Goal: Task Accomplishment & Management: Manage account settings

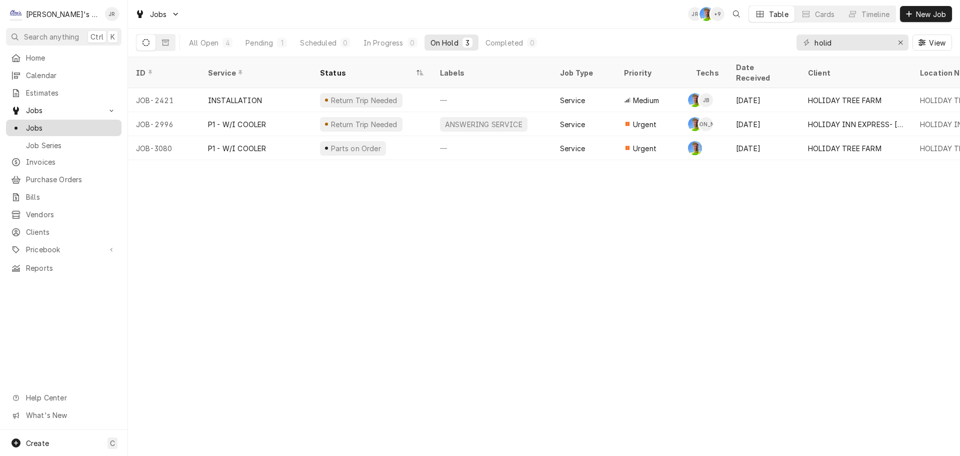
click at [59, 127] on span "Jobs" at bounding box center [71, 128] width 91 height 11
click at [898, 44] on div "Erase input" at bounding box center [901, 43] width 10 height 10
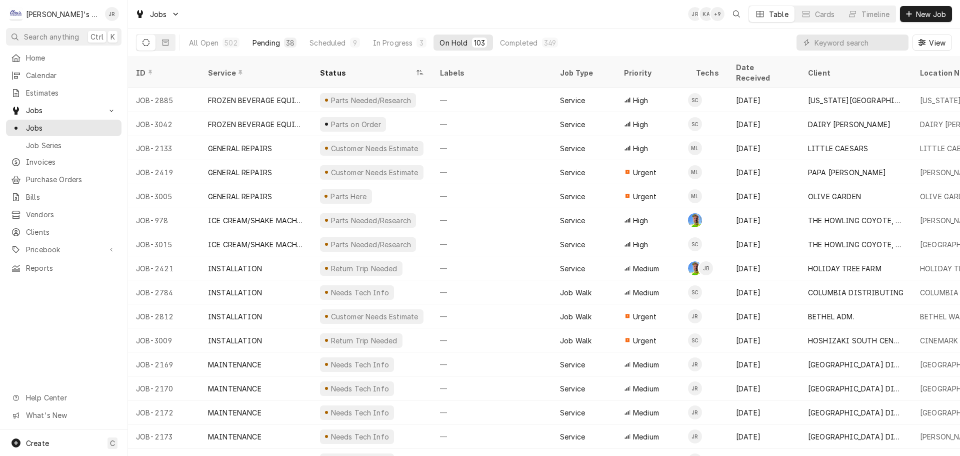
click at [271, 42] on div "Pending" at bounding box center [267, 43] width 28 height 11
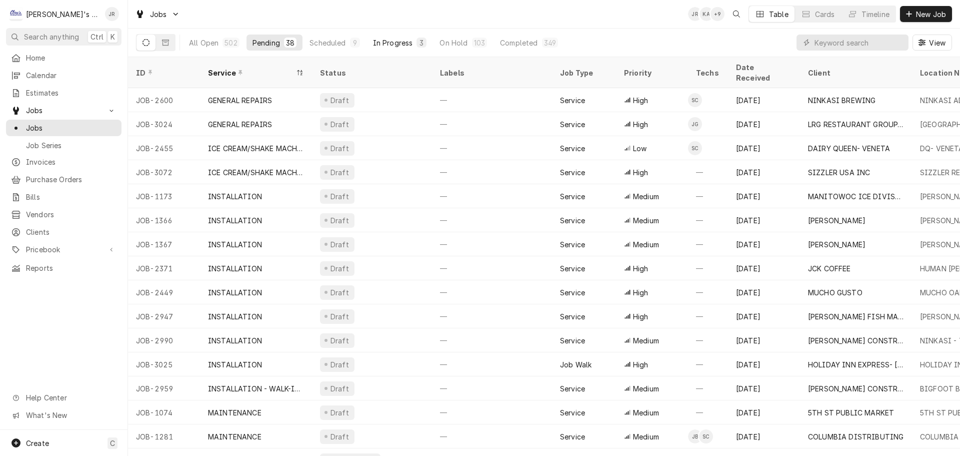
click at [377, 39] on div "In Progress" at bounding box center [393, 43] width 40 height 11
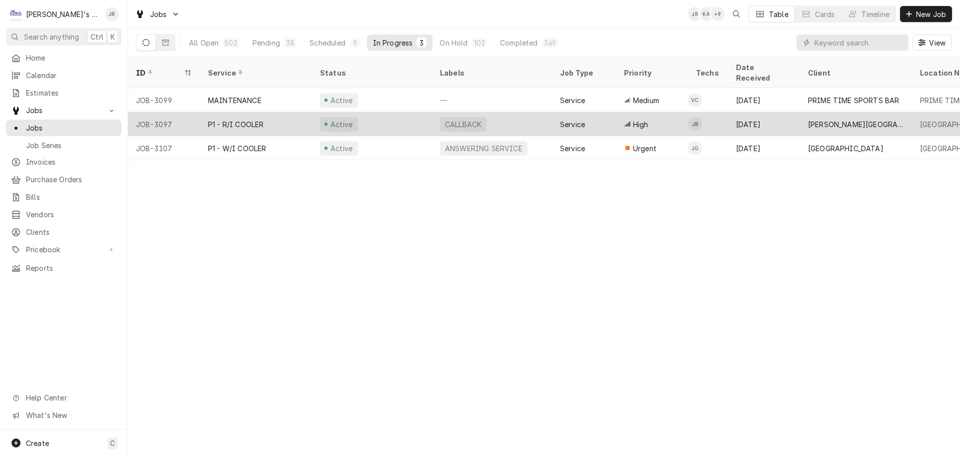
click at [388, 117] on div "Active" at bounding box center [372, 124] width 120 height 24
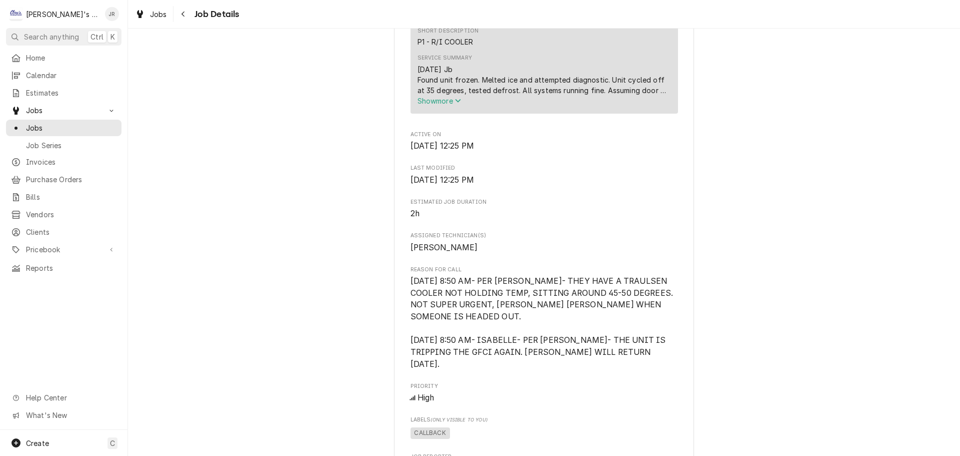
scroll to position [350, 0]
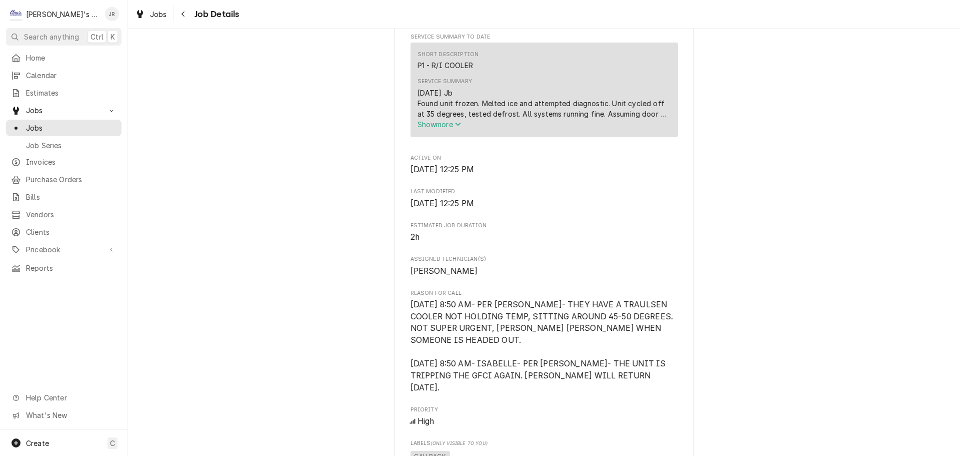
click at [418, 129] on span "Show more" at bounding box center [440, 124] width 44 height 9
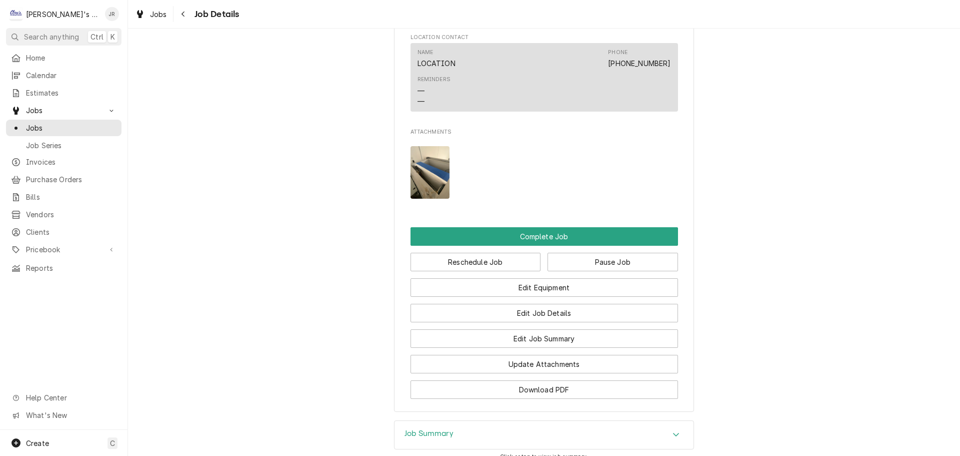
scroll to position [900, 0]
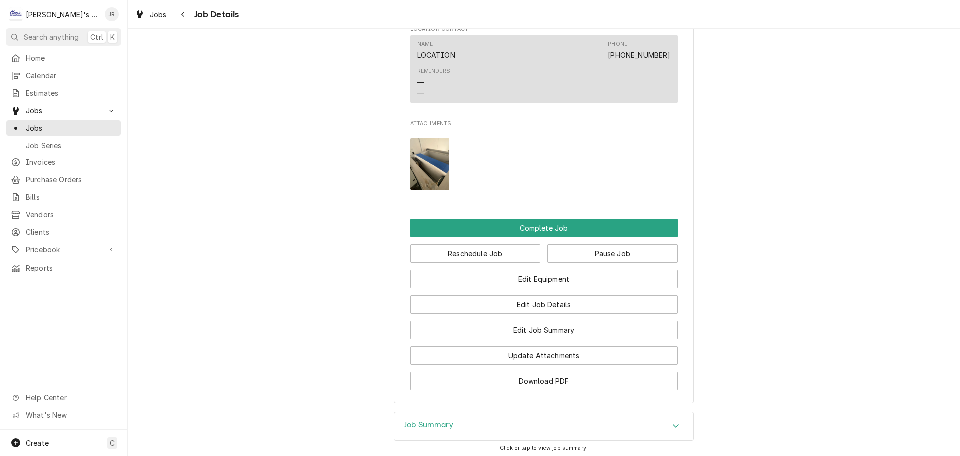
click at [432, 154] on img "Attachments" at bounding box center [431, 164] width 40 height 53
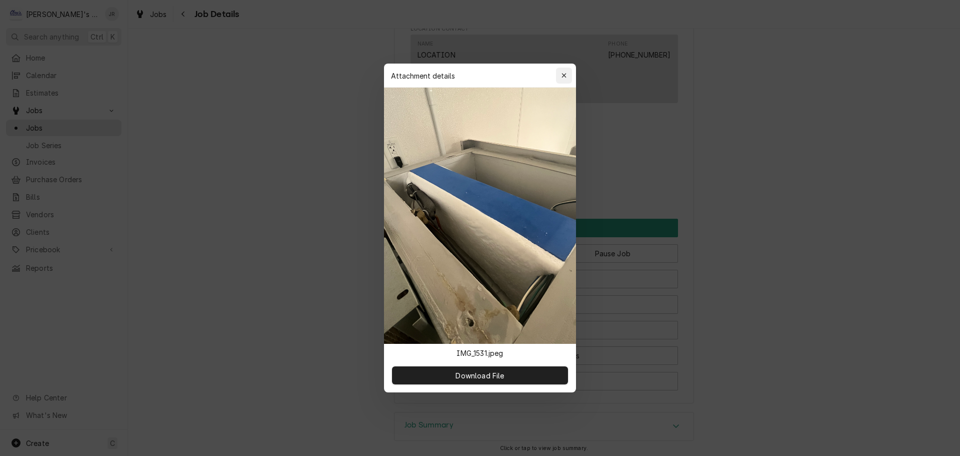
click at [557, 74] on button "button" at bounding box center [564, 76] width 16 height 16
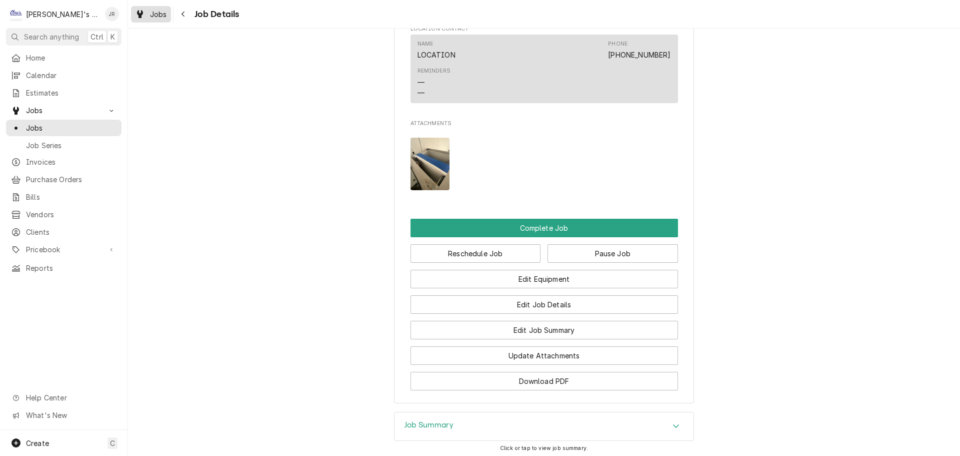
click at [145, 21] on link "Jobs" at bounding box center [151, 14] width 40 height 17
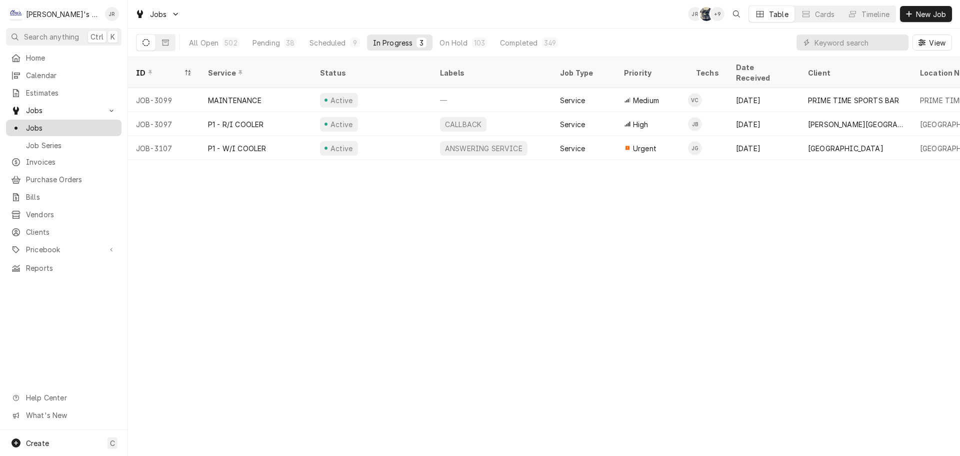
click at [67, 127] on span "Jobs" at bounding box center [71, 128] width 91 height 11
click at [58, 73] on span "Calendar" at bounding box center [71, 75] width 91 height 11
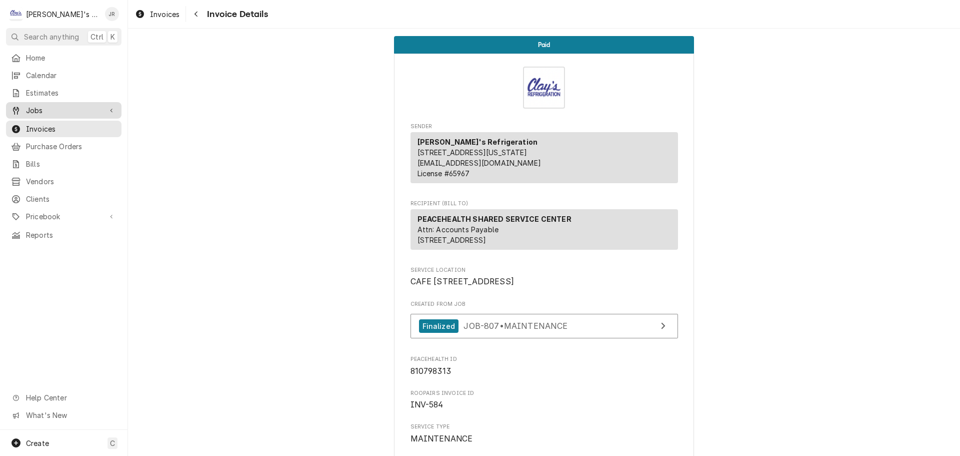
click at [52, 113] on link "Jobs" at bounding box center [64, 110] width 116 height 17
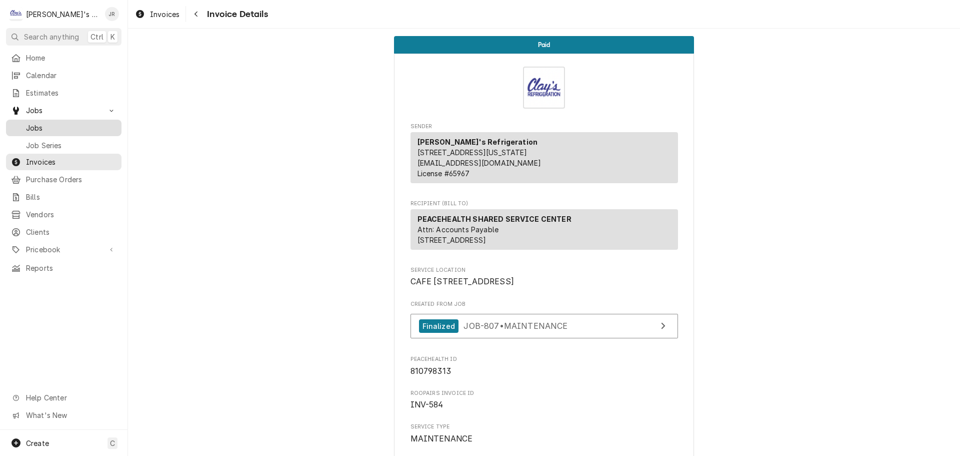
click at [57, 123] on span "Jobs" at bounding box center [71, 128] width 91 height 11
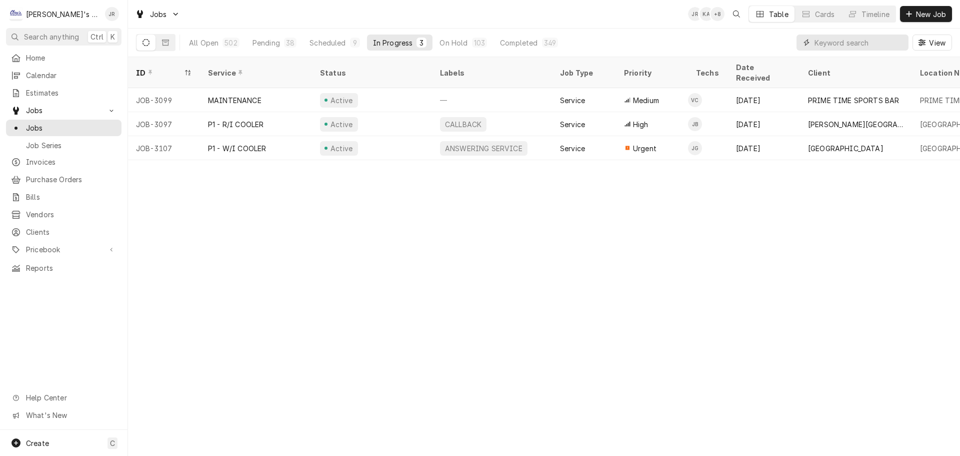
click at [856, 41] on input "Dynamic Content Wrapper" at bounding box center [859, 43] width 89 height 16
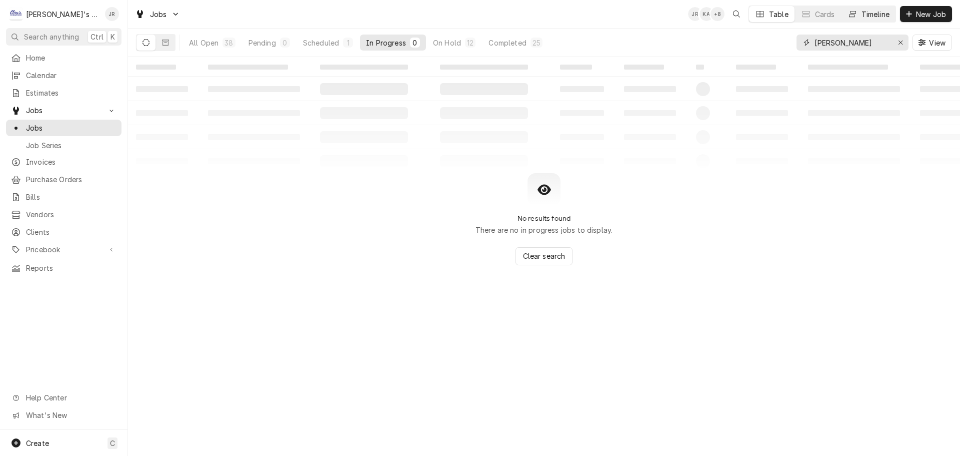
type input "[PERSON_NAME]"
click at [427, 37] on button "On Hold 10" at bounding box center [454, 43] width 55 height 16
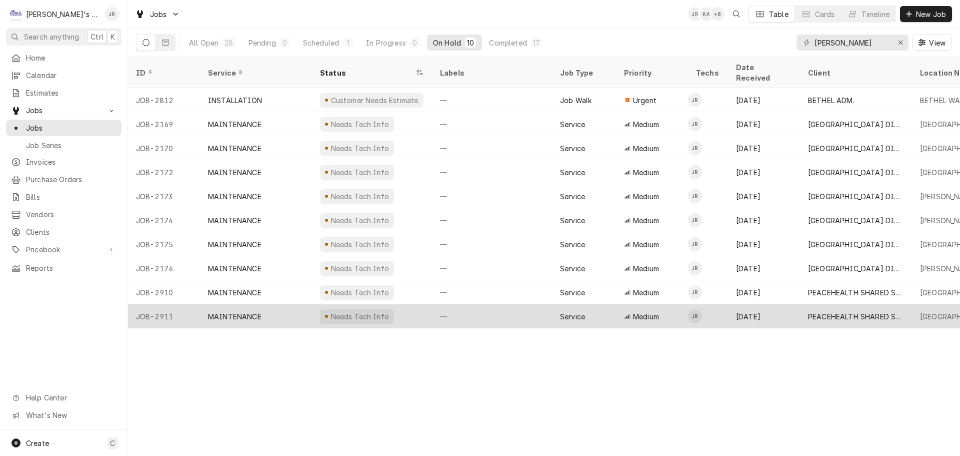
click at [410, 306] on div "Needs Tech Info" at bounding box center [372, 316] width 120 height 24
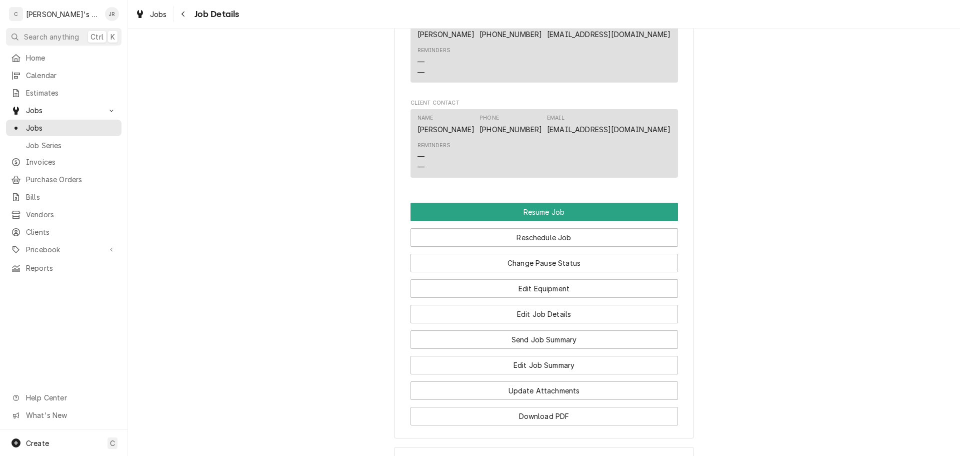
scroll to position [800, 0]
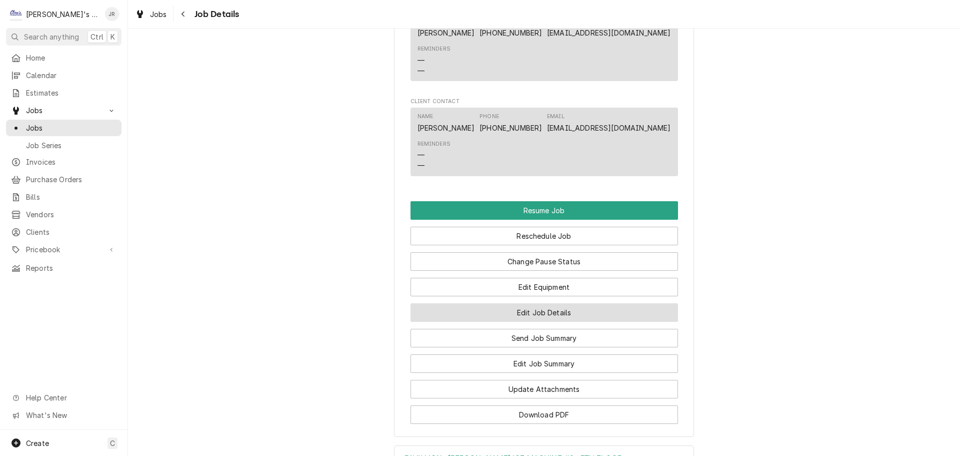
click at [574, 322] on button "Edit Job Details" at bounding box center [545, 312] width 268 height 19
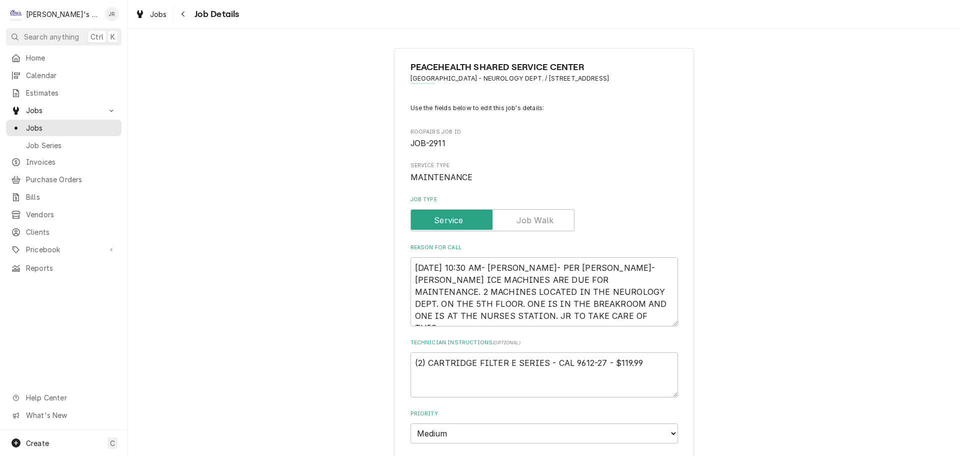
type textarea "x"
click at [179, 14] on div "Navigate back" at bounding box center [184, 14] width 10 height 10
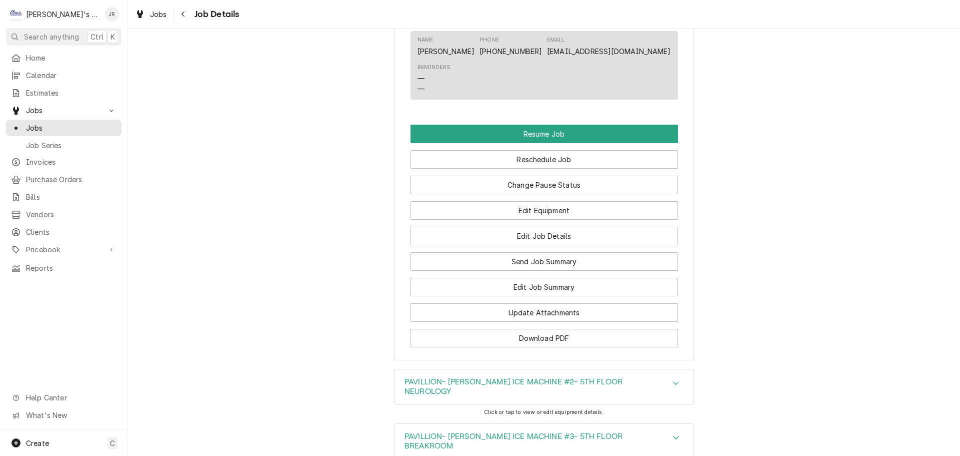
scroll to position [950, 0]
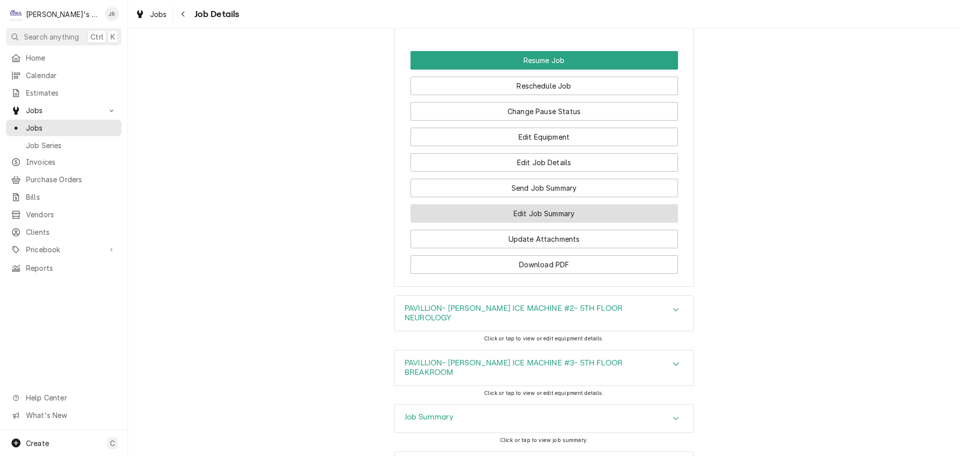
click at [504, 218] on button "Edit Job Summary" at bounding box center [545, 213] width 268 height 19
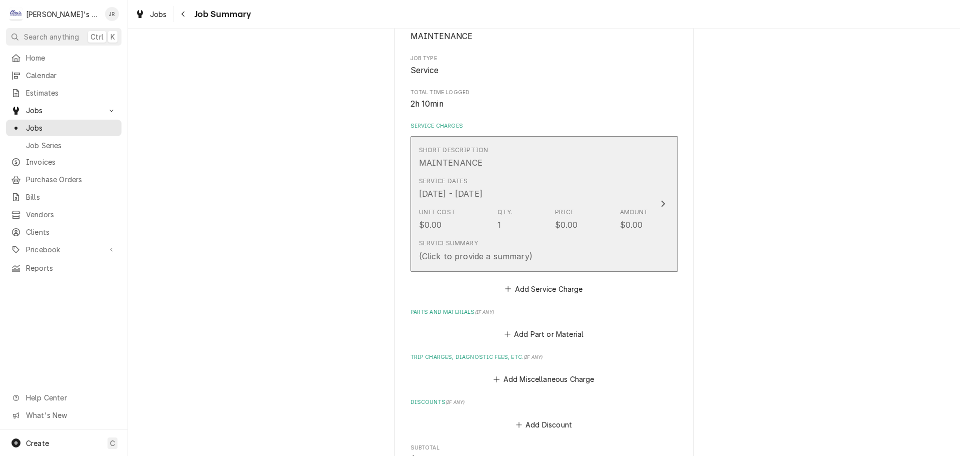
click at [483, 192] on div "Service Dates Sep 26, 2025 - Oct 6, 2025" at bounding box center [451, 188] width 64 height 23
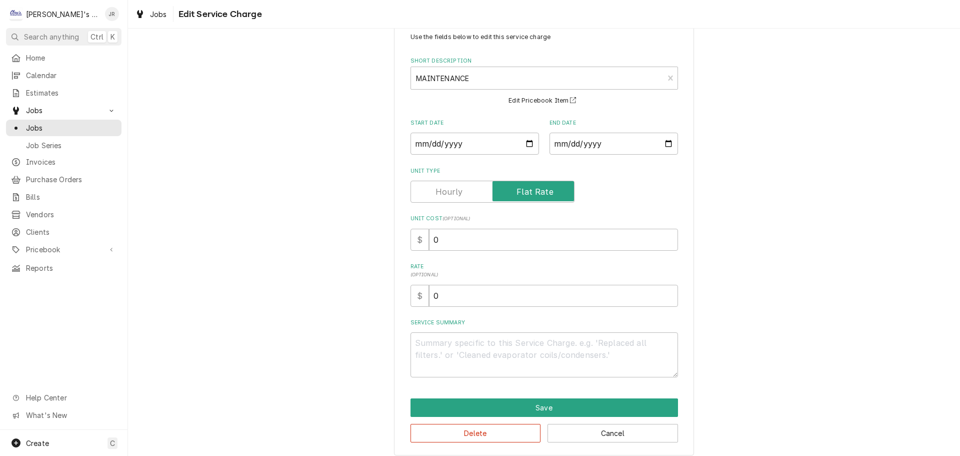
scroll to position [36, 0]
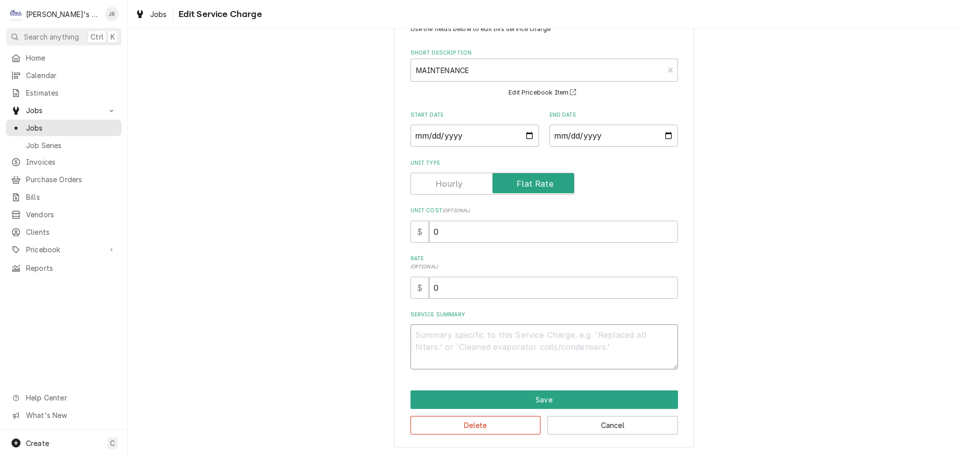
paste textarea "Regional Infusion Dept: Performed maintenance on ice machine. Ran cleaner and s…"
type textarea "x"
type textarea "Regional Infusion Dept: Performed maintenance on ice machine. Ran cleaner and s…"
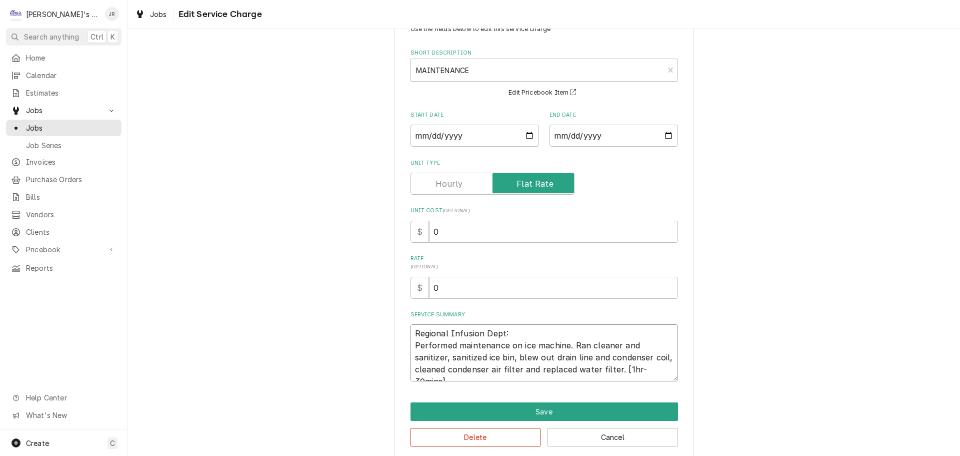
scroll to position [0, 0]
click at [414, 336] on textarea "Regional Infusion Dept: Performed maintenance on ice machine. Ran cleaner and s…" at bounding box center [545, 352] width 268 height 57
type textarea "x"
type textarea "Regional Infusion Dept: Performed maintenance on ice machine. Ran cleaner and s…"
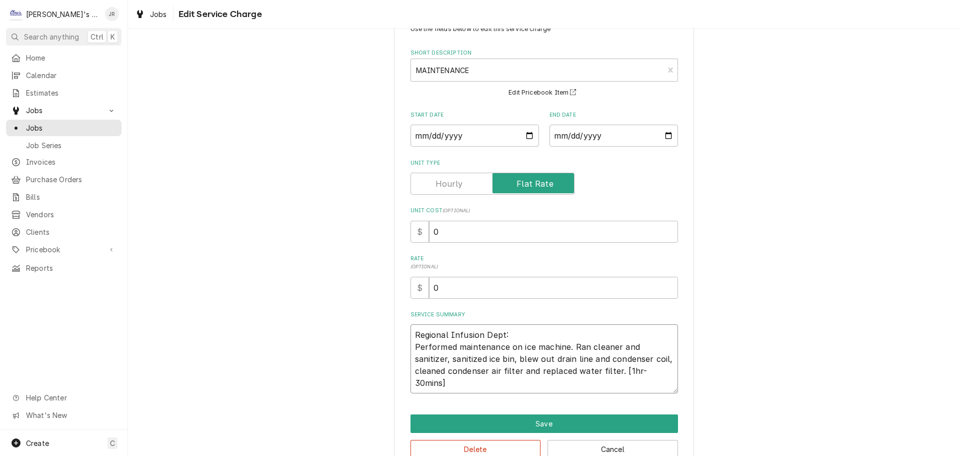
type textarea "x"
type textarea "9 Regional Infusion Dept: Performed maintenance on ice machine. Ran cleaner and…"
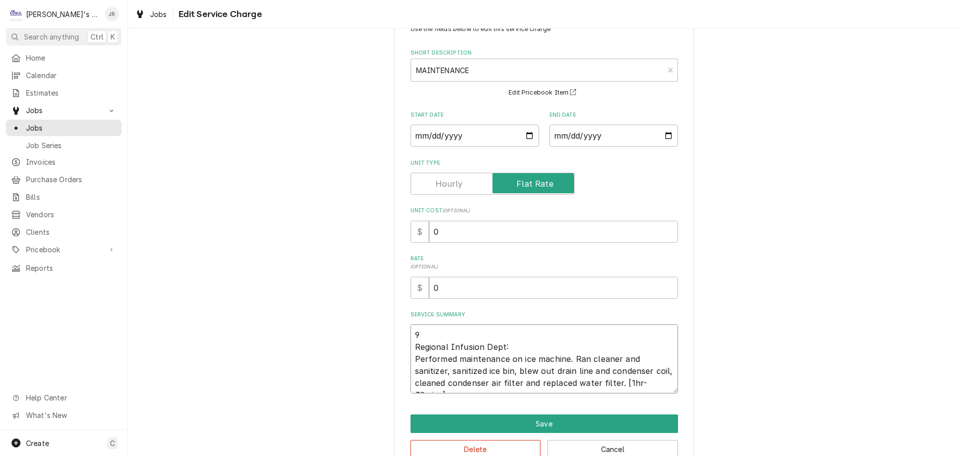
type textarea "x"
type textarea "9/ Regional Infusion Dept: Performed maintenance on ice machine. Ran cleaner an…"
type textarea "x"
type textarea "9/2 Regional Infusion Dept: Performed maintenance on ice machine. Ran cleaner a…"
type textarea "x"
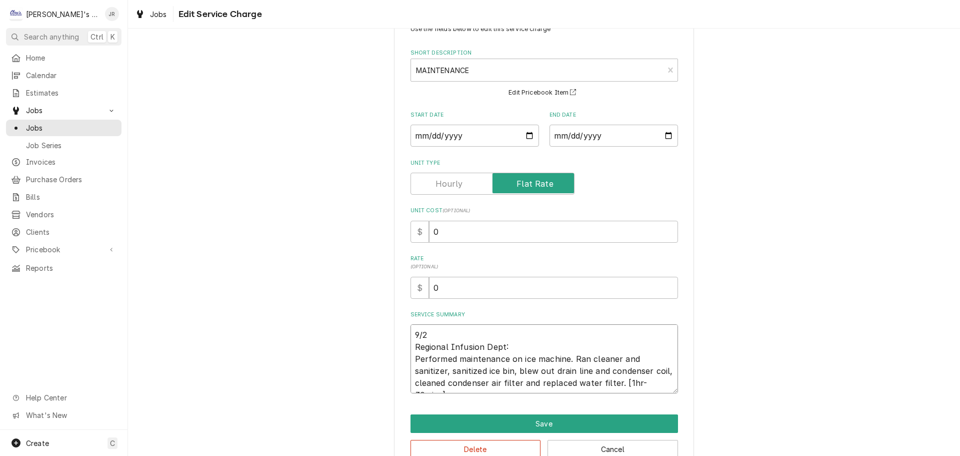
type textarea "9/29 Regional Infusion Dept: Performed maintenance on ice machine. Ran cleaner …"
type textarea "x"
type textarea "9/29/ Regional Infusion Dept: Performed maintenance on ice machine. Ran cleaner…"
type textarea "x"
type textarea "9/29/2 Regional Infusion Dept: Performed maintenance on ice machine. Ran cleane…"
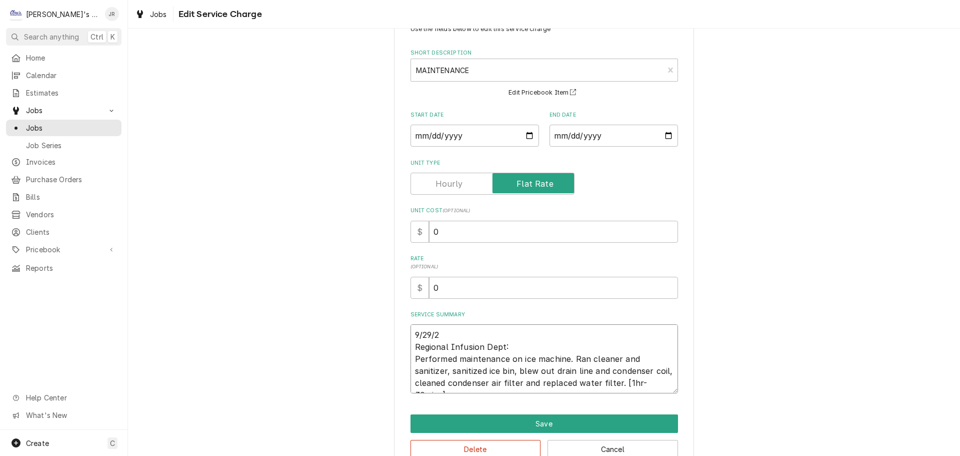
type textarea "x"
type textarea "9/29/20 Regional Infusion Dept: Performed maintenance on ice machine. Ran clean…"
type textarea "x"
type textarea "9/29/202 Regional Infusion Dept: Performed maintenance on ice machine. Ran clea…"
type textarea "x"
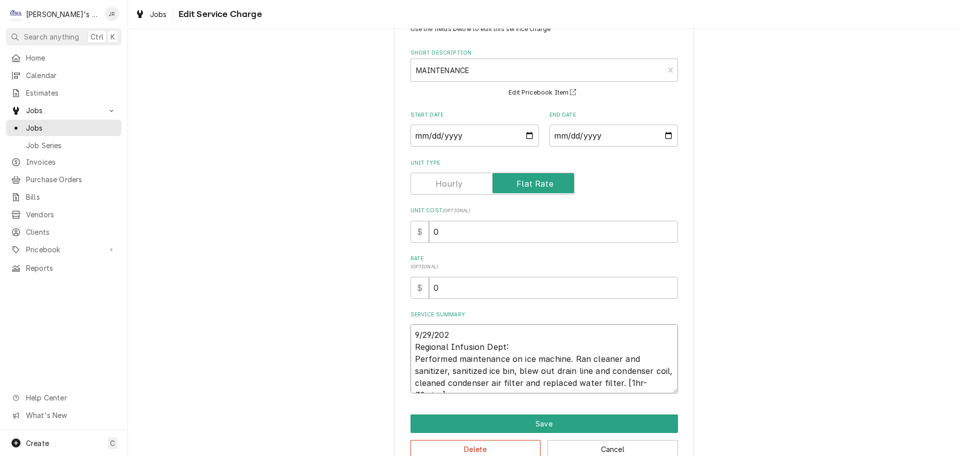
type textarea "9/29/2025 Regional Infusion Dept: Performed maintenance on ice machine. Ran cle…"
type textarea "x"
type textarea "9/29/2025 Regional Infusion Dept: Performed maintenance on ice machine. Ran cle…"
type textarea "x"
type textarea "9/29/2025 j Regional Infusion Dept: Performed maintenance on ice machine. Ran c…"
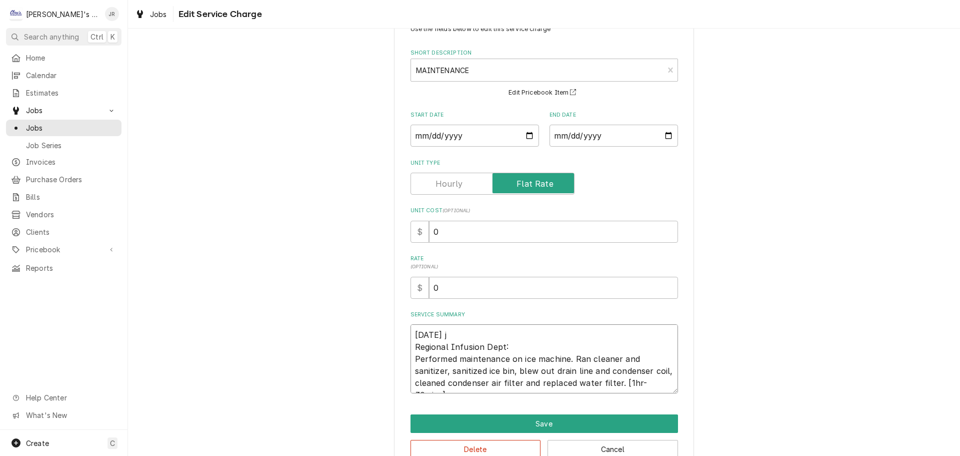
type textarea "x"
type textarea "9/29/2025 jr Regional Infusion Dept: Performed maintenance on ice machine. Ran …"
type textarea "x"
type textarea "9/29/2025 j Regional Infusion Dept: Performed maintenance on ice machine. Ran c…"
type textarea "x"
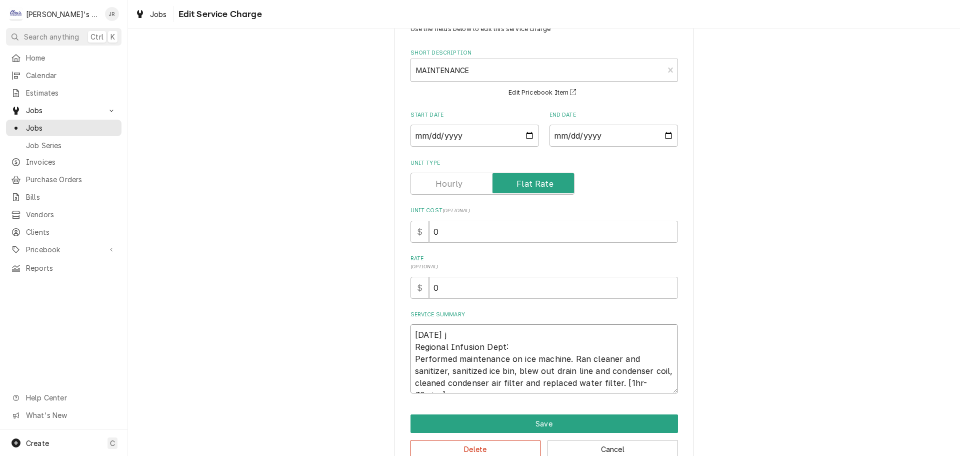
type textarea "9/29/2025 Regional Infusion Dept: Performed maintenance on ice machine. Ran cle…"
type textarea "x"
type textarea "9/29/2025 J Regional Infusion Dept: Performed maintenance on ice machine. Ran c…"
type textarea "x"
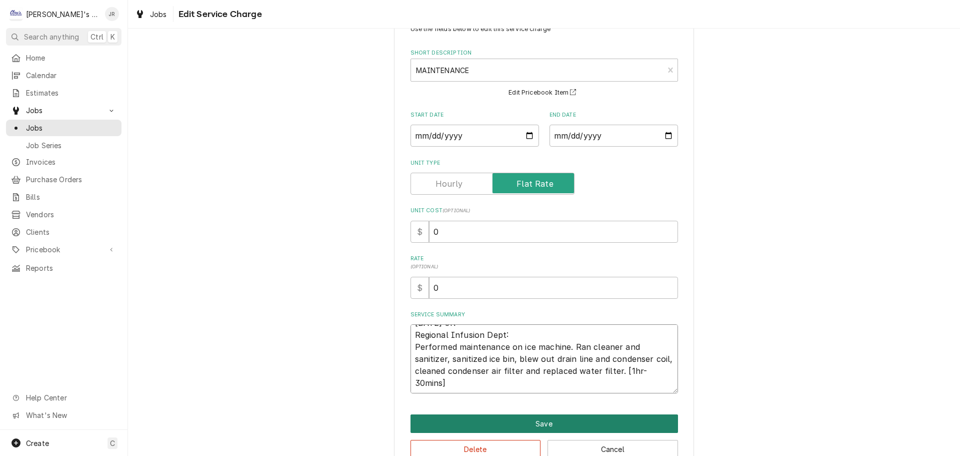
type textarea "9/29/2025 JR Regional Infusion Dept: Performed maintenance on ice machine. Ran …"
click at [493, 415] on button "Save" at bounding box center [545, 423] width 268 height 19
type textarea "x"
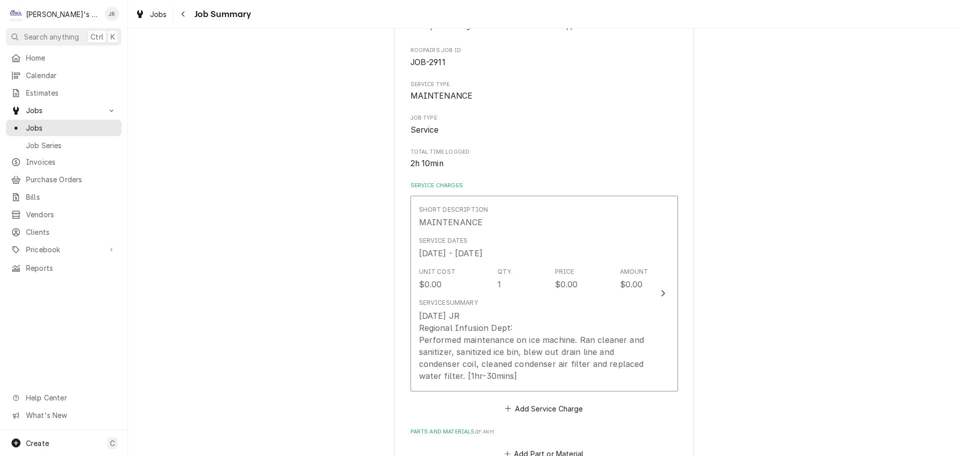
scroll to position [200, 0]
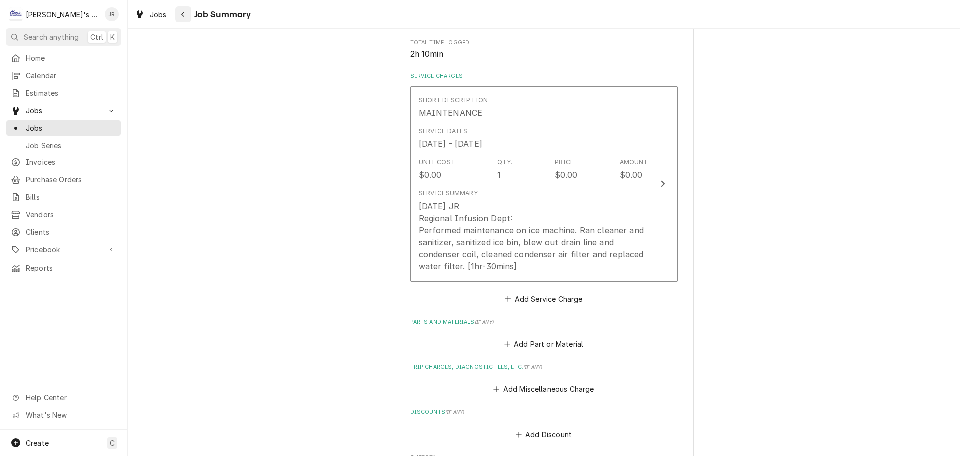
click at [179, 15] on div "Navigate back" at bounding box center [184, 14] width 10 height 10
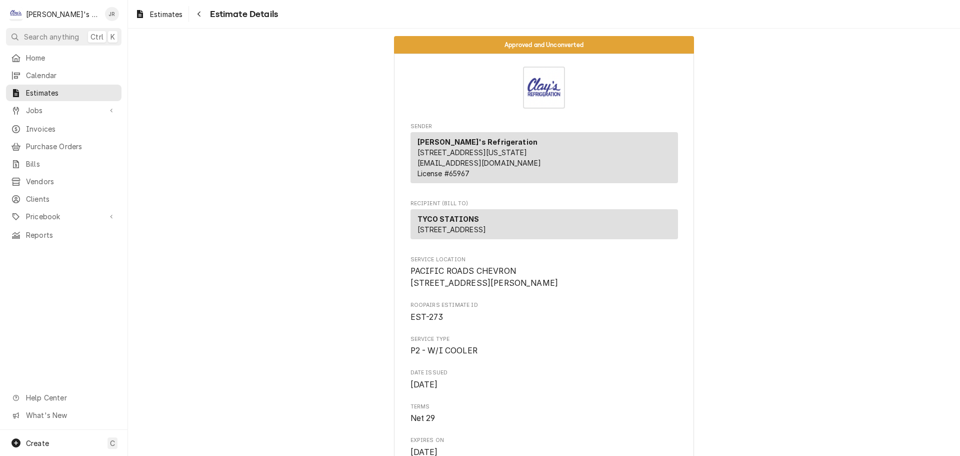
scroll to position [1870, 0]
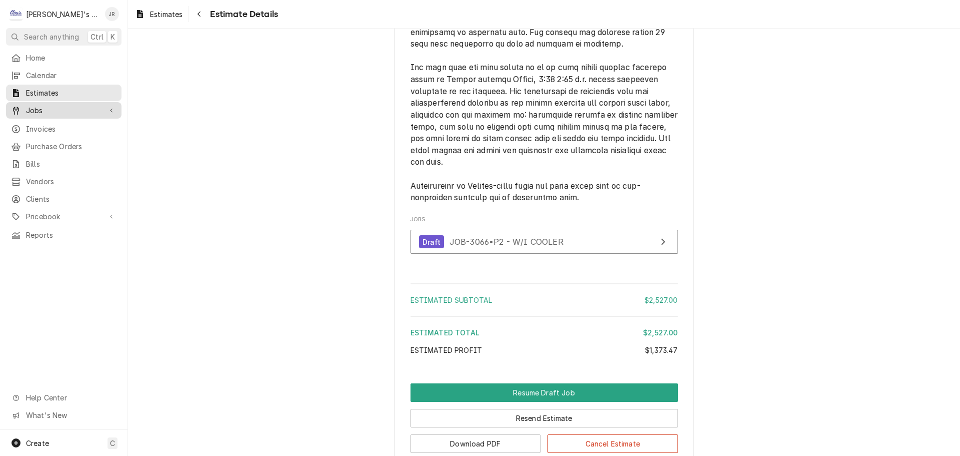
click at [66, 108] on span "Jobs" at bounding box center [64, 110] width 76 height 11
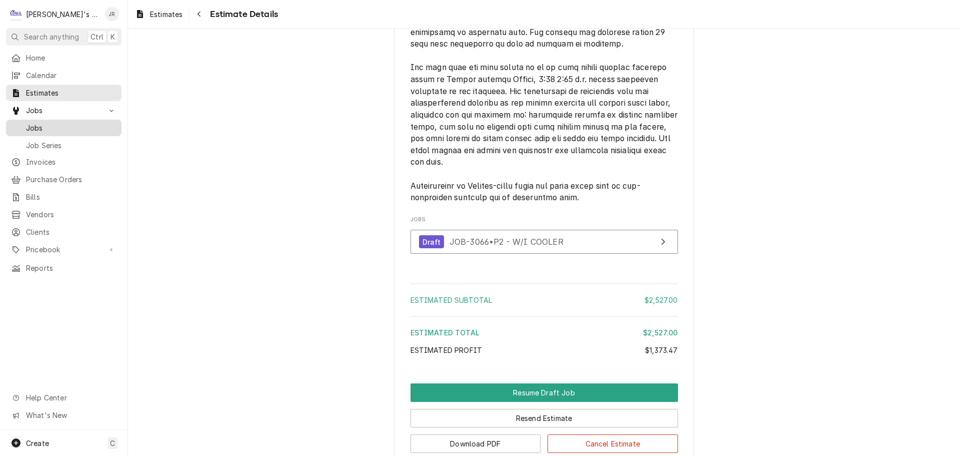
click at [59, 129] on div "Jobs" at bounding box center [64, 128] width 112 height 13
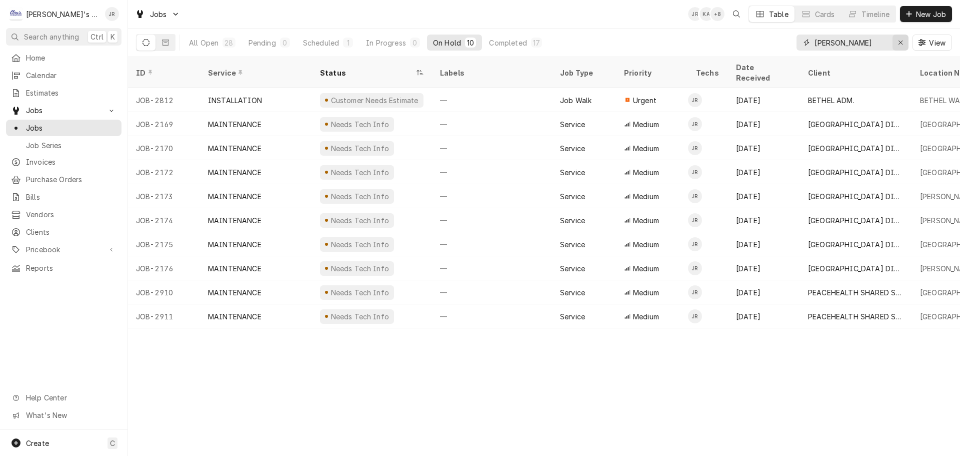
click at [906, 42] on div "Erase input" at bounding box center [901, 43] width 10 height 10
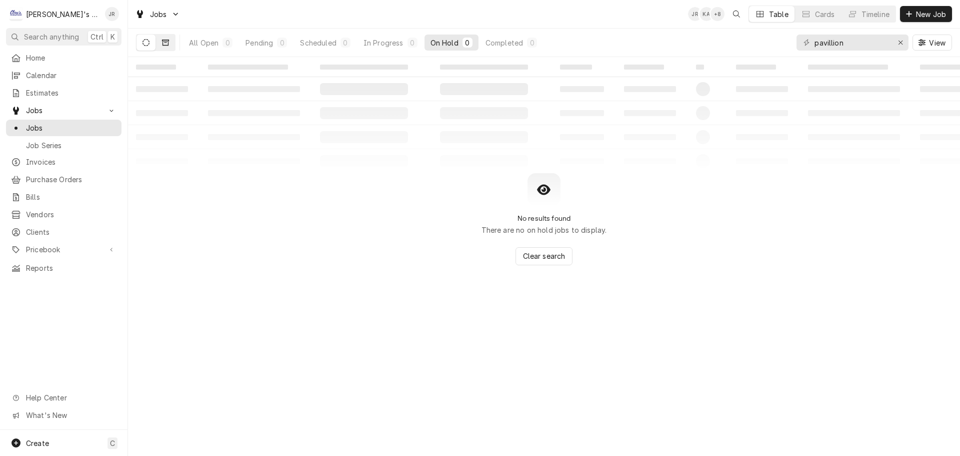
click at [163, 41] on icon "Dynamic Content Wrapper" at bounding box center [165, 43] width 7 height 6
click at [871, 43] on input "pavillion" at bounding box center [852, 43] width 75 height 16
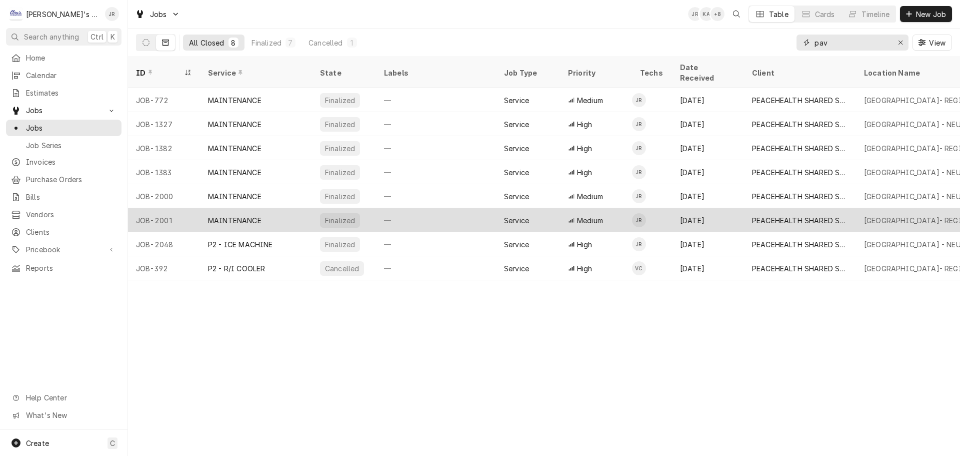
type input "pav"
click at [432, 208] on div "—" at bounding box center [436, 220] width 120 height 24
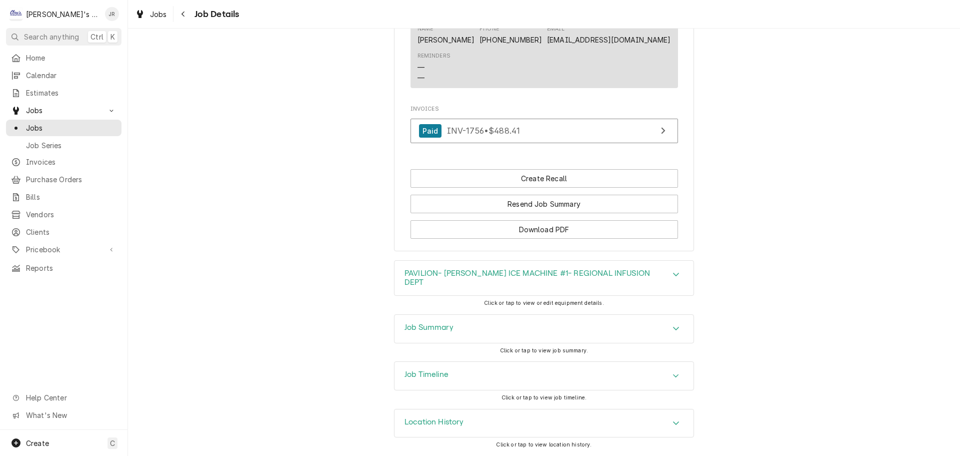
scroll to position [856, 0]
click at [473, 285] on h3 "PAVILION- [PERSON_NAME] ICE MACHINE #1- REGIONAL INFUSION DEPT" at bounding box center [537, 278] width 264 height 19
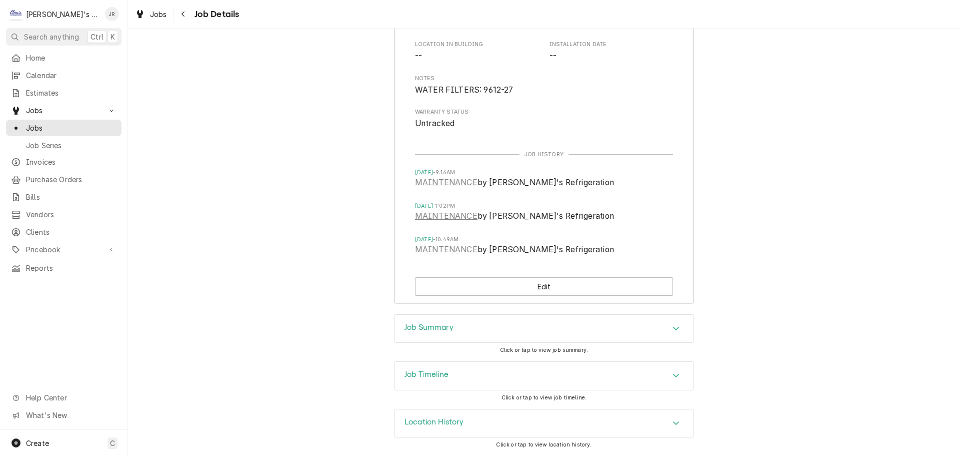
click at [467, 336] on div "Job Summary" at bounding box center [544, 329] width 299 height 28
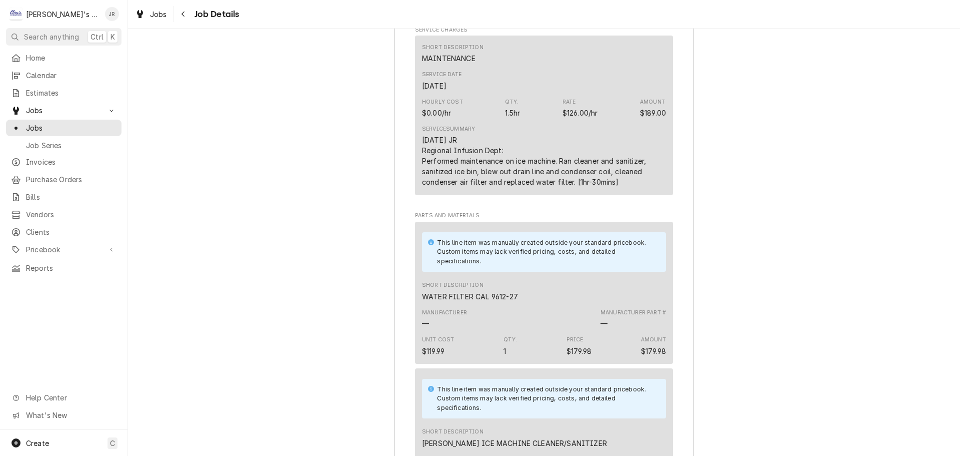
scroll to position [1623, 0]
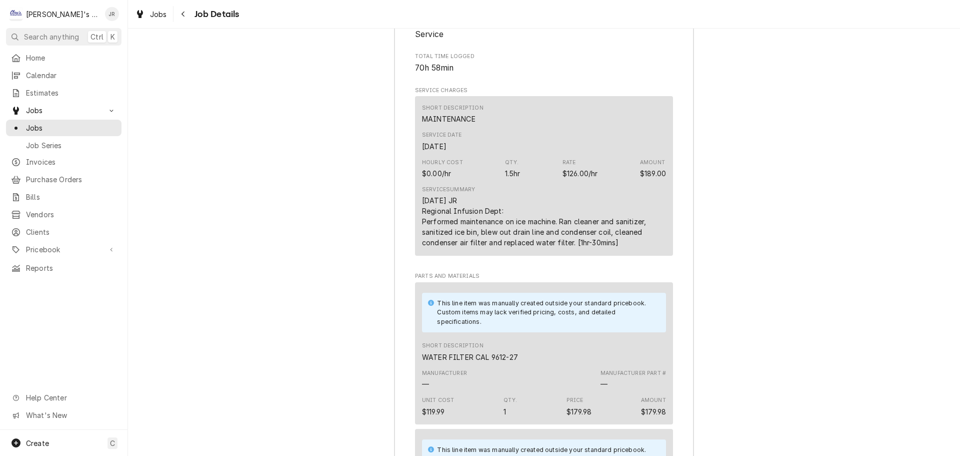
drag, startPoint x: 419, startPoint y: 216, endPoint x: 622, endPoint y: 246, distance: 205.3
click at [622, 246] on div "[DATE] JR Regional Infusion Dept: Performed maintenance on ice machine. Ran cle…" at bounding box center [544, 221] width 244 height 53
copy div "Regional Infusion Dept: Performed maintenance on ice machine. Ran cleaner and s…"
drag, startPoint x: 419, startPoint y: 202, endPoint x: 407, endPoint y: 205, distance: 12.3
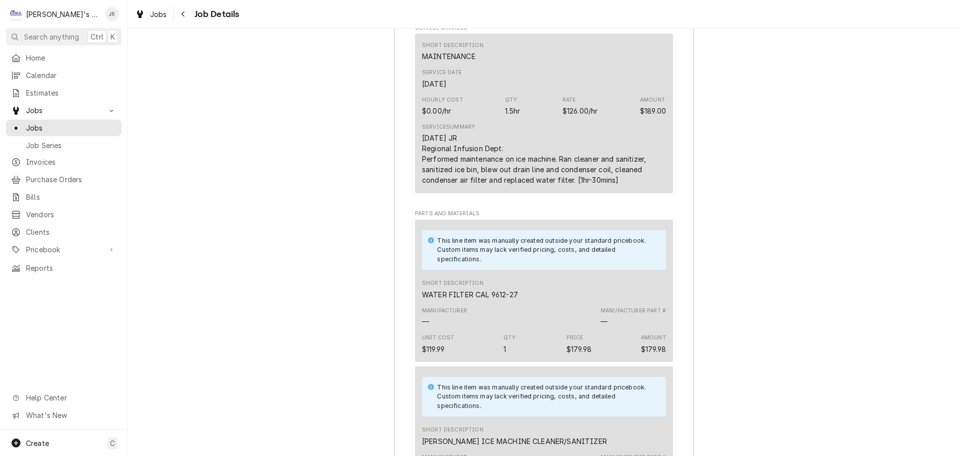
scroll to position [1701, 0]
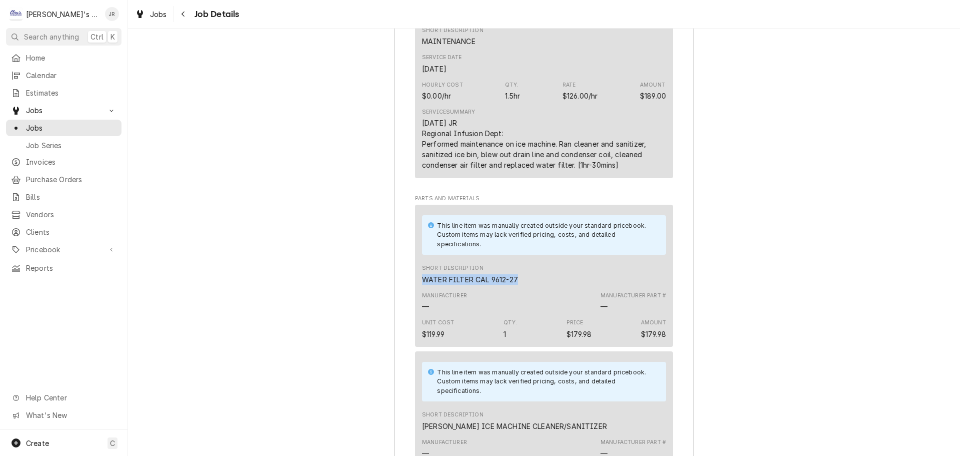
drag, startPoint x: 420, startPoint y: 283, endPoint x: 535, endPoint y: 287, distance: 115.1
click at [535, 287] on div "Short Description WATER FILTER CAL 9612-27" at bounding box center [544, 274] width 244 height 27
copy div "WATER FILTER CAL 9612-27"
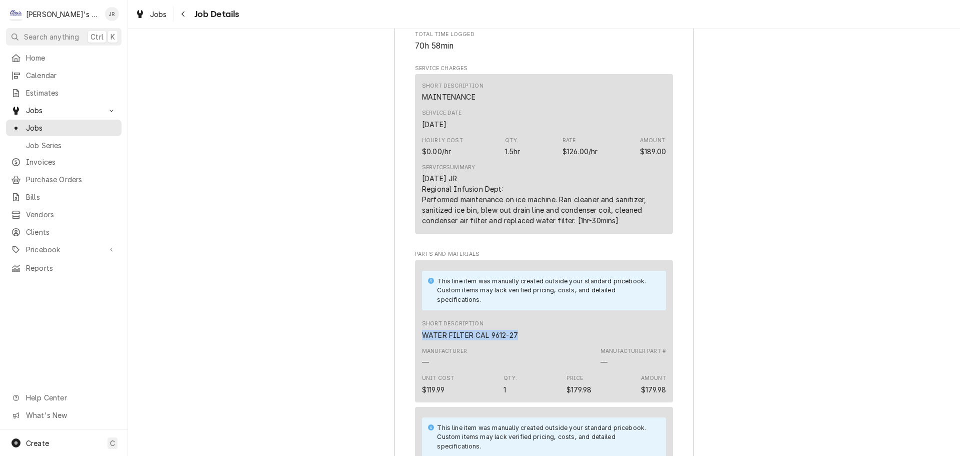
scroll to position [1651, 0]
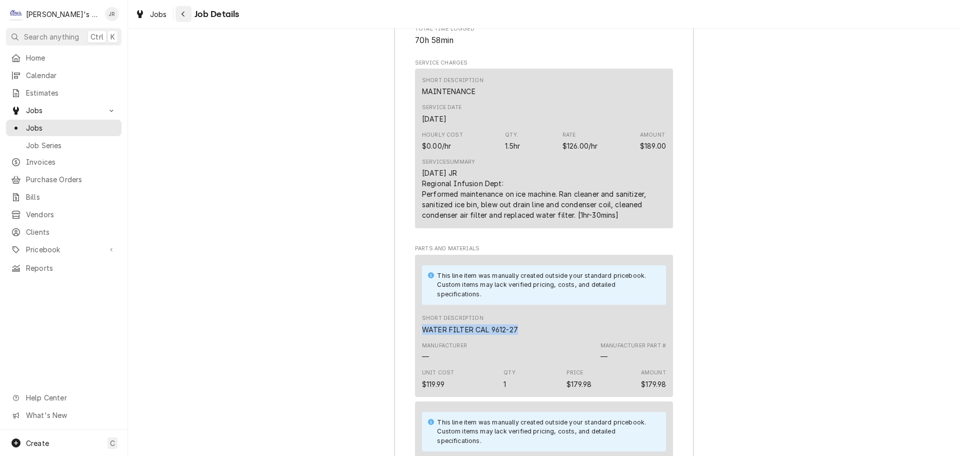
click at [189, 16] on button "Navigate back" at bounding box center [184, 14] width 16 height 16
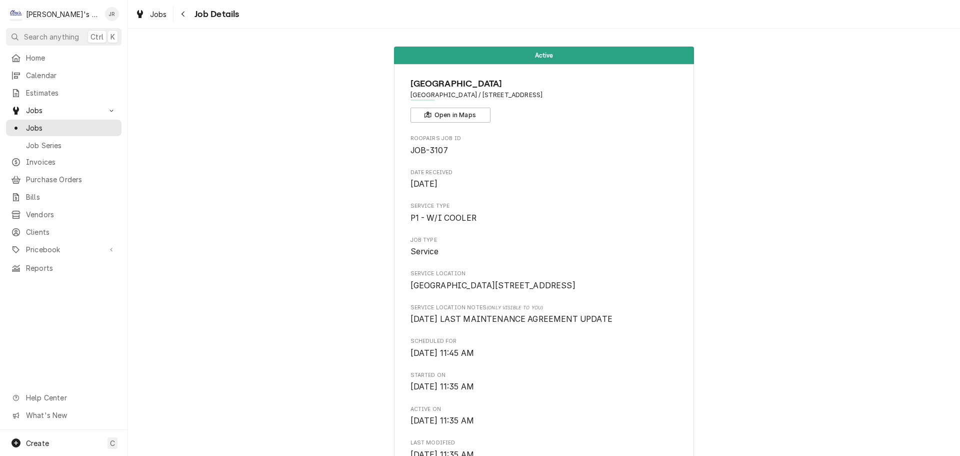
scroll to position [500, 0]
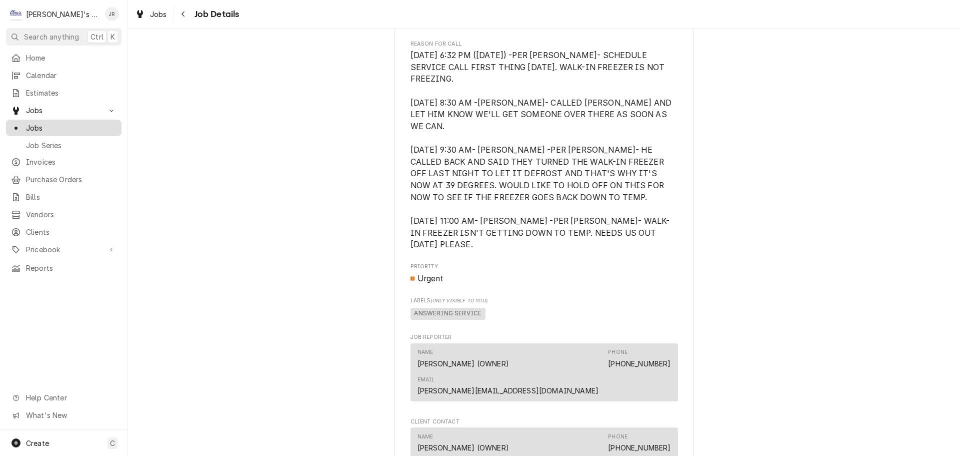
click at [69, 124] on span "Jobs" at bounding box center [71, 128] width 91 height 11
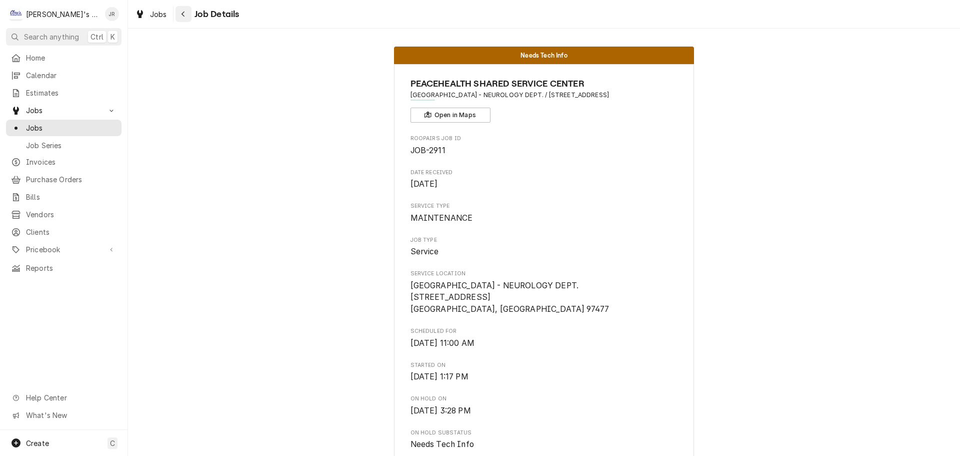
click at [185, 18] on div "Navigate back" at bounding box center [184, 14] width 10 height 10
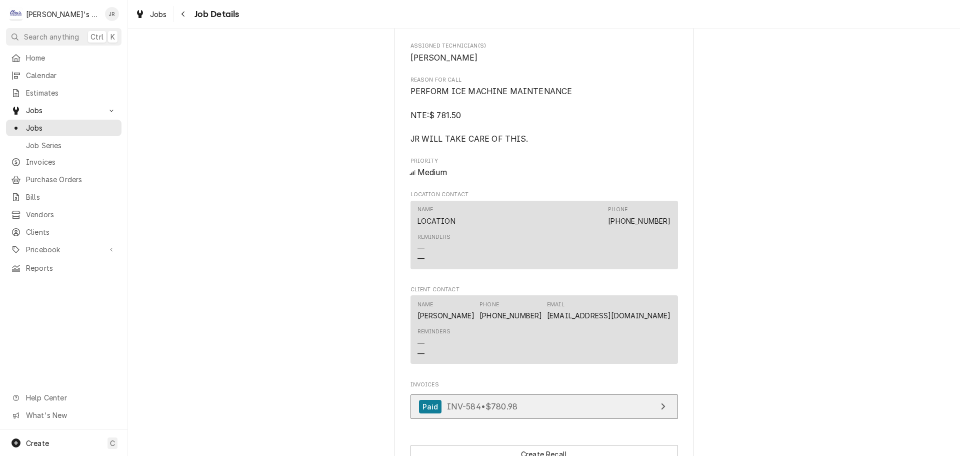
scroll to position [600, 0]
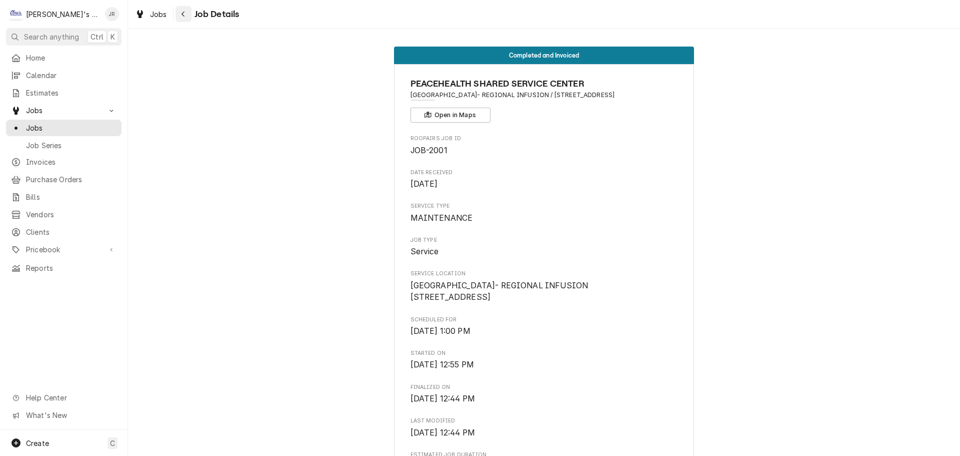
click at [179, 15] on div "Navigate back" at bounding box center [184, 14] width 10 height 10
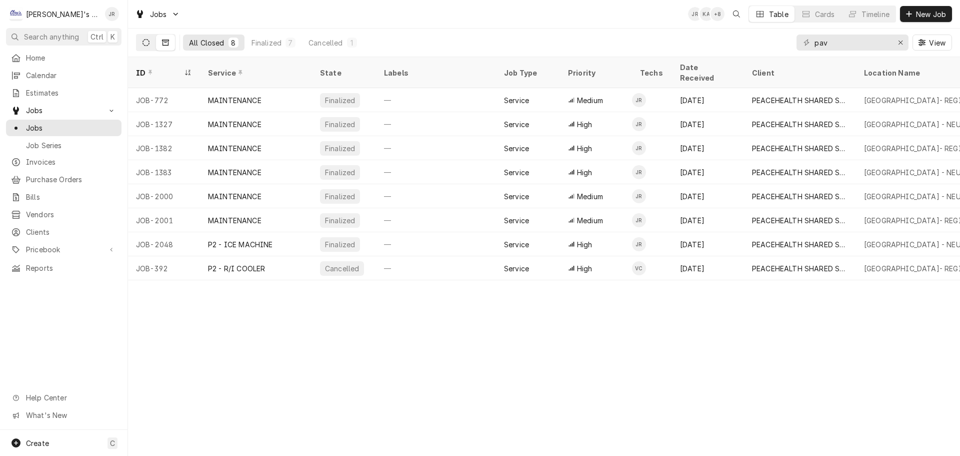
click at [152, 48] on button "Dynamic Content Wrapper" at bounding box center [146, 43] width 19 height 16
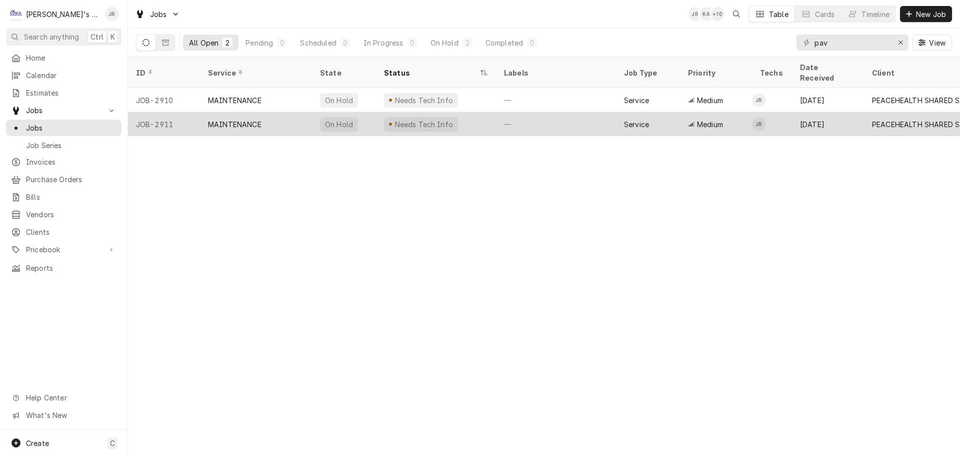
click at [293, 112] on div "MAINTENANCE" at bounding box center [256, 124] width 112 height 24
click at [286, 112] on div "MAINTENANCE" at bounding box center [256, 124] width 112 height 24
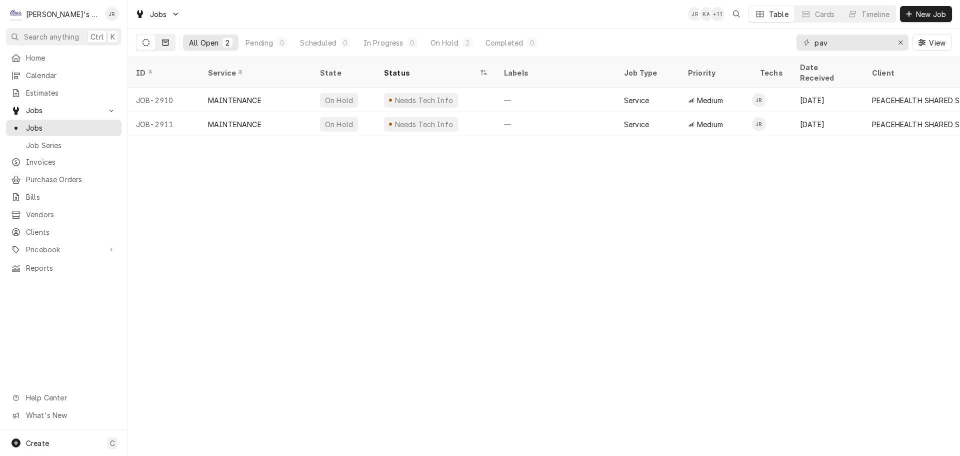
click at [161, 43] on button "Dynamic Content Wrapper" at bounding box center [165, 43] width 19 height 16
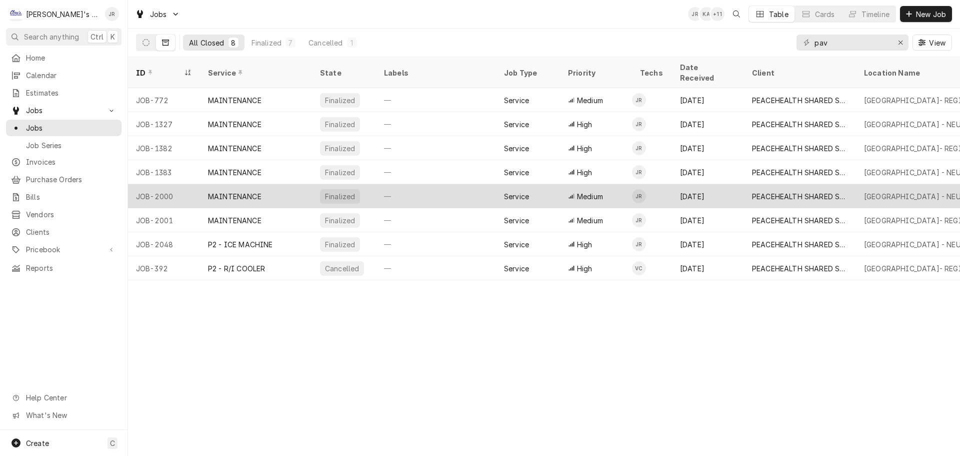
click at [295, 186] on div "MAINTENANCE" at bounding box center [256, 196] width 112 height 24
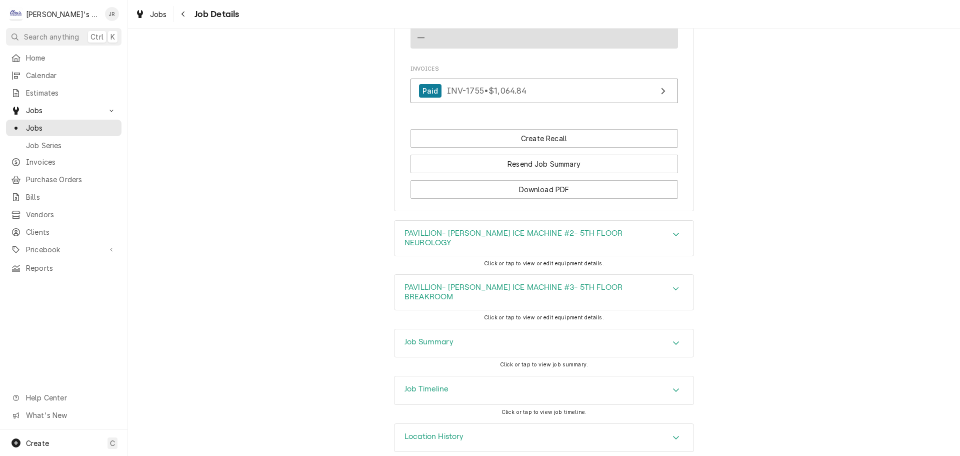
scroll to position [927, 0]
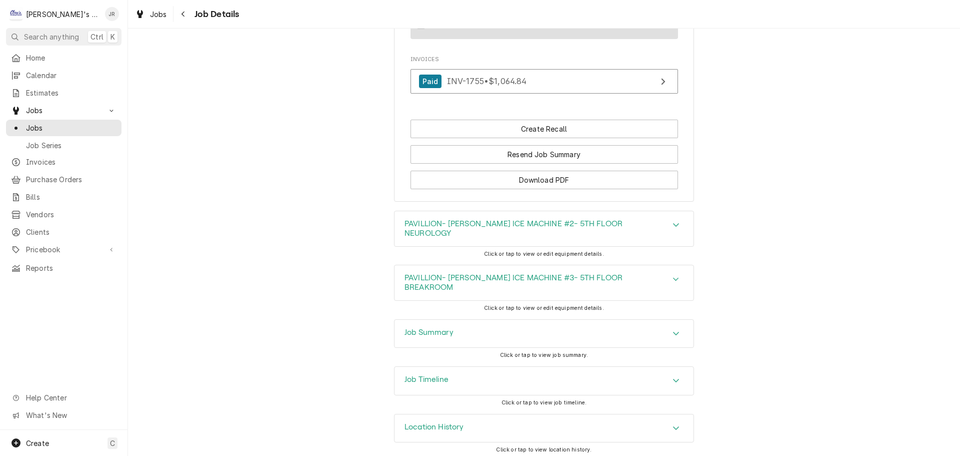
click at [471, 335] on div "Job Summary" at bounding box center [544, 334] width 299 height 28
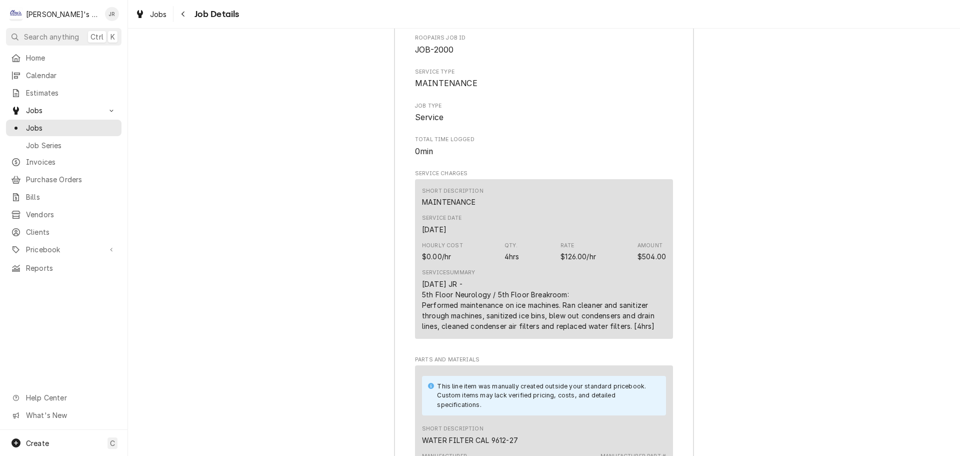
scroll to position [1277, 0]
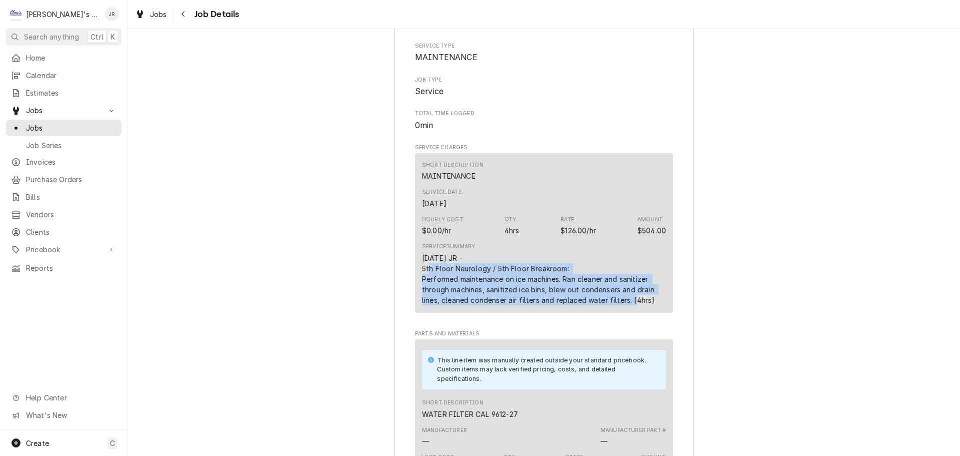
drag, startPoint x: 419, startPoint y: 264, endPoint x: 627, endPoint y: 305, distance: 211.6
click at [627, 305] on div "Short Description MAINTENANCE Service Date Jun 6, 2025 Hourly Cost $0.00/hr Qty…" at bounding box center [544, 233] width 258 height 160
copy div "5th Floor Neurology / 5th Floor Breakroom: Performed maintenance on ice machine…"
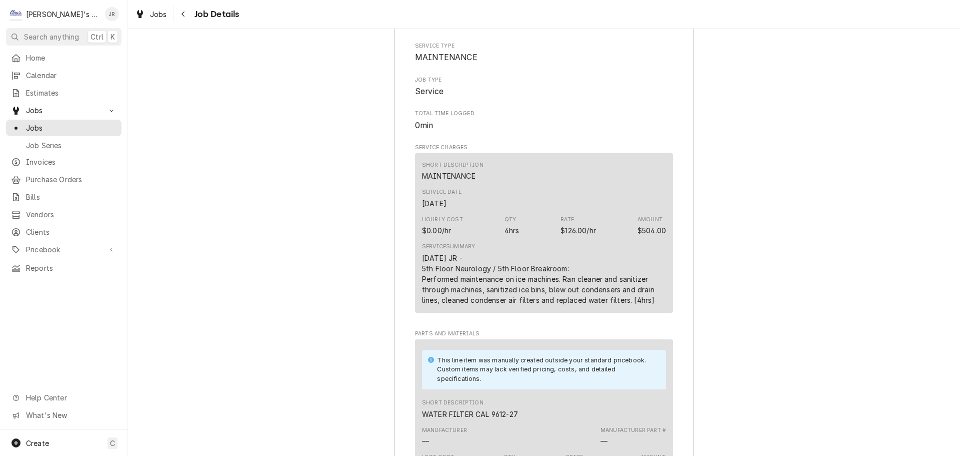
drag, startPoint x: 420, startPoint y: 279, endPoint x: 661, endPoint y: 293, distance: 241.0
click at [661, 293] on div "6/6/2025 JR - 5th Floor Neurology / 5th Floor Breakroom: Performed maintenance …" at bounding box center [544, 279] width 244 height 53
copy div "5th Floor Neurology / 5th Floor Breakroom: Performed maintenance on ice machine…"
click at [146, 18] on div "Jobs" at bounding box center [151, 14] width 36 height 13
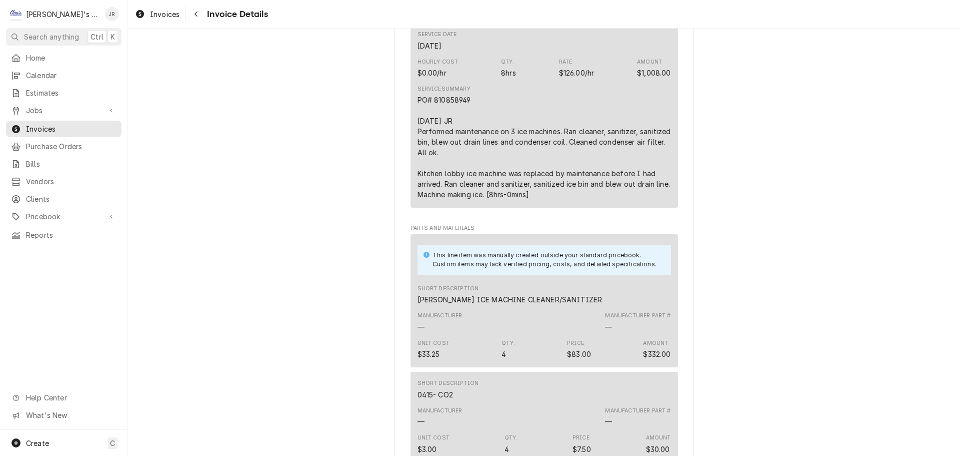
scroll to position [550, 0]
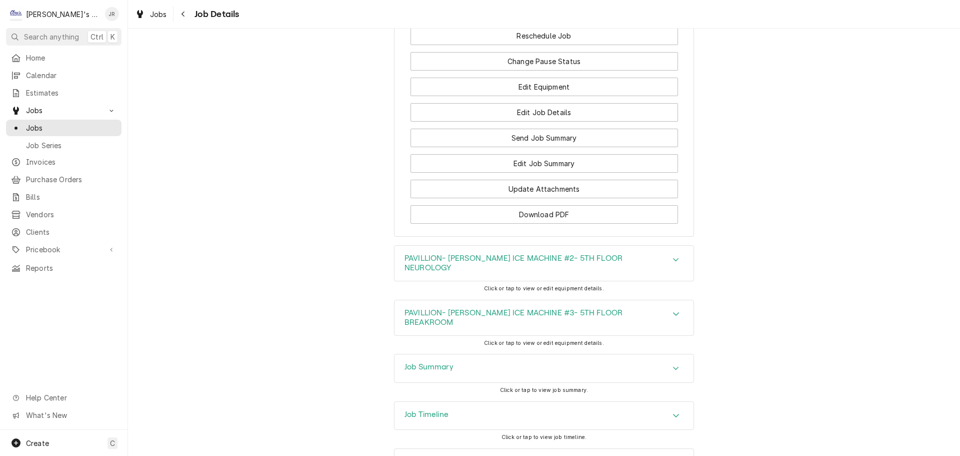
scroll to position [950, 0]
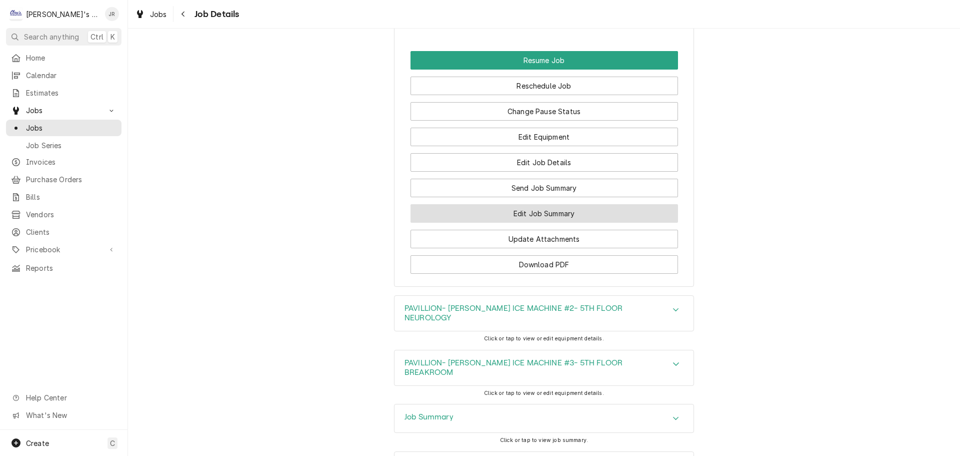
click at [515, 223] on button "Edit Job Summary" at bounding box center [545, 213] width 268 height 19
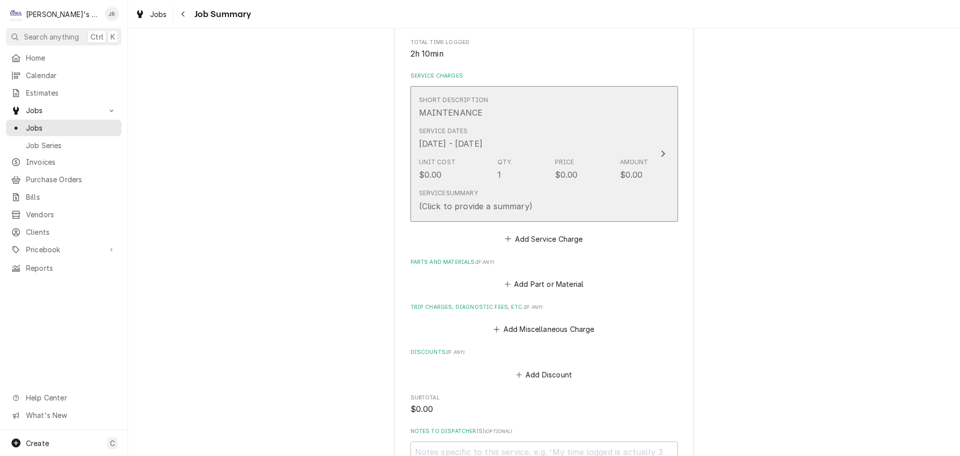
click at [527, 173] on div "Unit Cost $0.00 Qty. 1 Price $0.00 Amount $0.00" at bounding box center [534, 169] width 230 height 31
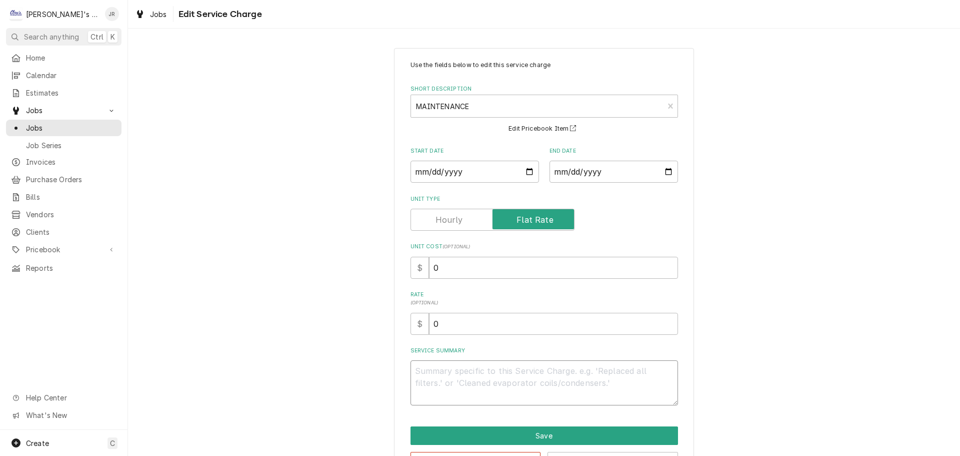
paste textarea "Regional Infusion Dept: Performed maintenance on ice machine. Ran cleaner and s…"
type textarea "x"
type textarea "Regional Infusion Dept: Performed maintenance on ice machine. Ran cleaner and s…"
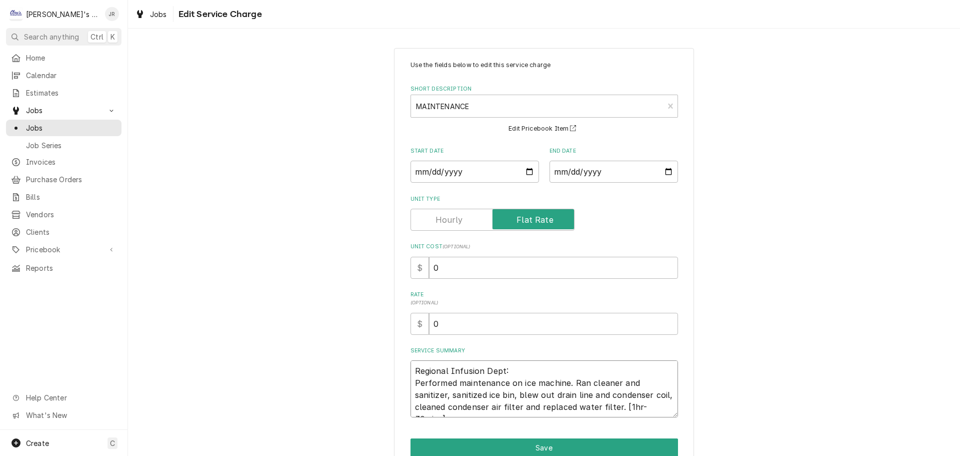
click at [411, 369] on textarea "Regional Infusion Dept: Performed maintenance on ice machine. Ran cleaner and s…" at bounding box center [545, 388] width 268 height 57
type textarea "x"
type textarea "Regional Infusion Dept: Performed maintenance on ice machine. Ran cleaner and s…"
type textarea "x"
type textarea "9 Regional Infusion Dept: Performed maintenance on ice machine. Ran cleaner and…"
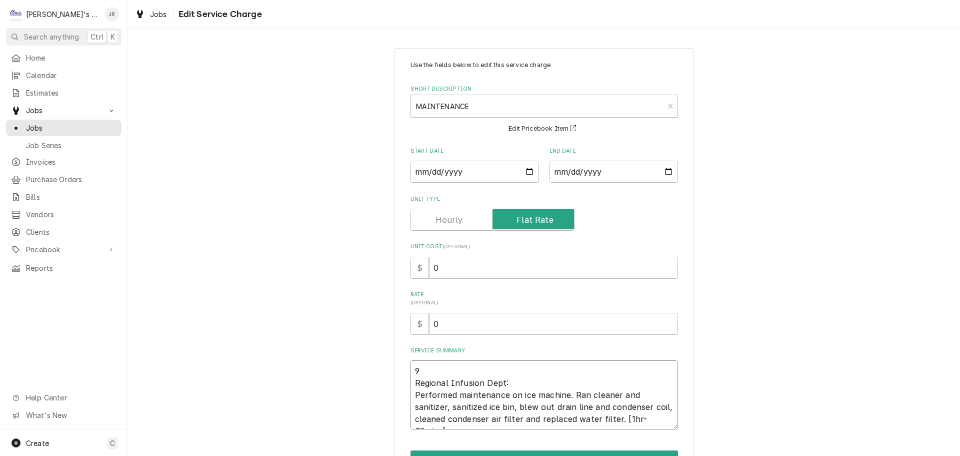
type textarea "x"
type textarea "9/ Regional Infusion Dept: Performed maintenance on ice machine. Ran cleaner an…"
type textarea "x"
type textarea "9/2 Regional Infusion Dept: Performed maintenance on ice machine. Ran cleaner a…"
type textarea "x"
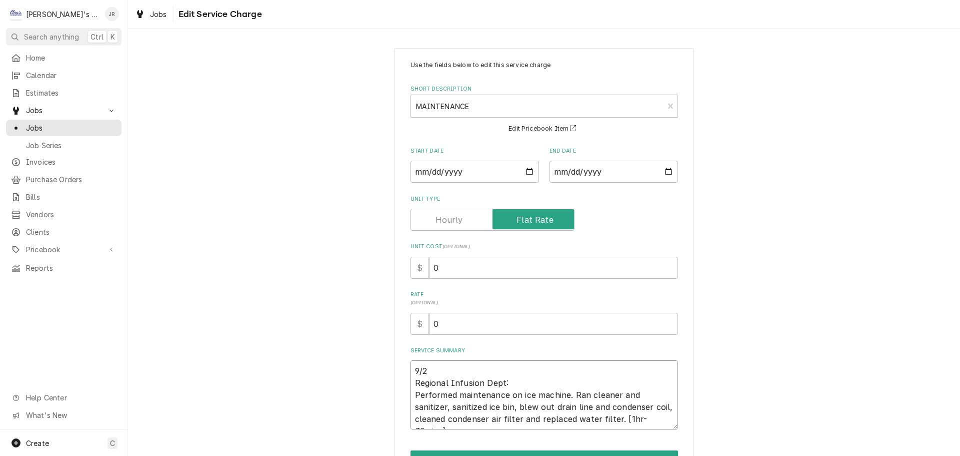
type textarea "9/29 Regional Infusion Dept: Performed maintenance on ice machine. Ran cleaner …"
type textarea "x"
type textarea "9/29/ Regional Infusion Dept: Performed maintenance on ice machine. Ran cleaner…"
type textarea "x"
type textarea "9/29/2 Regional Infusion Dept: Performed maintenance on ice machine. Ran cleane…"
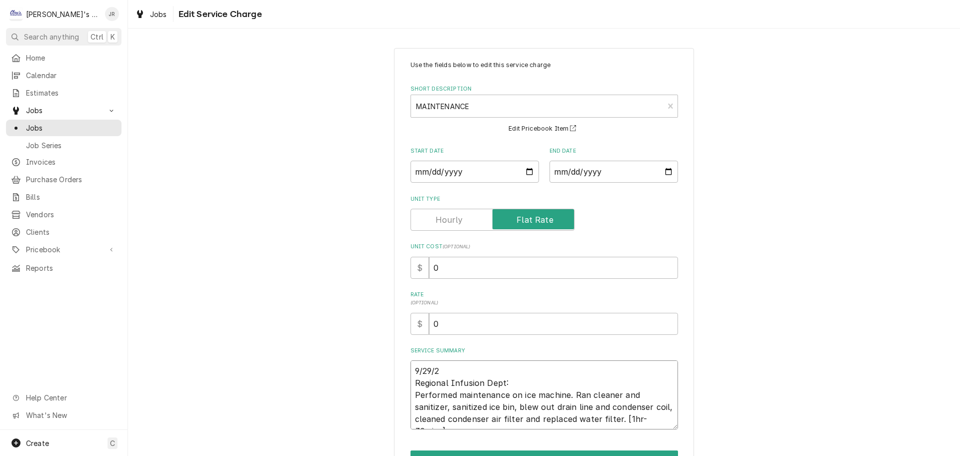
type textarea "x"
type textarea "9/29/20 Regional Infusion Dept: Performed maintenance on ice machine. Ran clean…"
type textarea "x"
type textarea "9/29/202 Regional Infusion Dept: Performed maintenance on ice machine. Ran clea…"
type textarea "x"
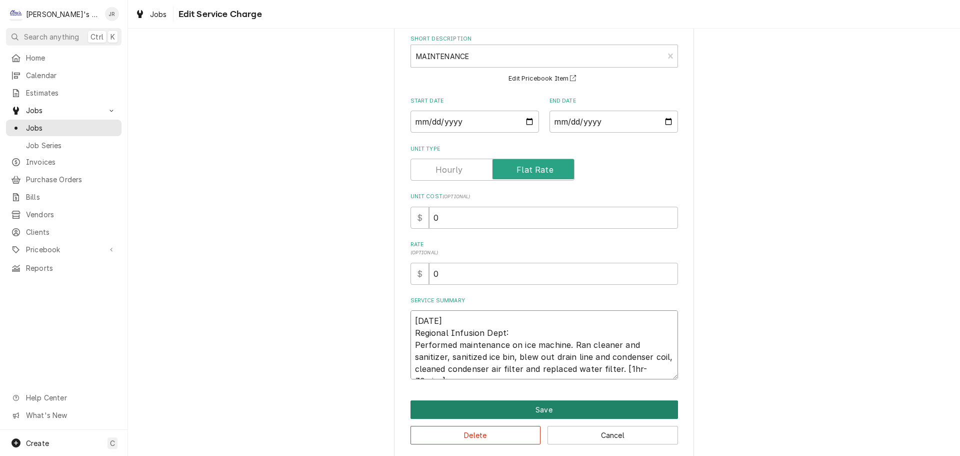
type textarea "[DATE] Regional Infusion Dept: Performed maintenance on ice machine. Ran cleane…"
click at [496, 401] on button "Save" at bounding box center [545, 409] width 268 height 19
type textarea "x"
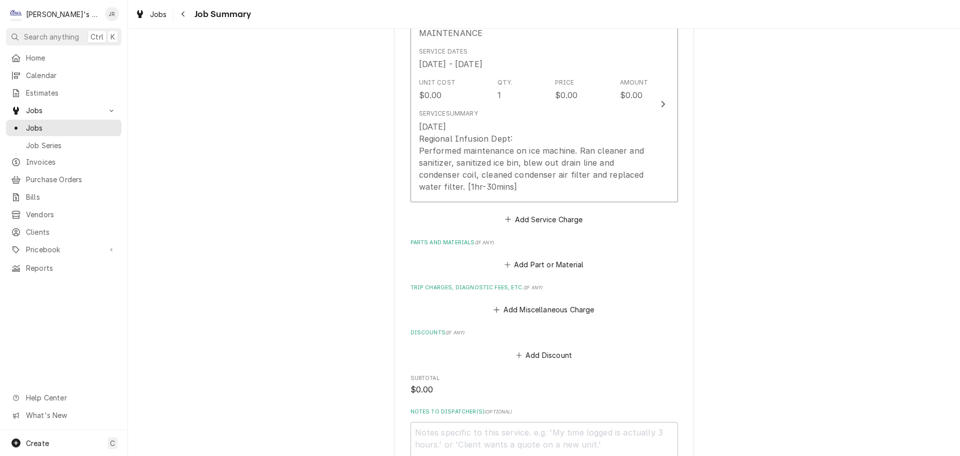
scroll to position [300, 0]
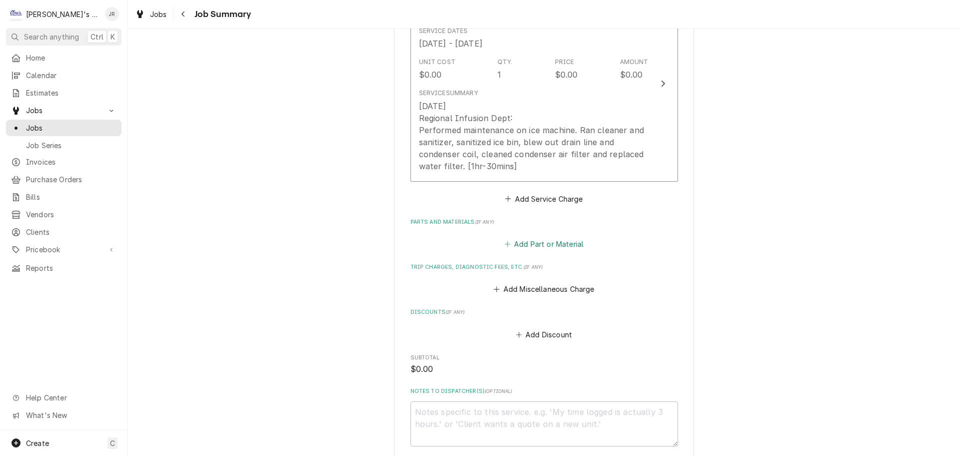
click at [518, 251] on button "Add Part or Material" at bounding box center [544, 244] width 83 height 14
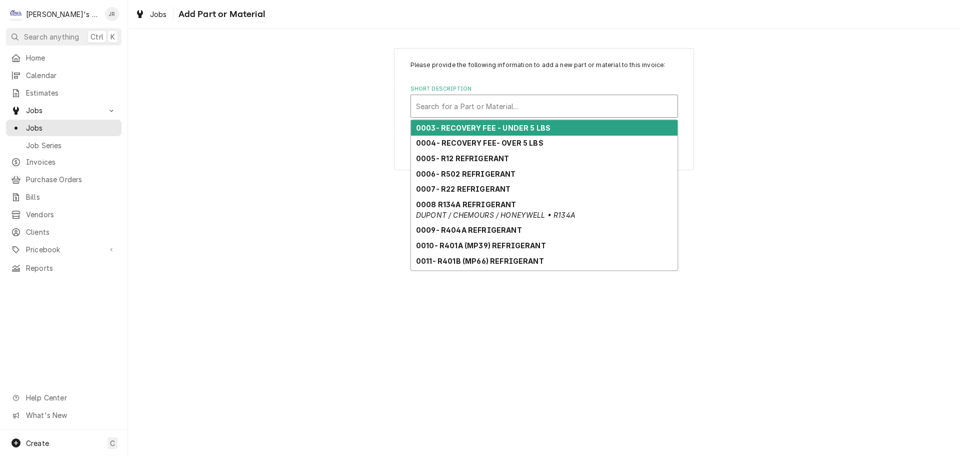
click at [516, 113] on div "Short Description" at bounding box center [544, 106] width 257 height 18
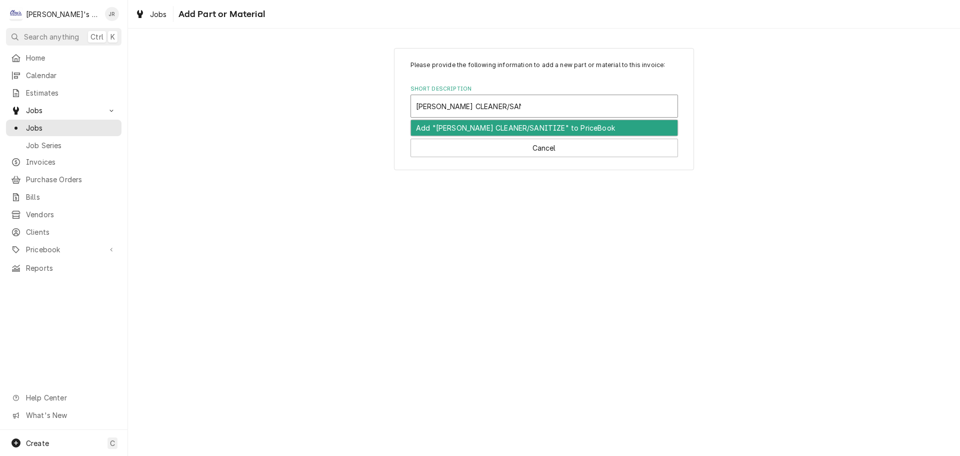
type input "FOLLETT CLEANER/SANITIZER"
click at [518, 129] on div "Add "FOLLETT CLEANER/SANITIZER" to PriceBook" at bounding box center [544, 128] width 267 height 16
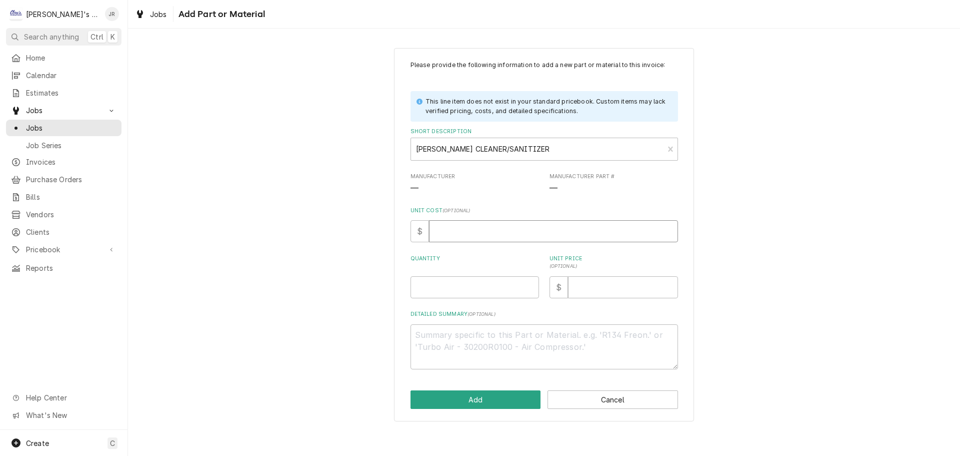
click at [477, 232] on input "Unit Cost ( optional )" at bounding box center [553, 231] width 249 height 22
type textarea "x"
type input "3"
type textarea "x"
type input "33"
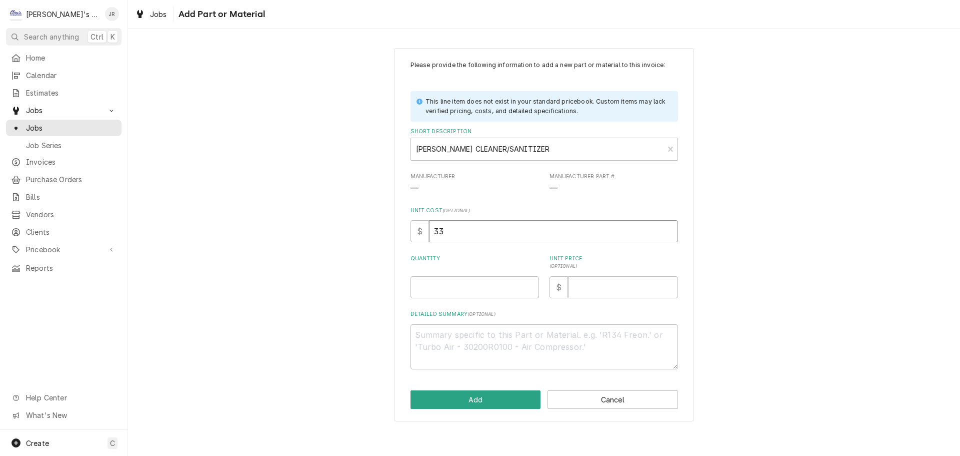
type textarea "x"
type input "33.2"
type textarea "x"
type input "33.25"
click at [438, 284] on input "Quantity" at bounding box center [475, 287] width 129 height 22
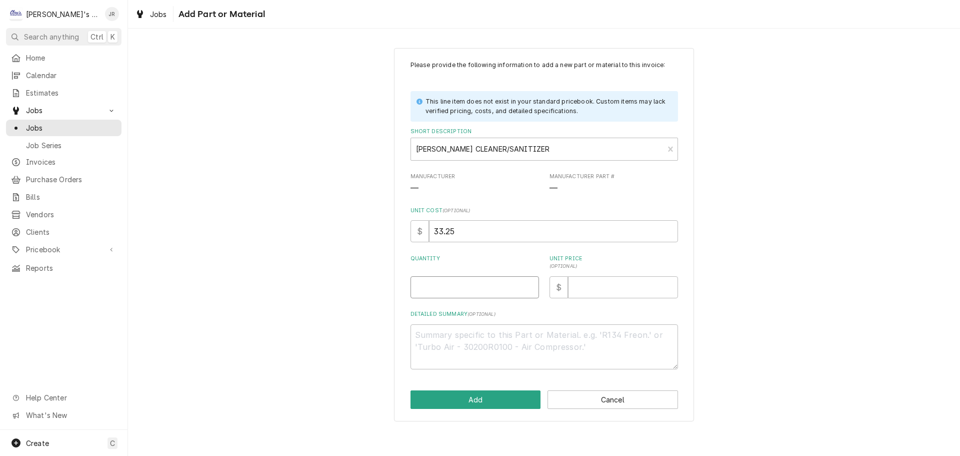
type textarea "x"
type input "1"
click at [609, 294] on input "Unit Price ( optional )" at bounding box center [623, 287] width 110 height 22
type textarea "x"
type input "8"
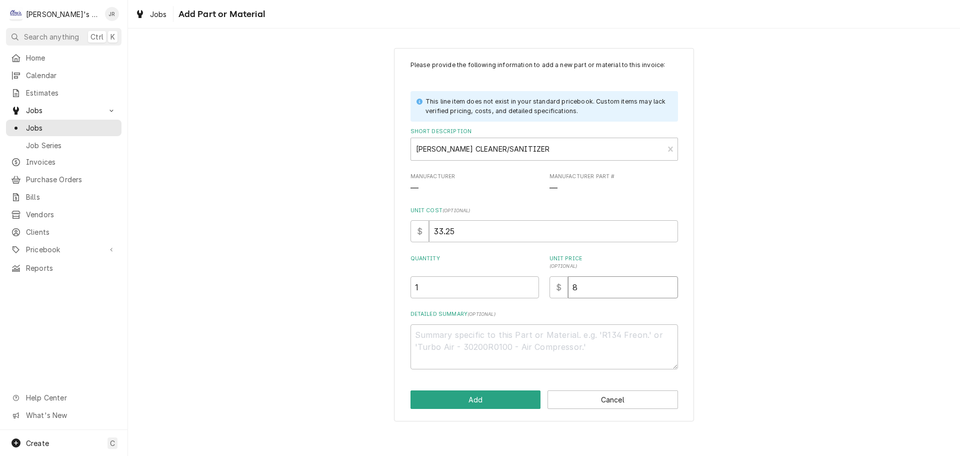
type textarea "x"
type input "83"
click at [467, 401] on button "Add" at bounding box center [476, 399] width 131 height 19
type textarea "x"
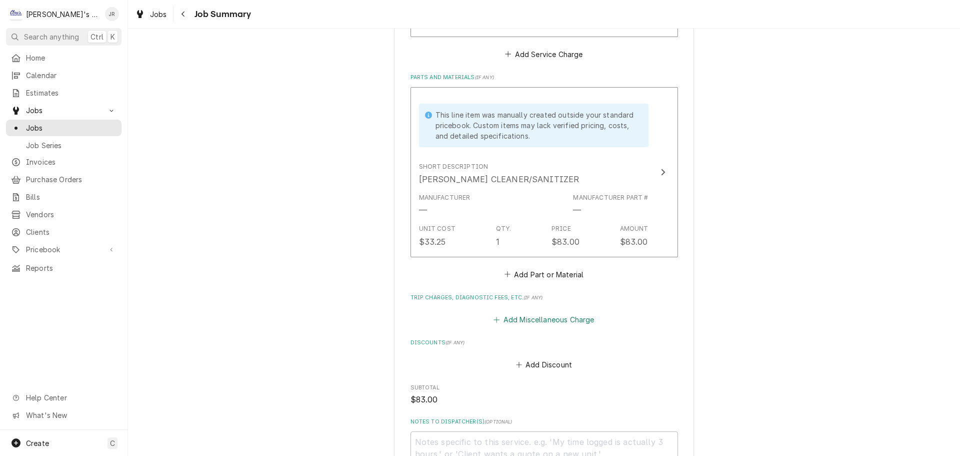
scroll to position [450, 0]
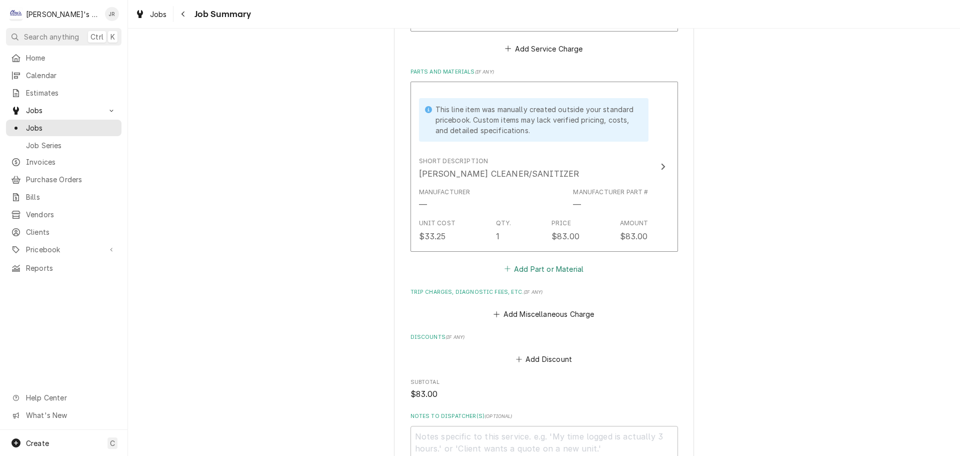
click at [534, 276] on button "Add Part or Material" at bounding box center [544, 269] width 83 height 14
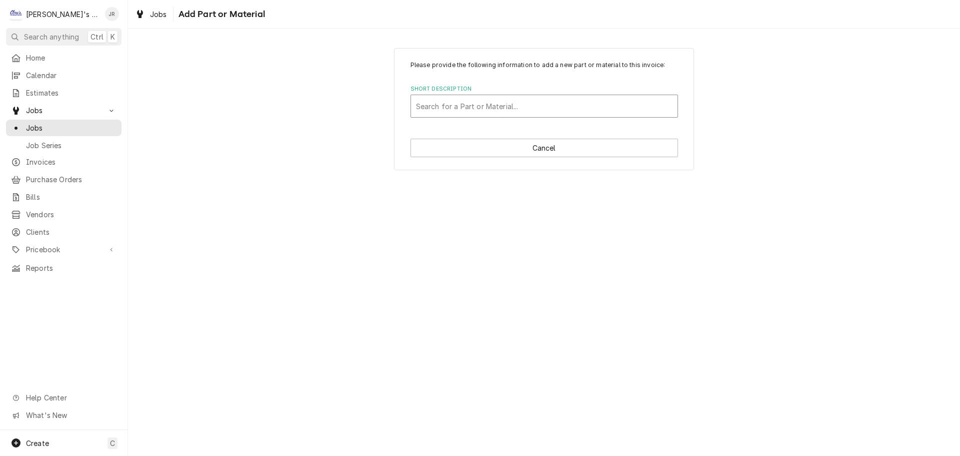
click at [524, 110] on div "Short Description" at bounding box center [544, 106] width 257 height 18
type input "SANI"
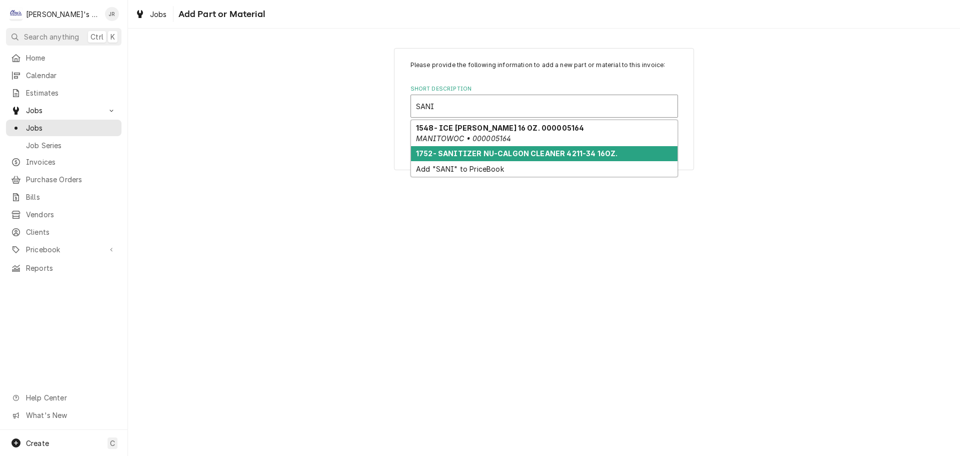
click at [519, 158] on strong "1752- SANITIZER NU-CALGON CLEANER 4211-34 16OZ." at bounding box center [517, 153] width 202 height 9
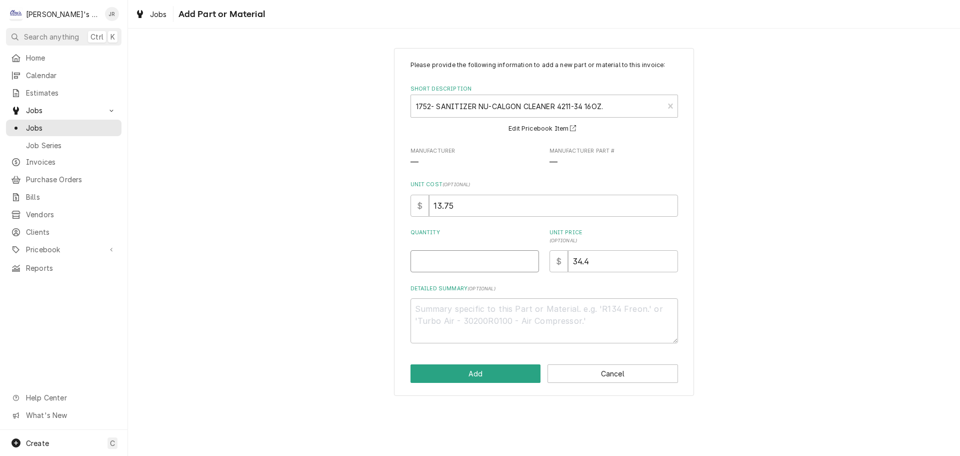
click at [487, 261] on input "Quantity" at bounding box center [475, 261] width 129 height 22
type textarea "x"
type input "1"
click at [473, 362] on div "Please provide the following information to add a new part or material to this …" at bounding box center [544, 222] width 300 height 348
click at [482, 375] on button "Add" at bounding box center [476, 373] width 131 height 19
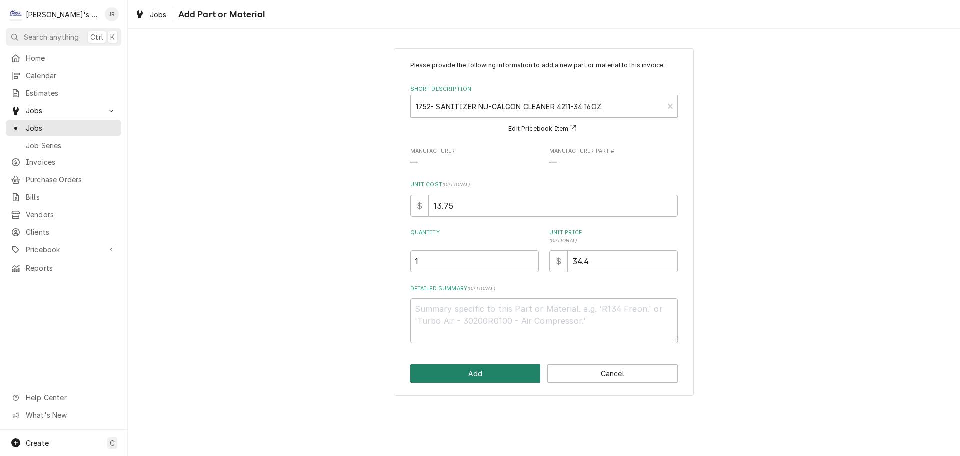
type textarea "x"
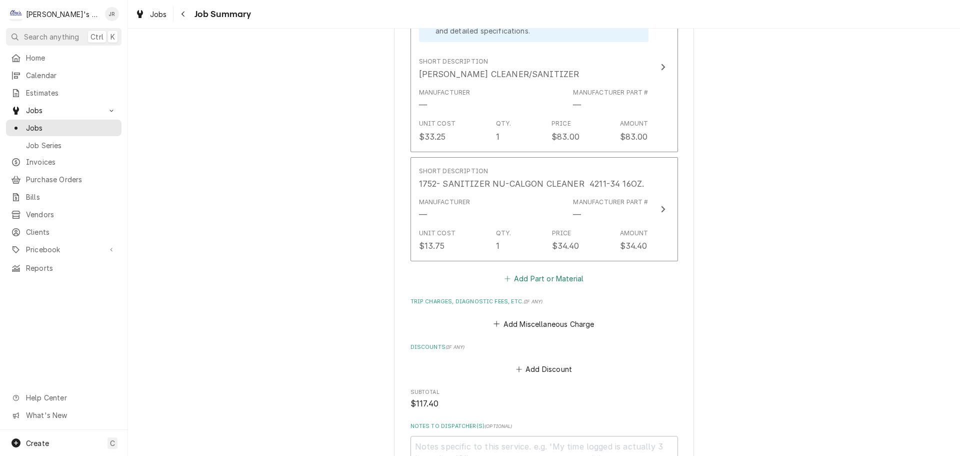
scroll to position [550, 0]
click at [532, 285] on button "Add Part or Material" at bounding box center [544, 278] width 83 height 14
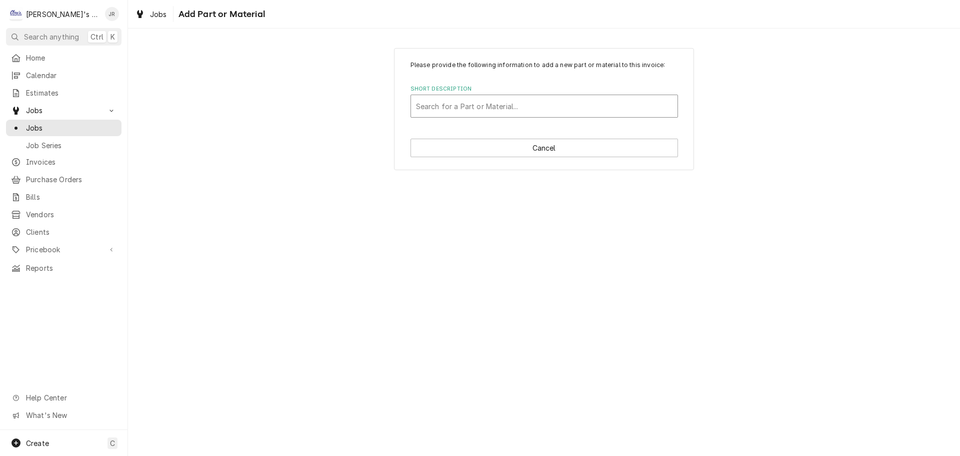
click at [487, 107] on div "Short Description" at bounding box center [544, 106] width 257 height 18
type input "0415"
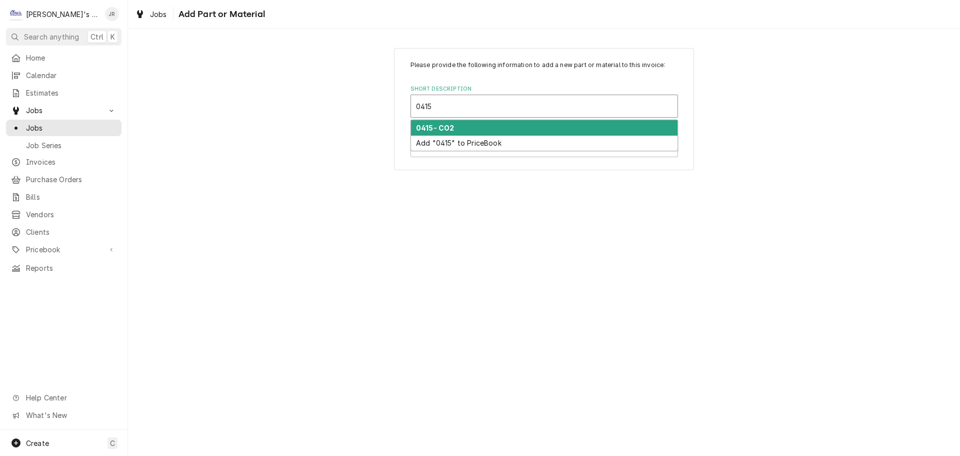
click at [479, 125] on div "0415- CO2" at bounding box center [544, 128] width 267 height 16
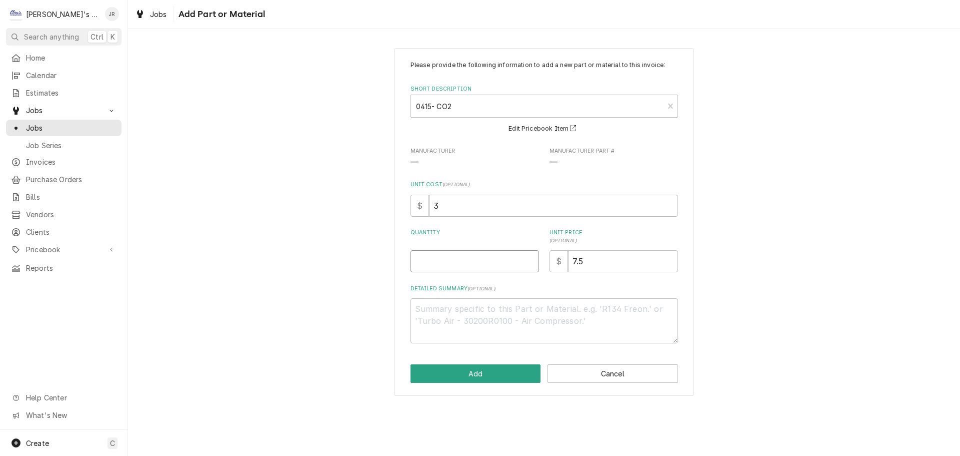
click at [473, 261] on input "Quantity" at bounding box center [475, 261] width 129 height 22
type textarea "x"
type input "1"
click at [513, 369] on button "Add" at bounding box center [476, 373] width 131 height 19
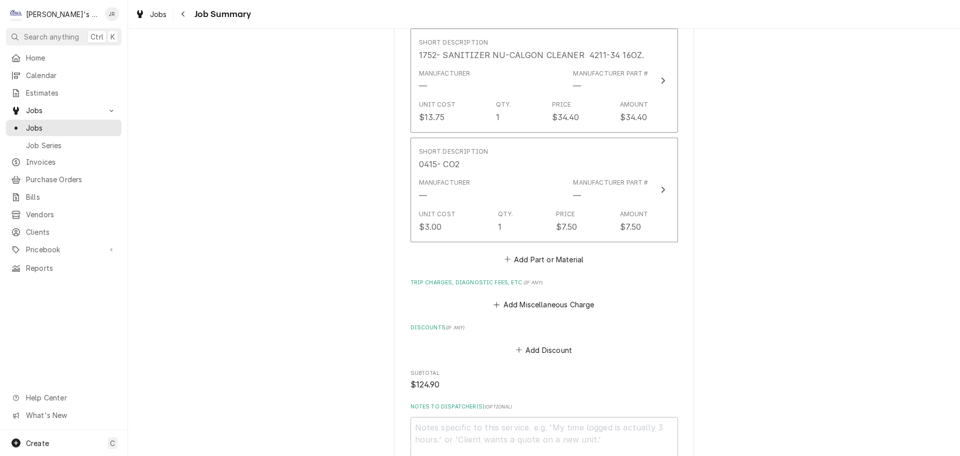
scroll to position [700, 0]
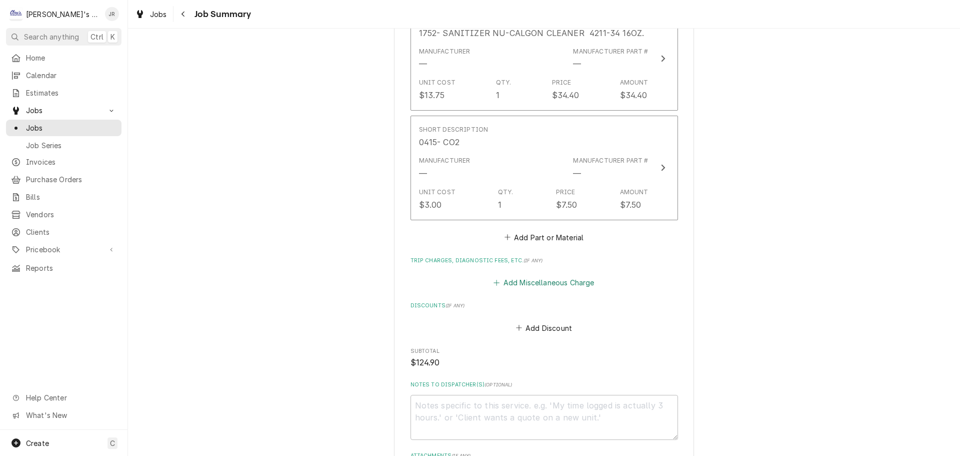
click at [508, 290] on button "Add Miscellaneous Charge" at bounding box center [544, 283] width 104 height 14
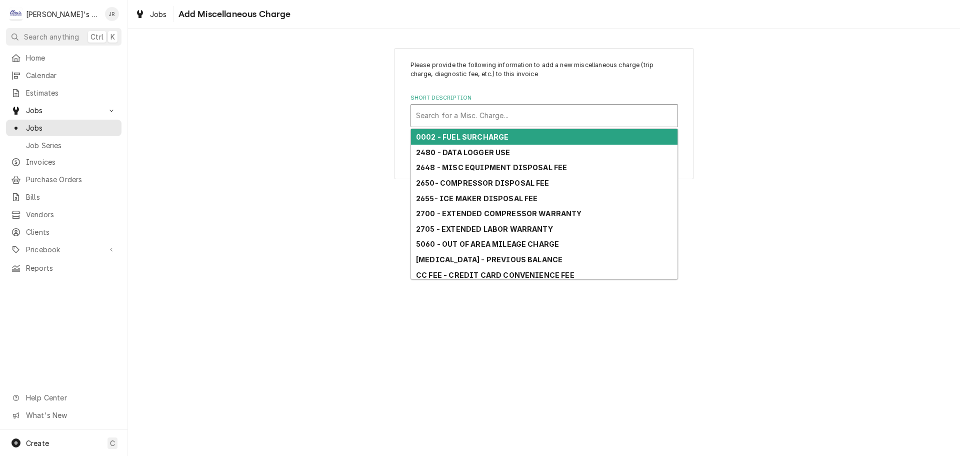
click at [499, 114] on div "Short Description" at bounding box center [544, 116] width 257 height 18
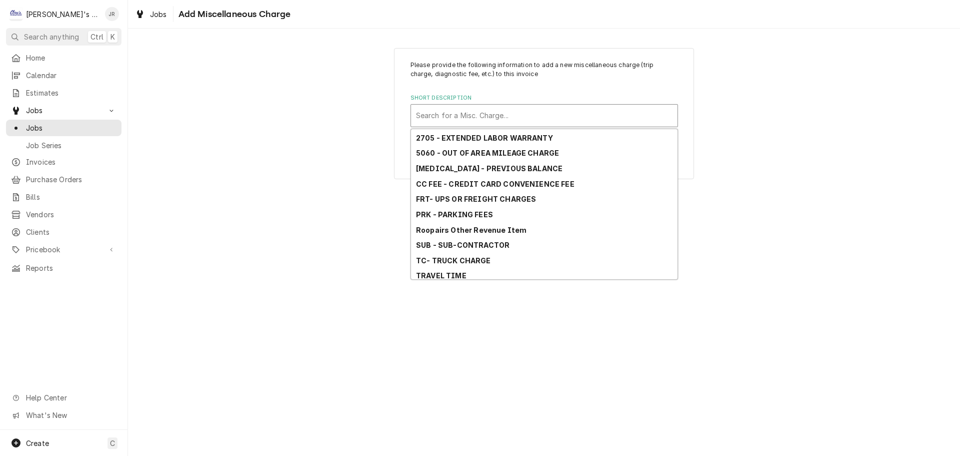
scroll to position [103, 0]
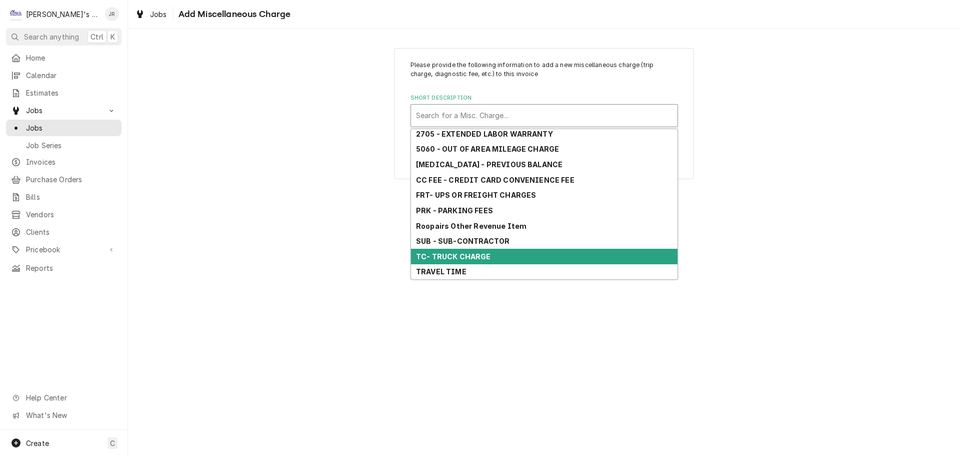
click at [481, 254] on strong "TC- TRUCK CHARGE" at bounding box center [453, 256] width 75 height 9
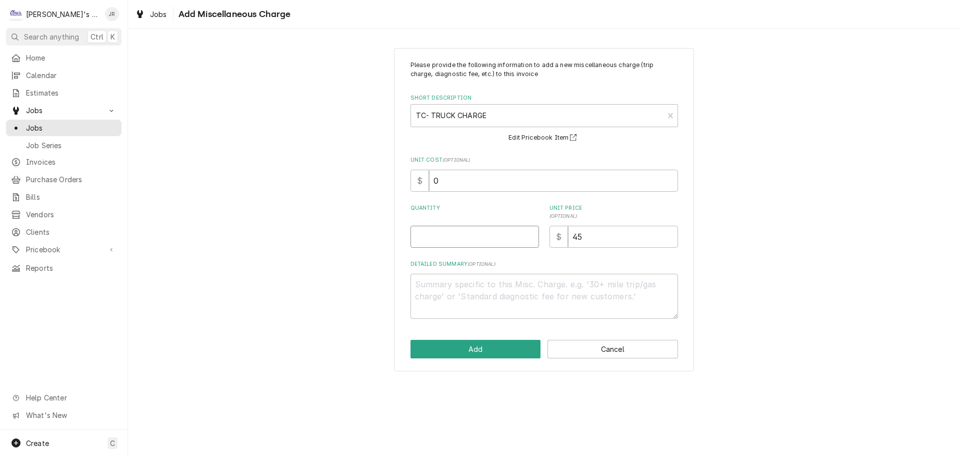
click at [486, 233] on input "Quantity" at bounding box center [475, 237] width 129 height 22
type textarea "x"
type input "1"
click at [521, 348] on button "Add" at bounding box center [476, 349] width 131 height 19
type textarea "x"
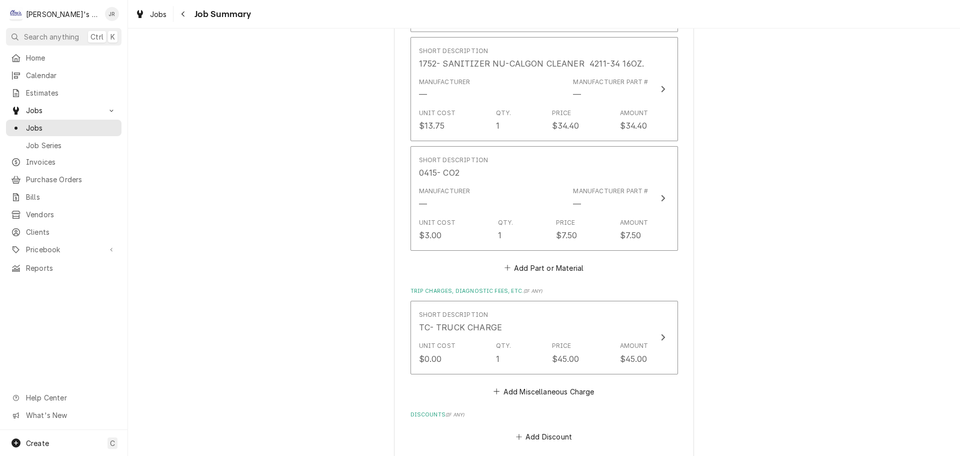
scroll to position [750, 0]
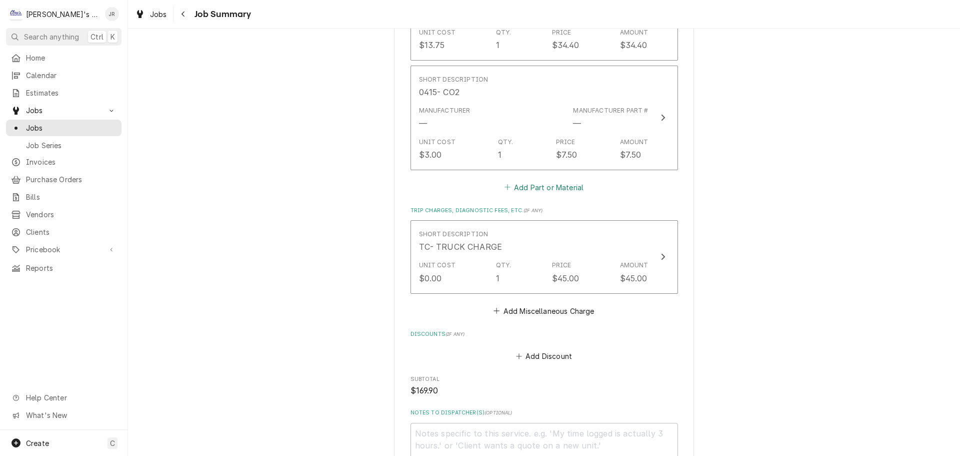
click at [512, 194] on button "Add Part or Material" at bounding box center [544, 187] width 83 height 14
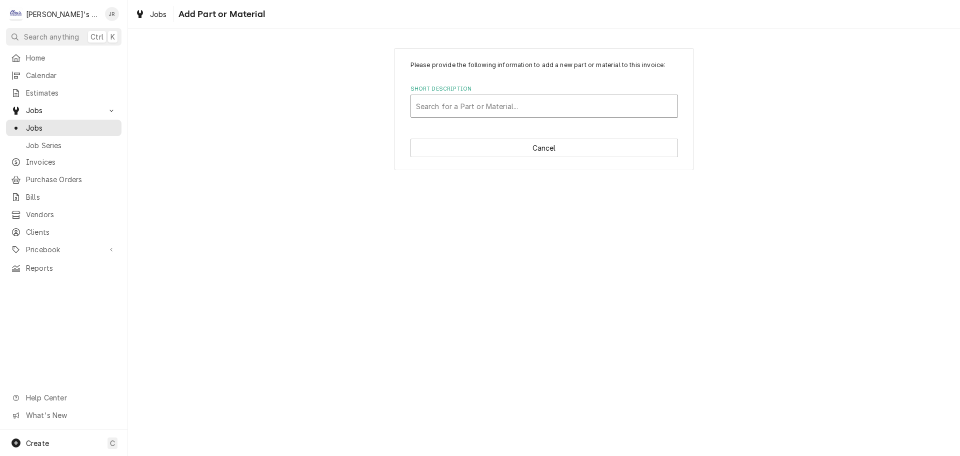
click at [480, 107] on div "Short Description" at bounding box center [544, 106] width 257 height 18
drag, startPoint x: 480, startPoint y: 107, endPoint x: 419, endPoint y: 209, distance: 118.9
click at [419, 209] on div "Please provide the following information to add a new part or material to this …" at bounding box center [544, 242] width 832 height 427
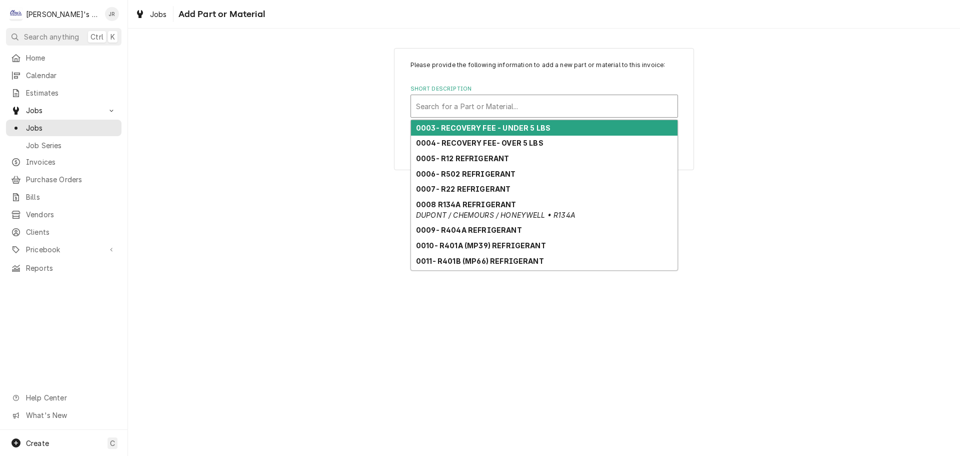
click at [449, 102] on div "Short Description" at bounding box center [544, 106] width 257 height 18
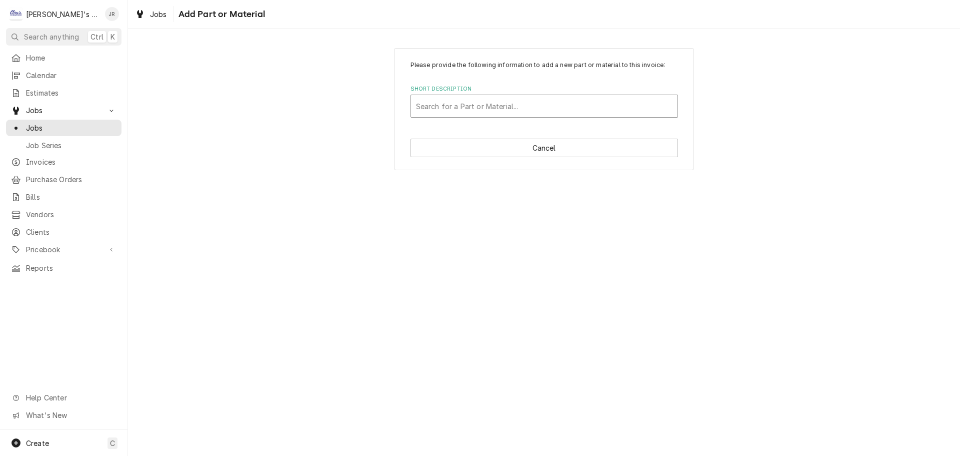
click at [500, 106] on div "Short Description" at bounding box center [544, 106] width 257 height 18
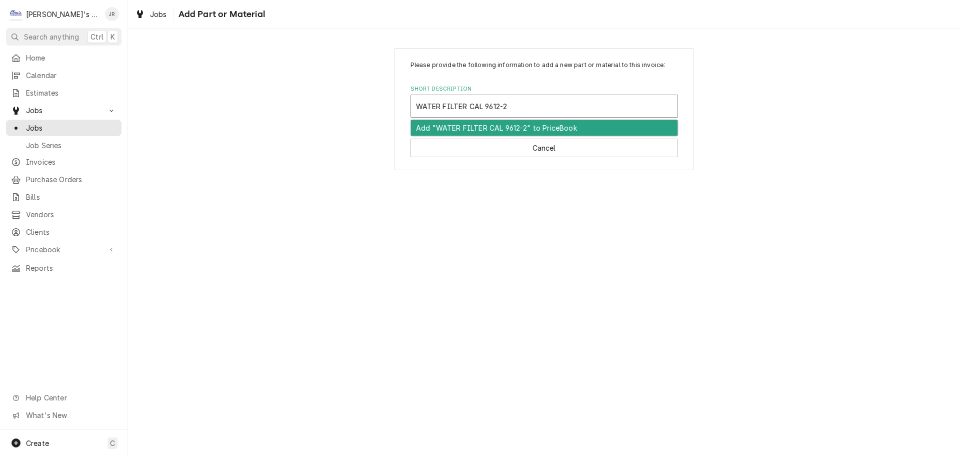
type input "WATER FILTER CAL 9612-27"
click at [486, 128] on div "Add "WATER FILTER CAL 9612-27" to PriceBook" at bounding box center [544, 128] width 267 height 16
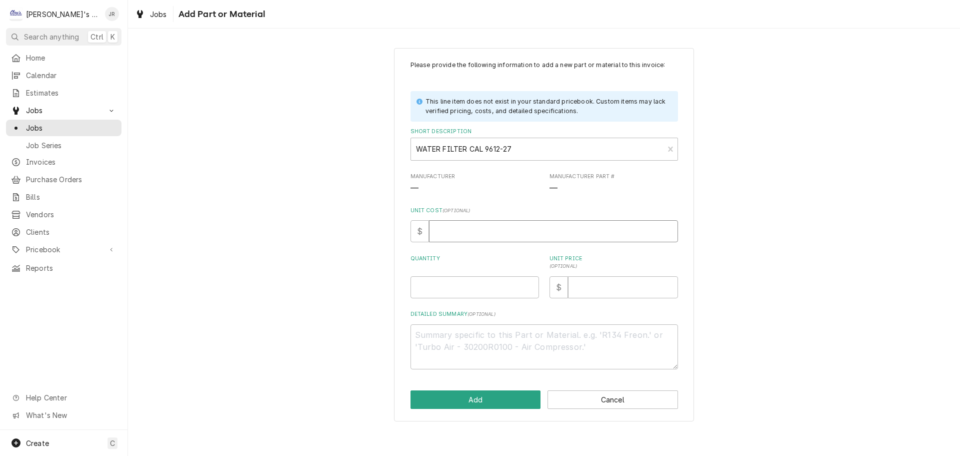
click at [471, 225] on input "Unit Cost ( optional )" at bounding box center [553, 231] width 249 height 22
click at [457, 283] on input "Quantity" at bounding box center [475, 287] width 129 height 22
type textarea "x"
type input "1"
click at [495, 395] on button "Add" at bounding box center [476, 399] width 131 height 19
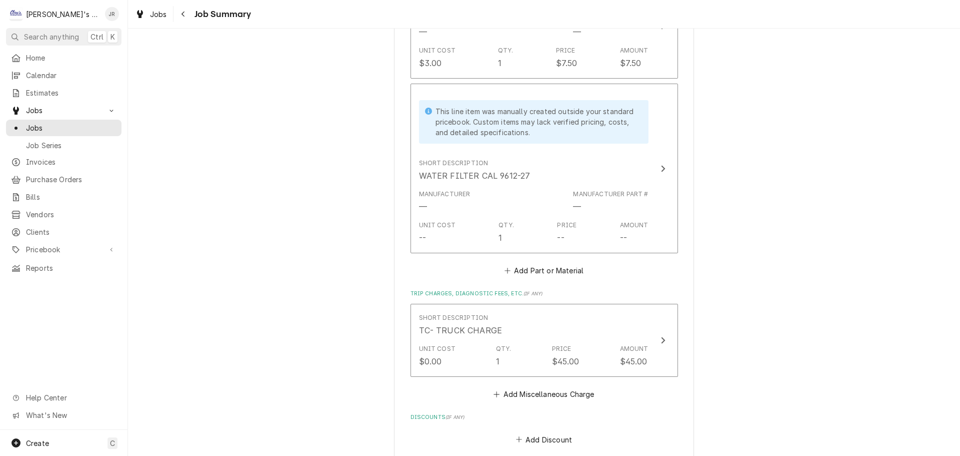
scroll to position [850, 0]
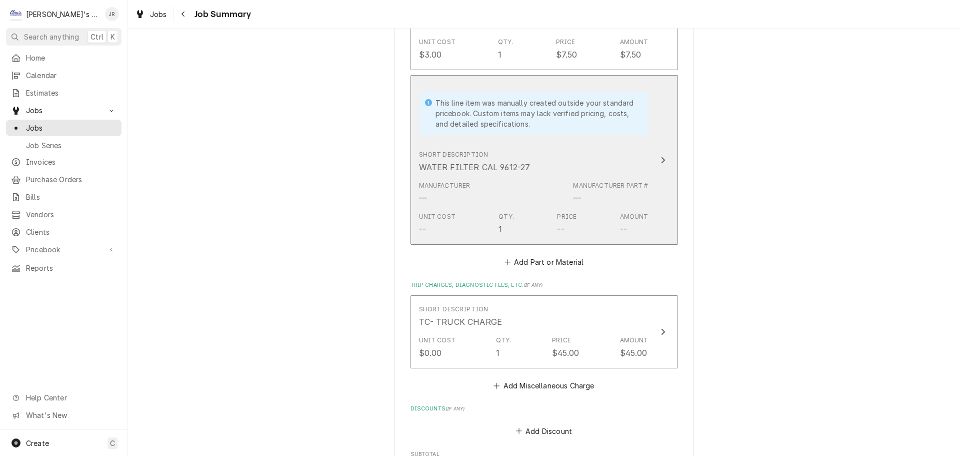
click at [534, 208] on div "Manufacturer — Manufacturer Part # —" at bounding box center [534, 192] width 230 height 31
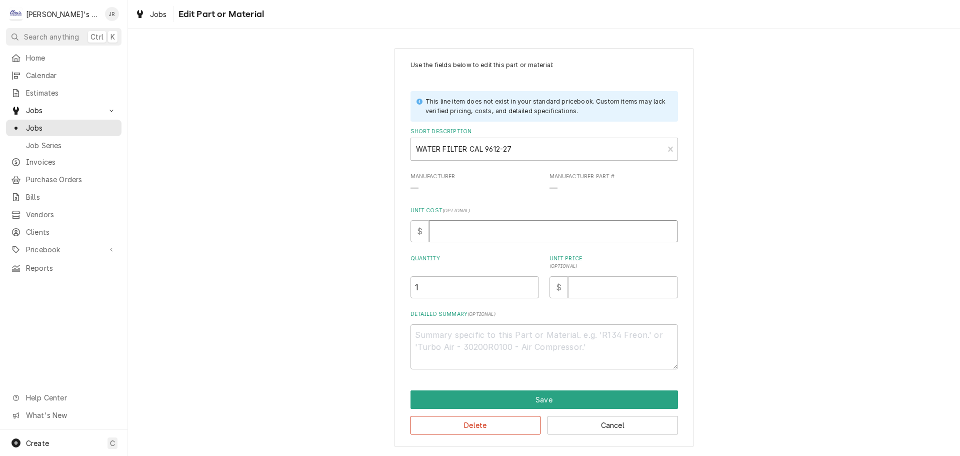
click at [532, 231] on input "Unit Cost ( optional )" at bounding box center [553, 231] width 249 height 22
type textarea "x"
type input "1"
type textarea "x"
type input "11"
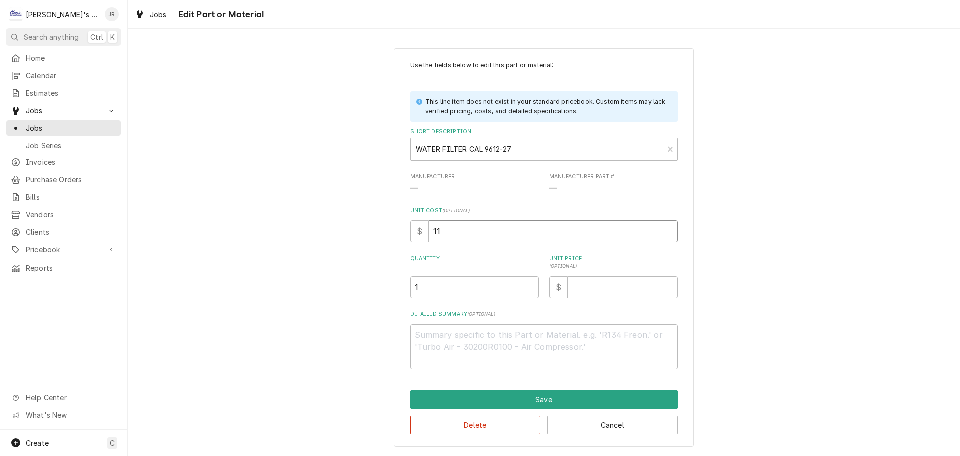
type textarea "x"
type input "119"
type textarea "x"
type input "1196"
type textarea "x"
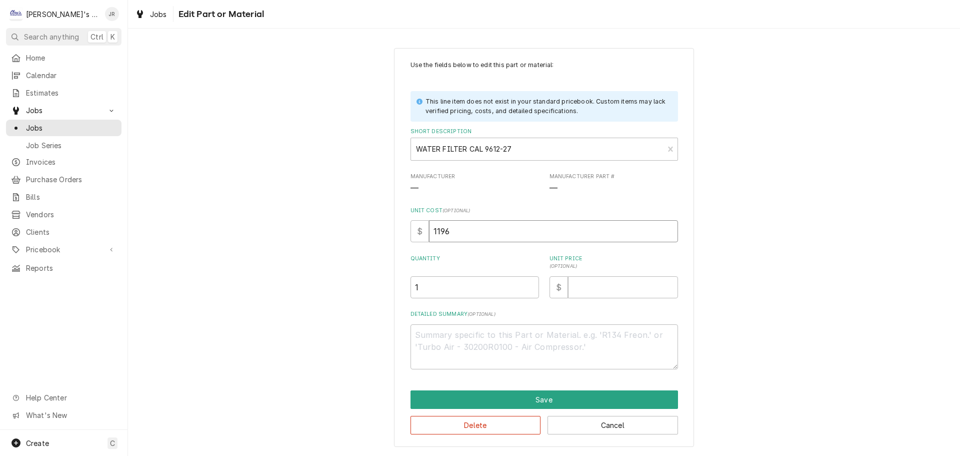
type input "1196.9"
type textarea "x"
type input "1196.99"
type textarea "x"
type input "1196.9"
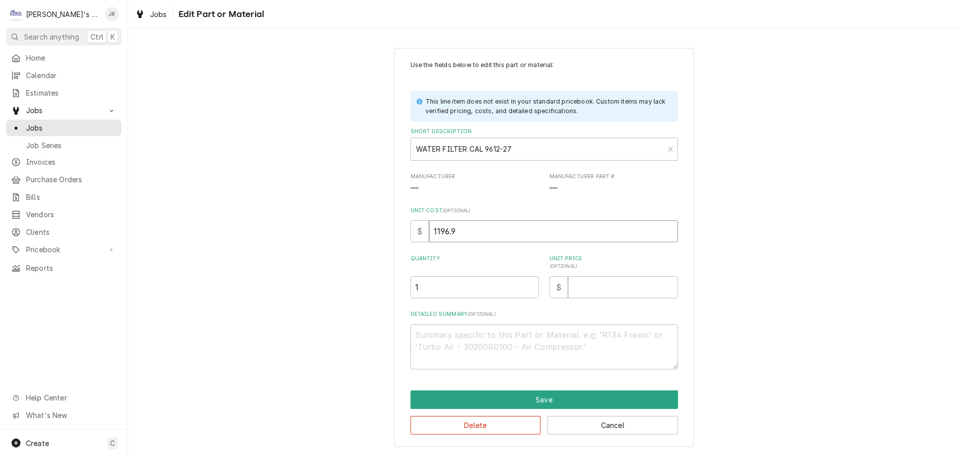
type textarea "x"
type input "1196"
type textarea "x"
type input "119"
type textarea "x"
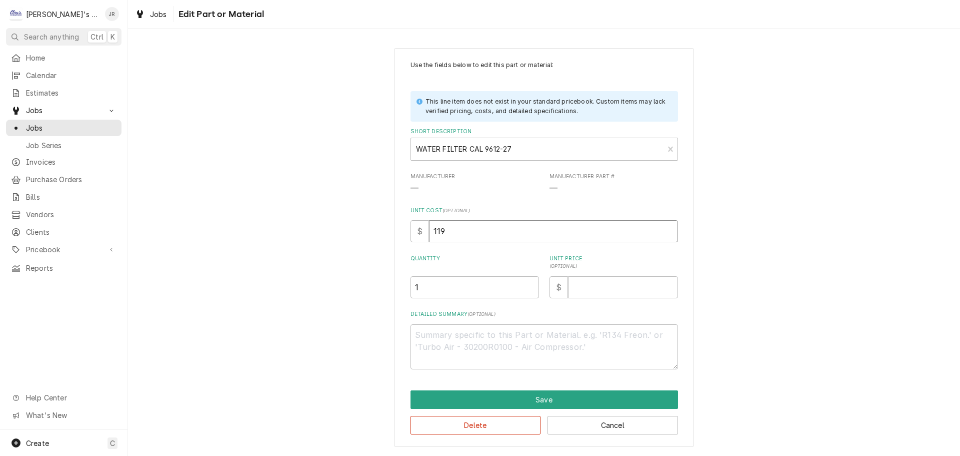
type input "119.9"
type textarea "x"
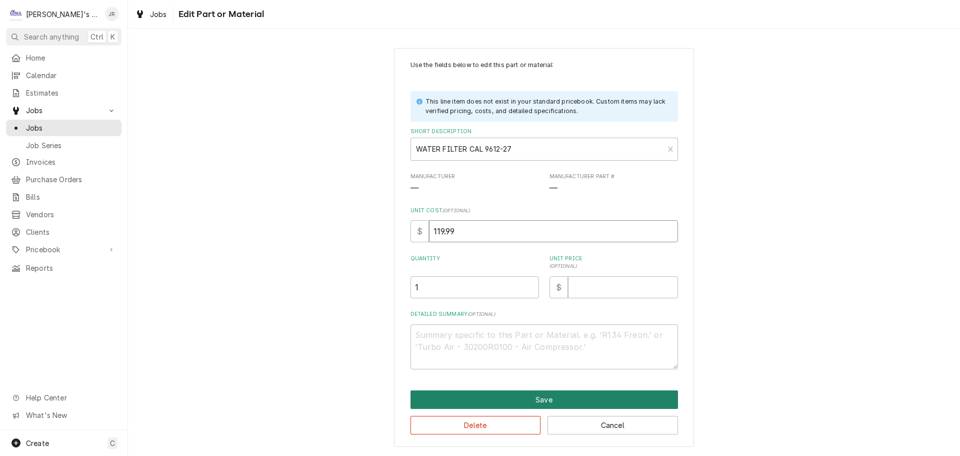
type input "119.99"
click at [519, 401] on button "Save" at bounding box center [545, 399] width 268 height 19
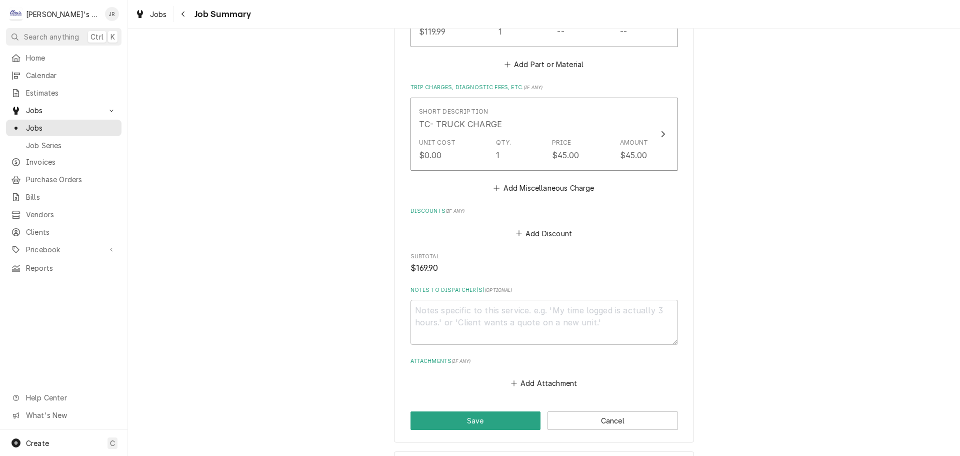
scroll to position [1050, 0]
click at [429, 324] on textarea "Notes to Dispatcher(s) ( optional )" at bounding box center [545, 319] width 268 height 45
type textarea "x"
type textarea "9"
type textarea "x"
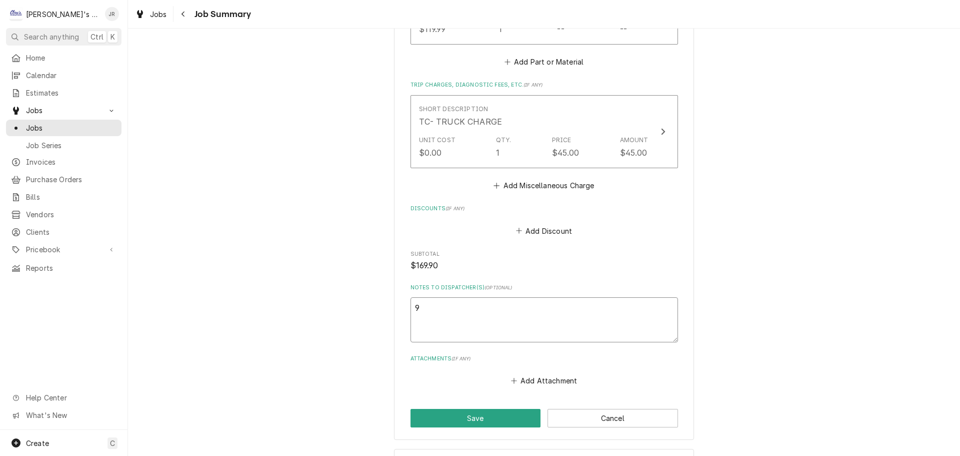
type textarea "9/"
type textarea "x"
type textarea "9/2"
type textarea "x"
type textarea "9/29"
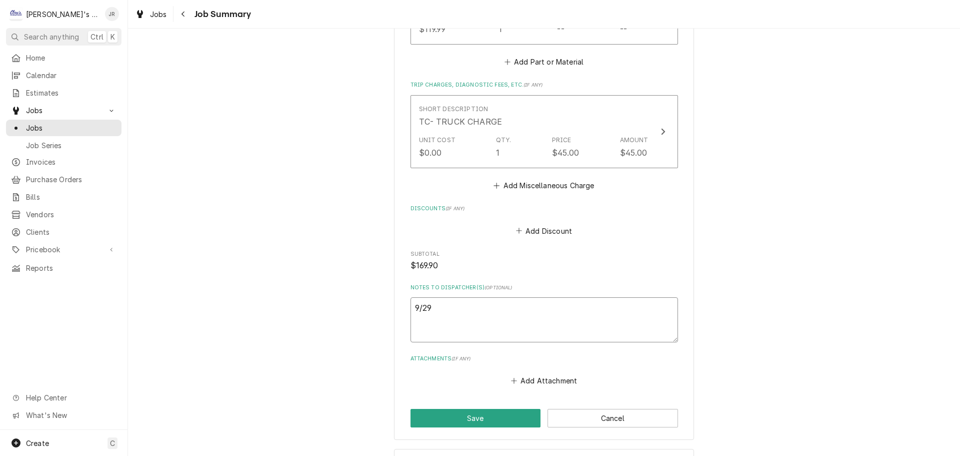
type textarea "x"
type textarea "9/29/"
type textarea "x"
type textarea "9/29/2"
type textarea "x"
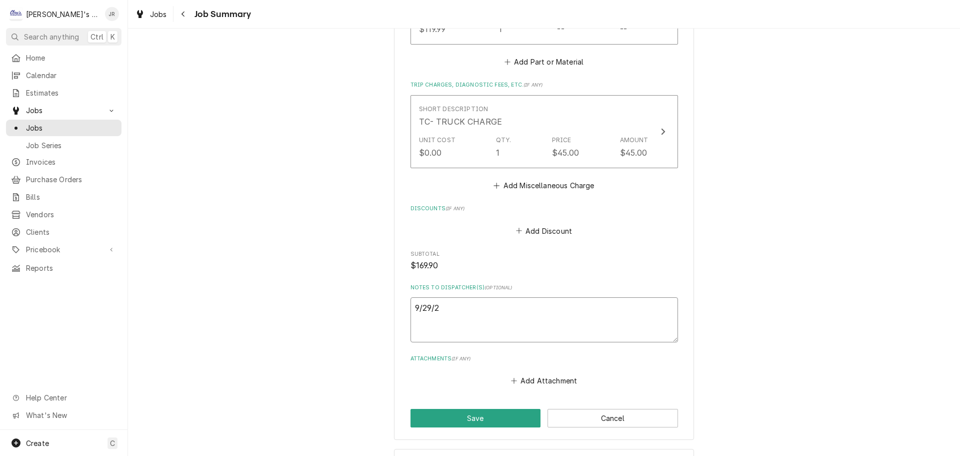
type textarea "9/29/20"
type textarea "x"
type textarea "9/29/202"
type textarea "x"
type textarea "9/29/2025"
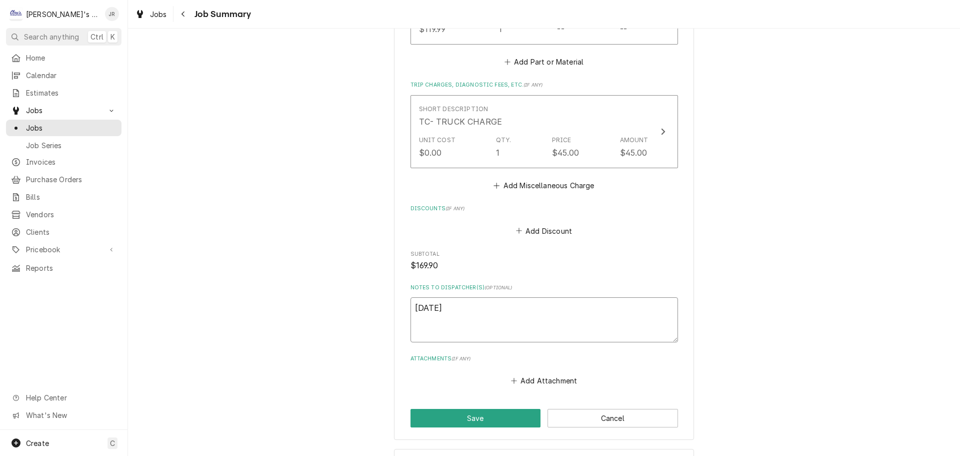
type textarea "x"
type textarea "9/29/2025"
type textarea "x"
type textarea "9/29/2025 J"
type textarea "x"
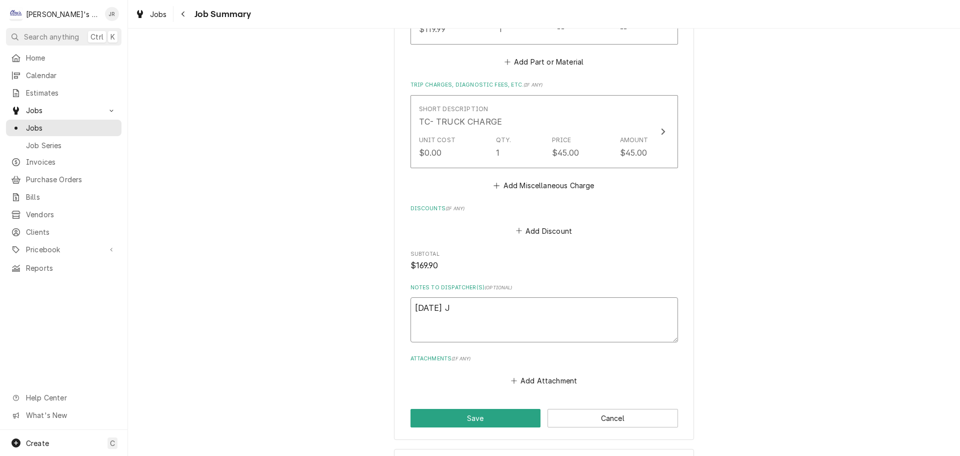
type textarea "9/29/2025 JR"
type textarea "x"
type textarea "9/29/2025 JR"
type textarea "x"
type textarea "9/29/2025 JR 7"
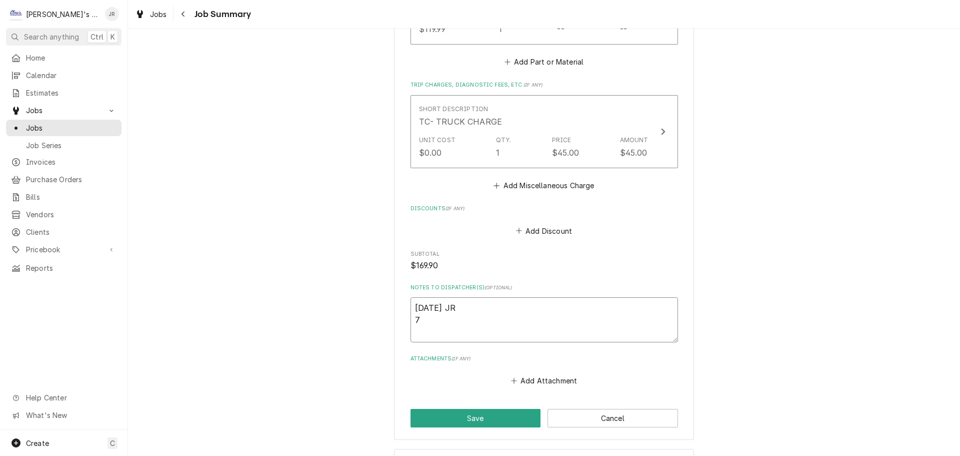
type textarea "x"
type textarea "9/29/2025 JR 74"
type textarea "x"
type textarea "9/29/2025 JR 740"
type textarea "x"
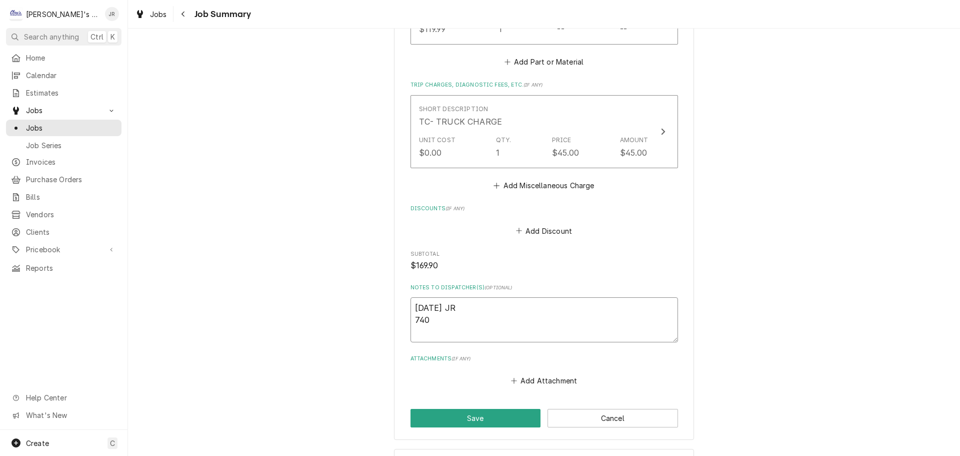
type textarea "9/29/2025 JR 740-"
type textarea "x"
type textarea "9/29/2025 JR 740-9"
type textarea "x"
type textarea "9/29/2025 JR 740-94"
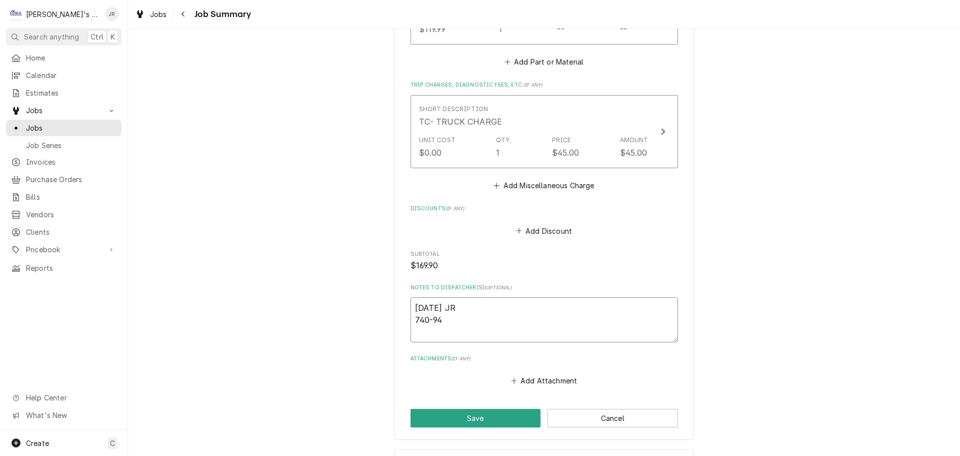
type textarea "x"
type textarea "9/29/2025 JR 740-940"
type textarea "x"
type textarea "9/29/2025 JR 740-940"
type textarea "x"
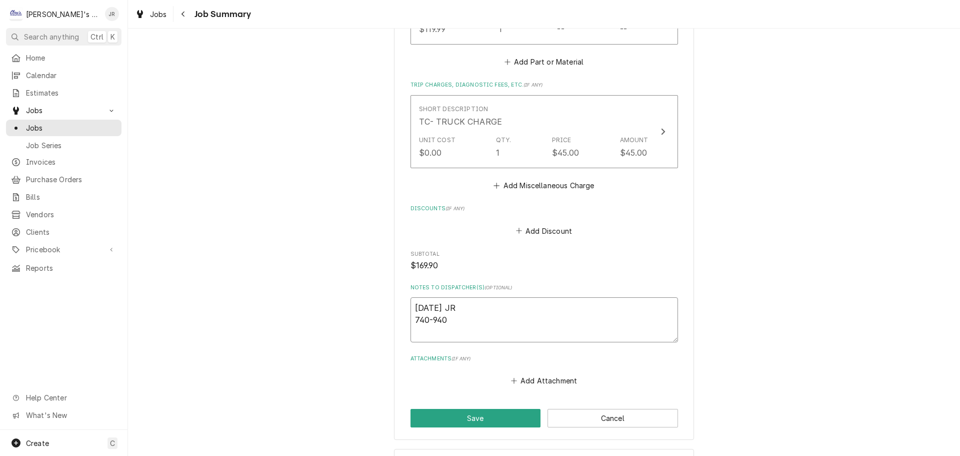
type textarea "9/29/2025 JR 740-940 2"
type textarea "x"
type textarea "9/29/2025 JR 740-940 2."
type textarea "x"
type textarea "9/29/2025 JR 740-940 2.0"
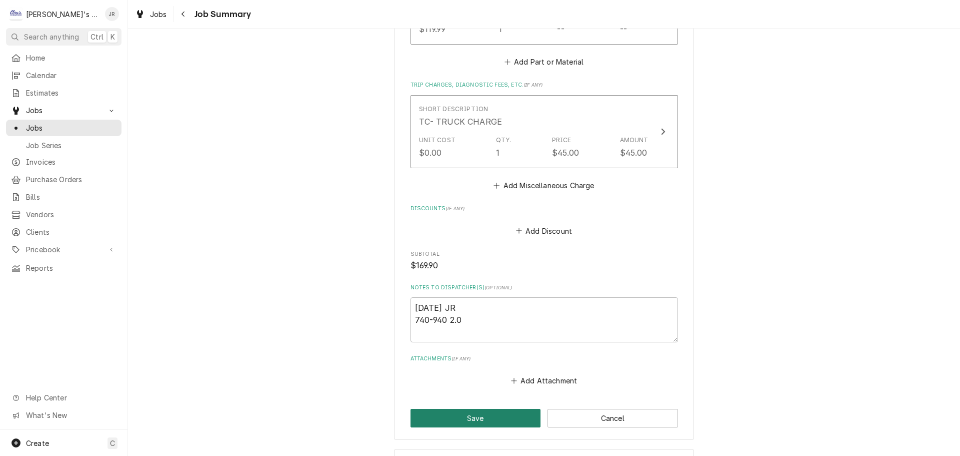
click at [467, 427] on button "Save" at bounding box center [476, 418] width 131 height 19
type textarea "x"
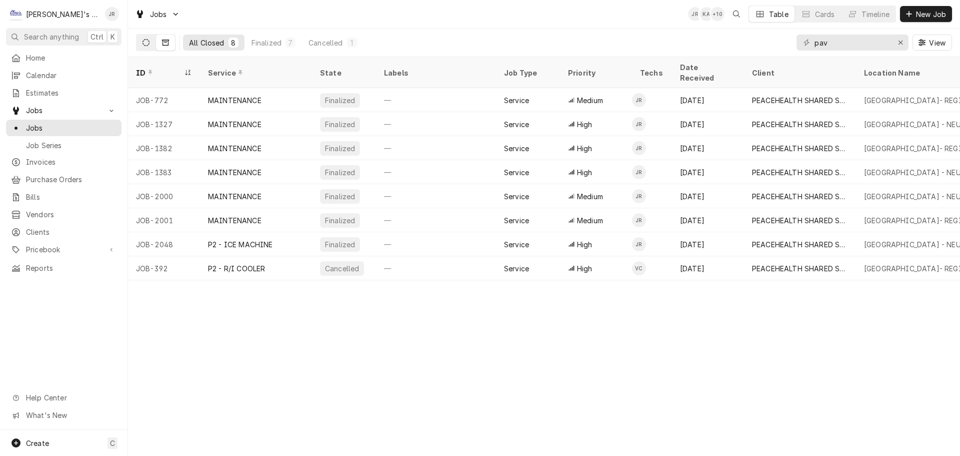
click at [148, 43] on icon "Dynamic Content Wrapper" at bounding box center [146, 42] width 7 height 7
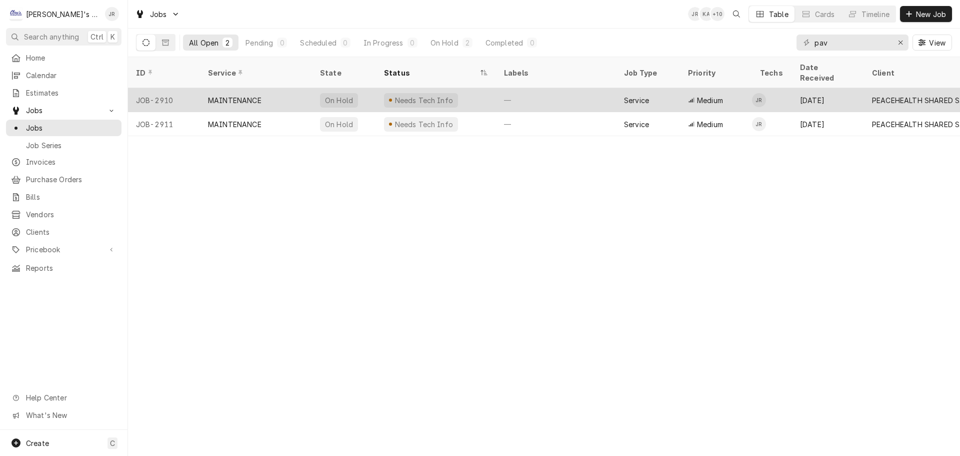
click at [290, 88] on div "MAINTENANCE" at bounding box center [256, 100] width 112 height 24
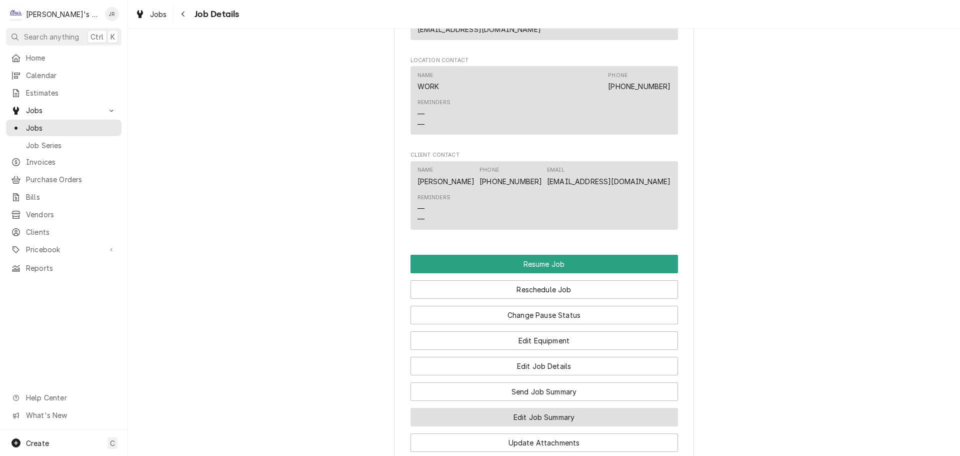
scroll to position [800, 0]
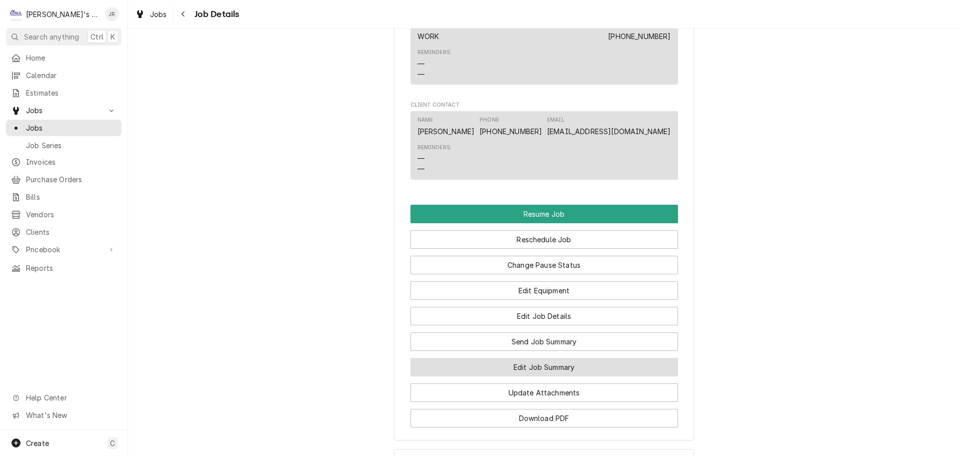
click at [555, 358] on button "Edit Job Summary" at bounding box center [545, 367] width 268 height 19
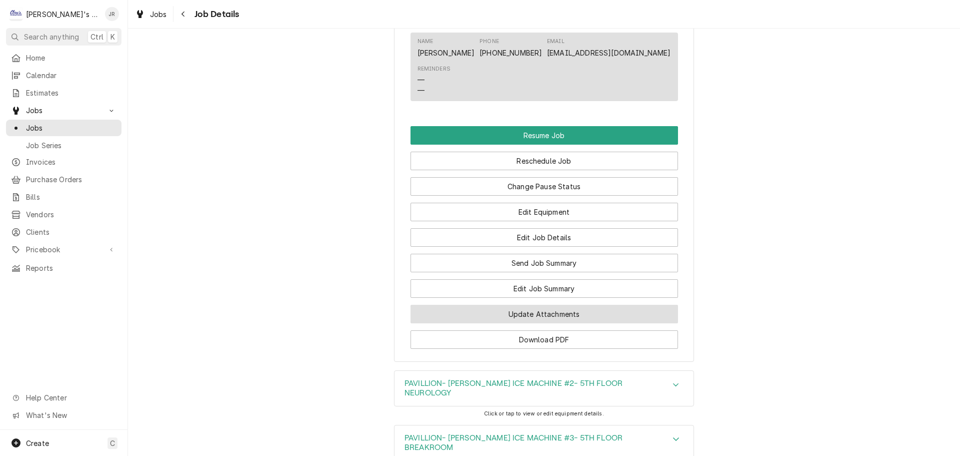
scroll to position [1000, 0]
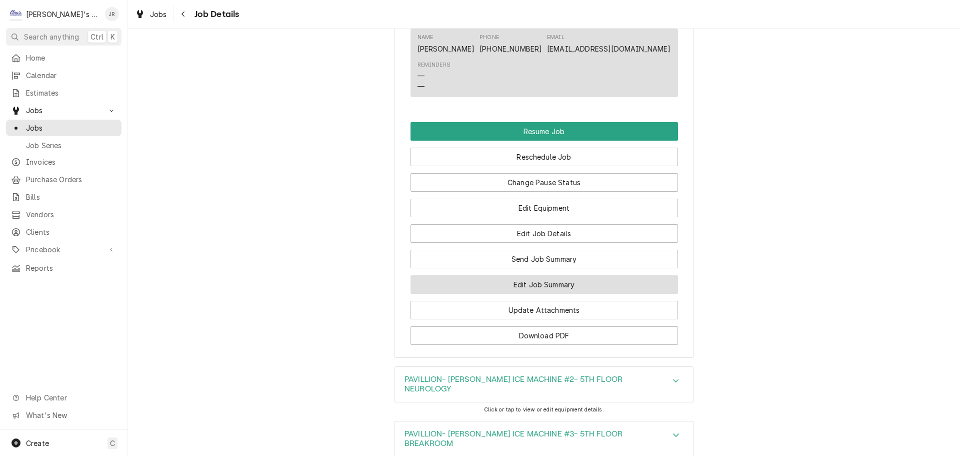
click at [559, 292] on button "Edit Job Summary" at bounding box center [545, 284] width 268 height 19
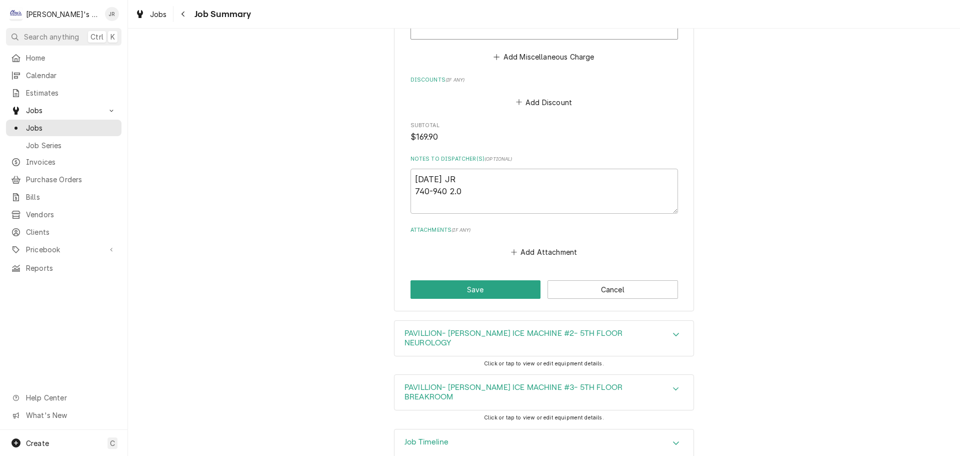
scroll to position [1194, 0]
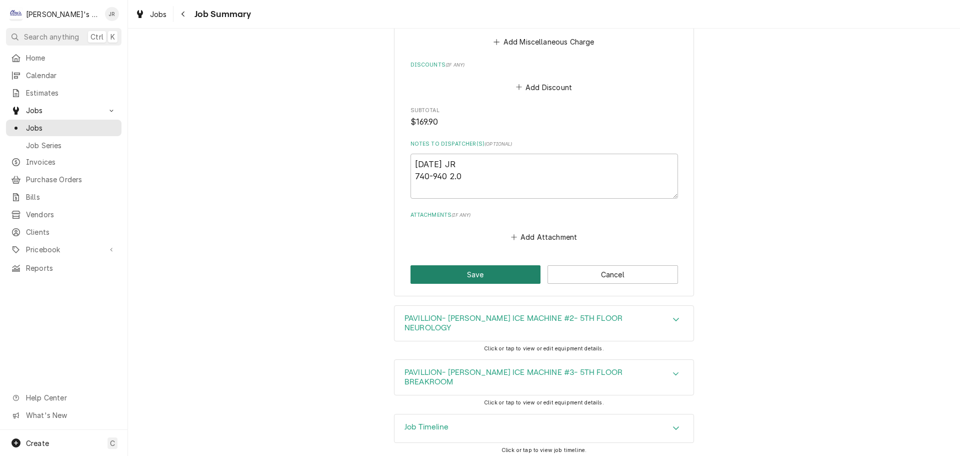
click at [432, 278] on button "Save" at bounding box center [476, 274] width 131 height 19
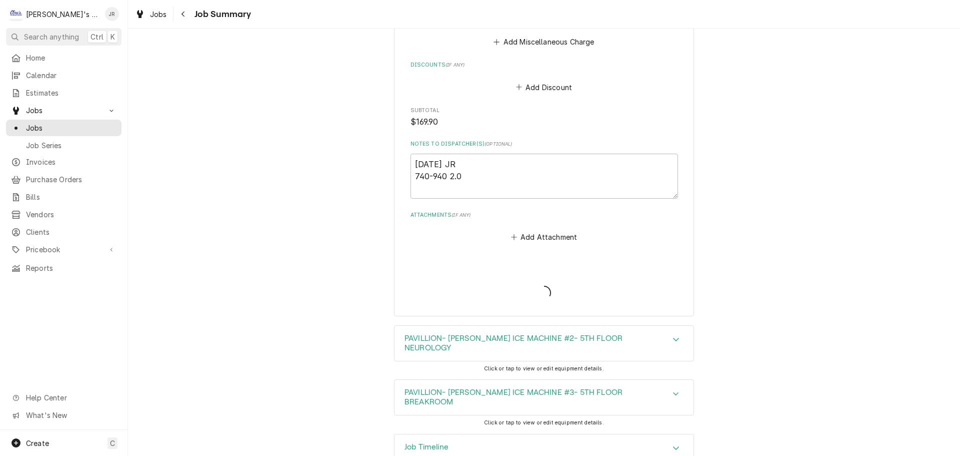
type textarea "x"
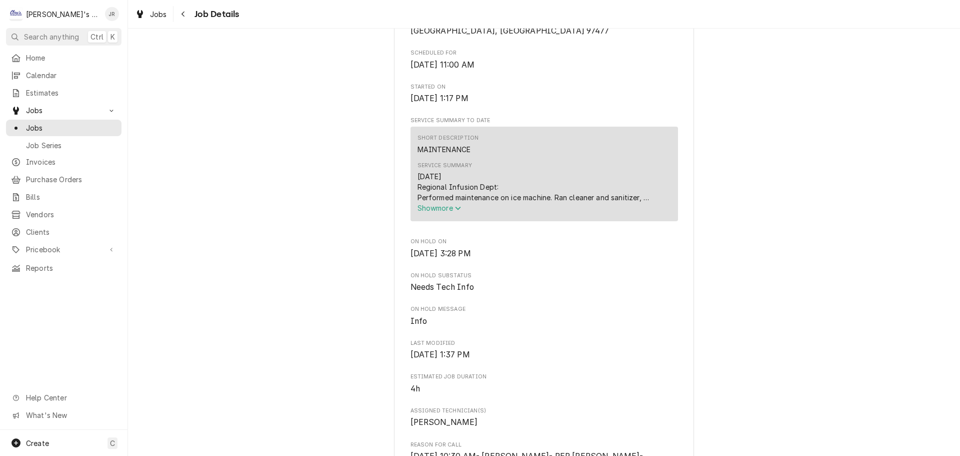
scroll to position [250, 0]
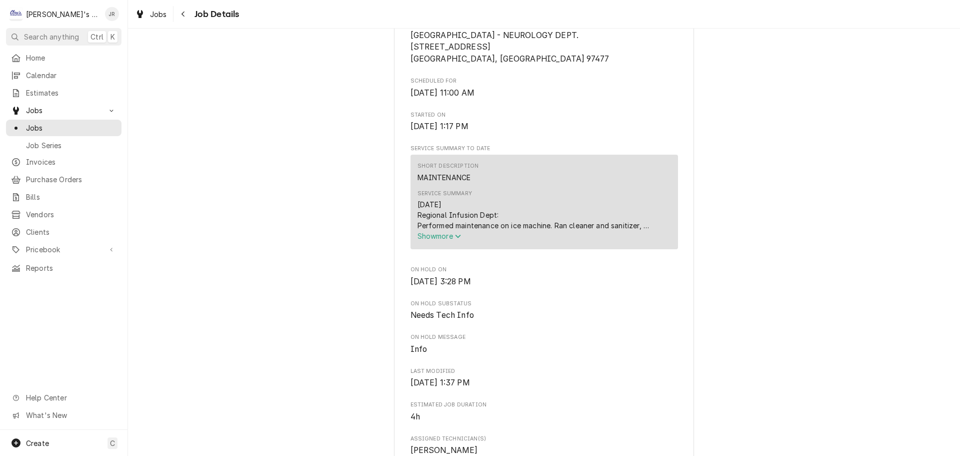
click at [427, 240] on span "Show more" at bounding box center [440, 236] width 44 height 9
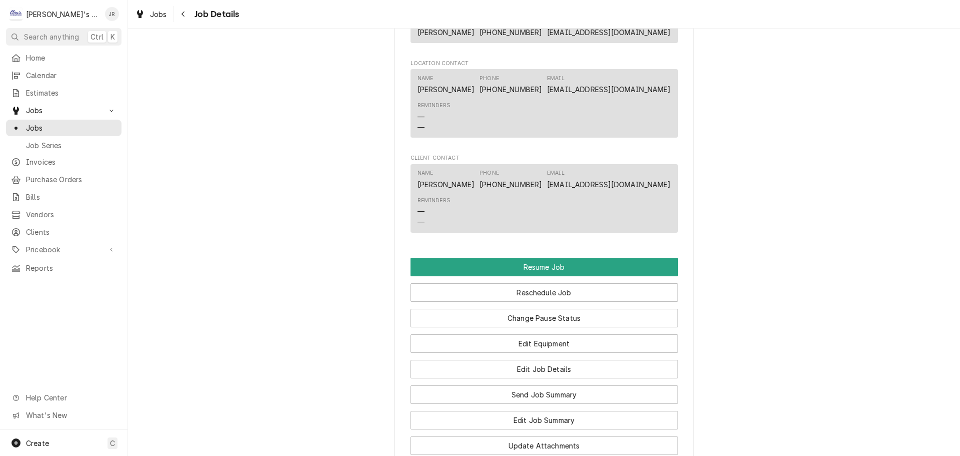
scroll to position [1000, 0]
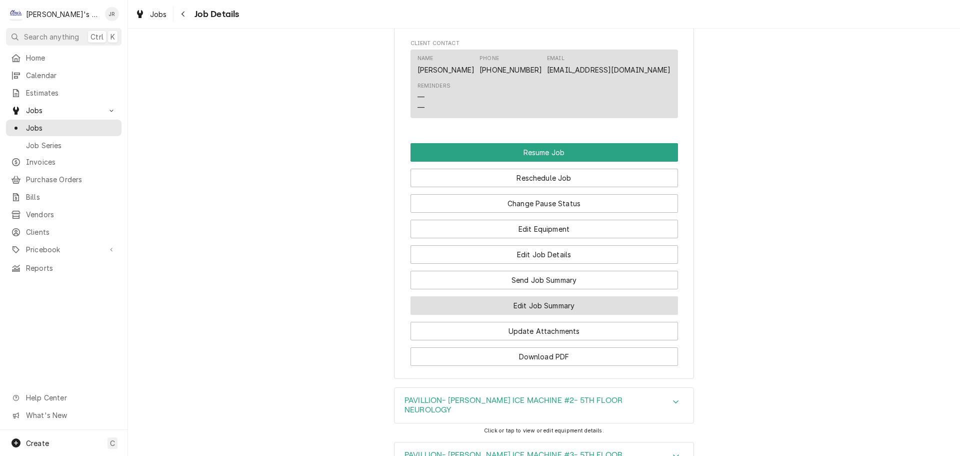
click at [529, 314] on button "Edit Job Summary" at bounding box center [545, 305] width 268 height 19
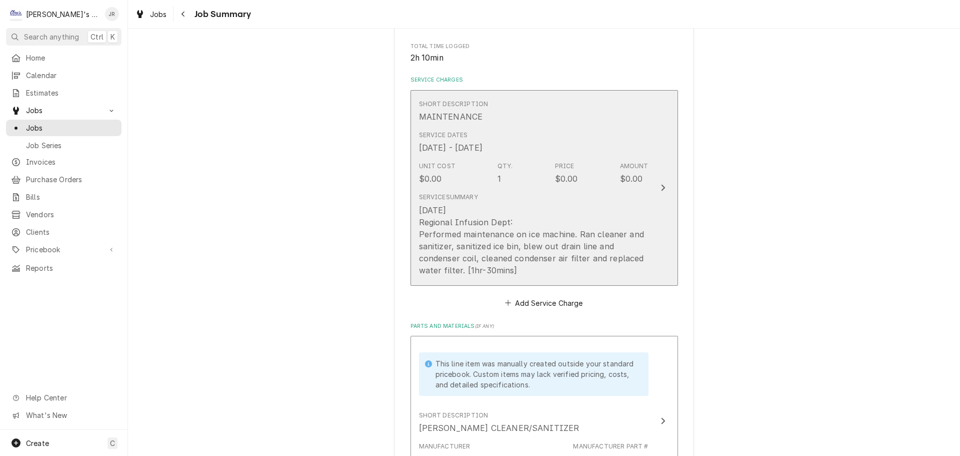
scroll to position [200, 0]
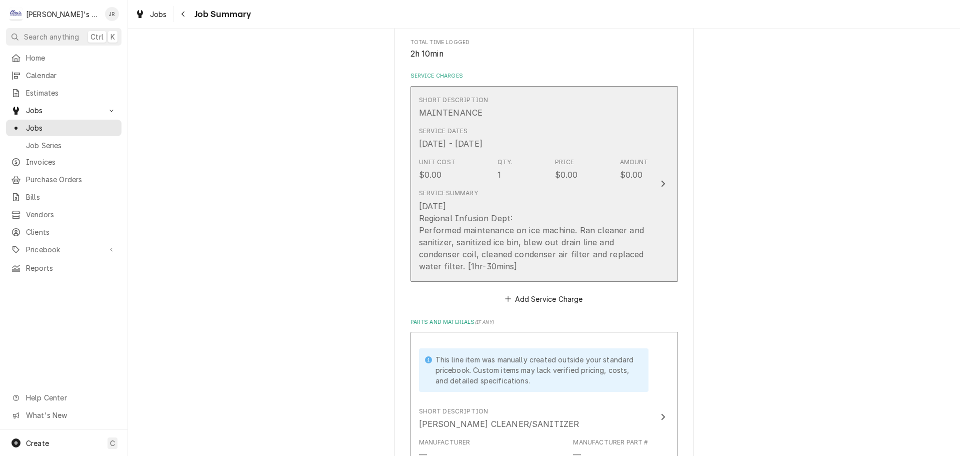
click at [461, 198] on div "Service Summary" at bounding box center [448, 193] width 59 height 9
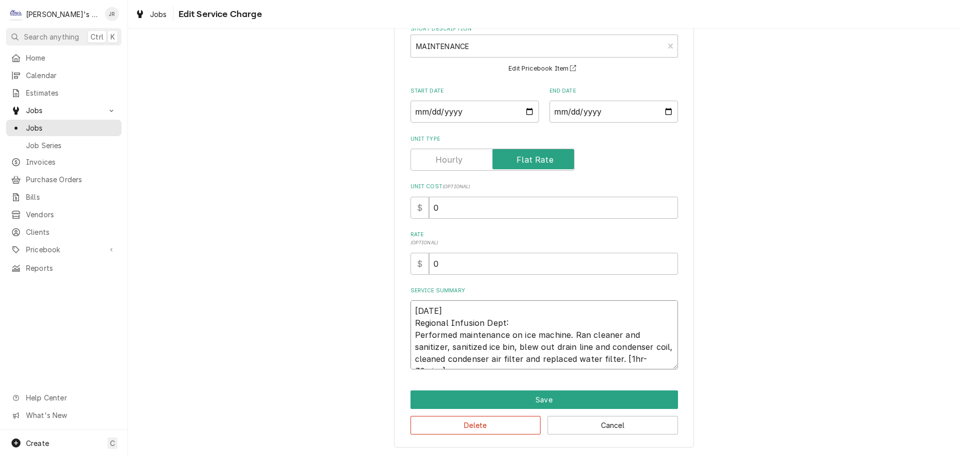
scroll to position [12, 0]
drag, startPoint x: 411, startPoint y: 326, endPoint x: 462, endPoint y: 371, distance: 67.3
click at [462, 371] on div "Use the fields below to edit this service charge Short Description MAINTENANCE …" at bounding box center [544, 217] width 300 height 459
type textarea "x"
type textarea "9/29/2025"
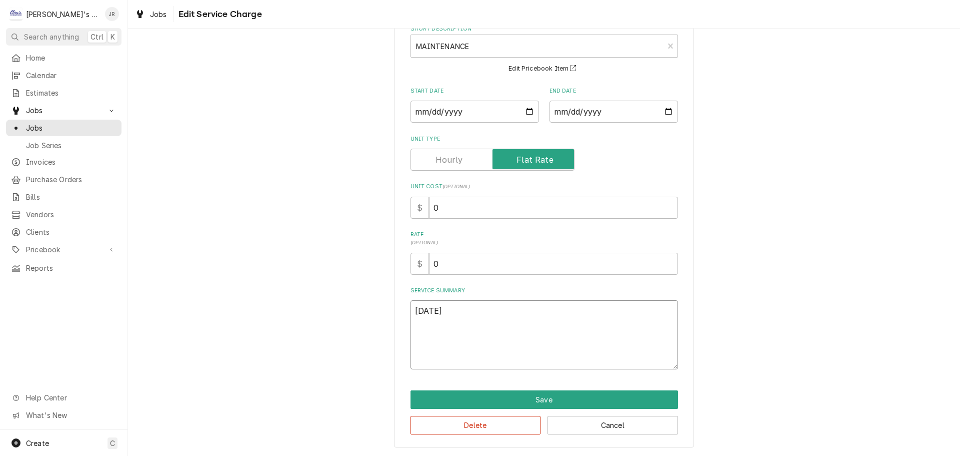
scroll to position [36, 0]
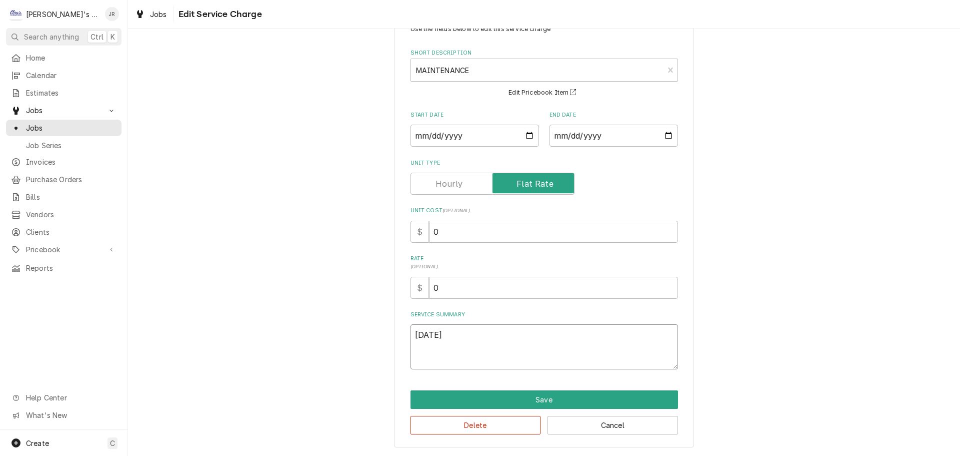
click at [461, 332] on textarea "9/29/2025" at bounding box center [545, 346] width 268 height 45
type textarea "x"
type textarea "9/29/2025J"
type textarea "x"
type textarea "9/29/2025JR"
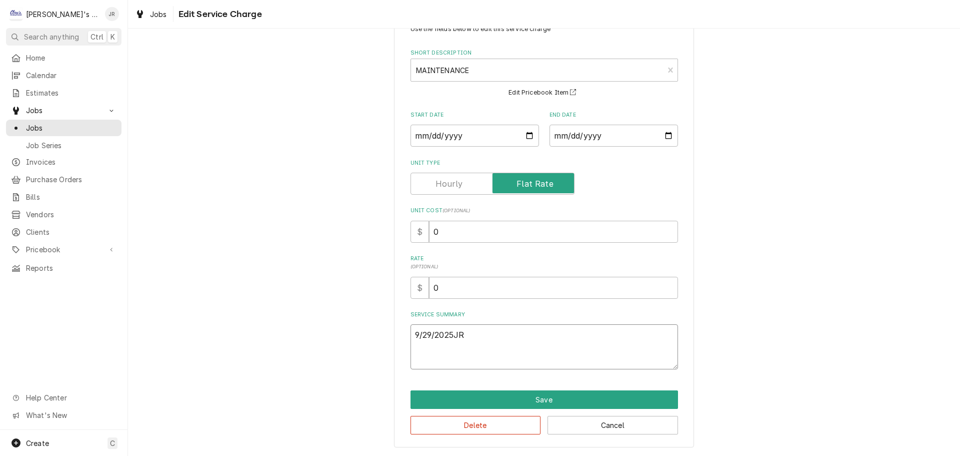
click at [453, 334] on textarea "9/29/2025JR" at bounding box center [545, 346] width 268 height 45
type textarea "x"
type textarea "[DATE] JR"
click at [472, 336] on textarea "[DATE] JR" at bounding box center [545, 346] width 268 height 45
type textarea "x"
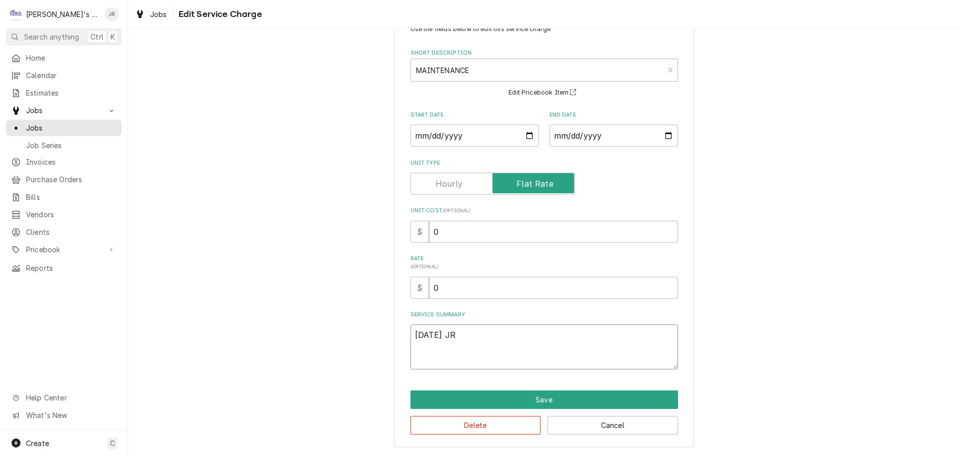
type textarea "[DATE] JR"
paste textarea "5th Floor Neurology / 5th Floor Breakroom: Performed maintenance on ice machine…"
type textarea "x"
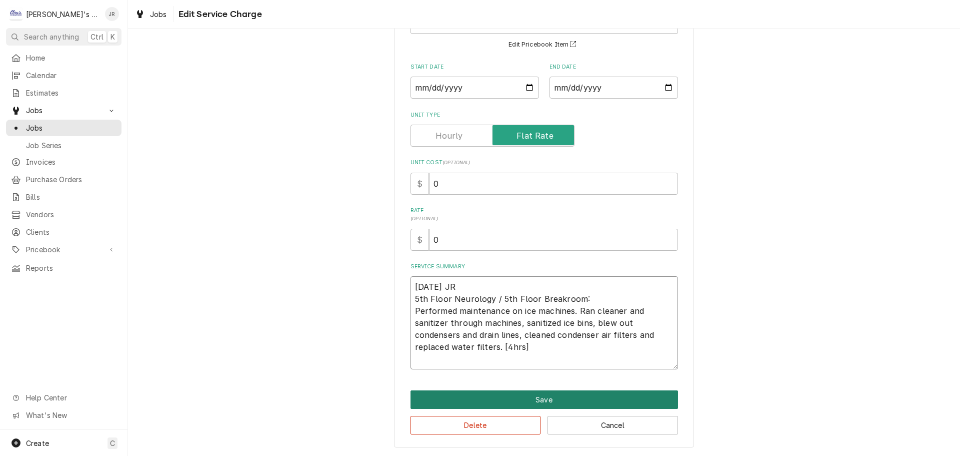
type textarea "[DATE] JR 5th Floor Neurology / 5th Floor Breakroom: Performed maintenance on i…"
click at [494, 397] on button "Save" at bounding box center [545, 399] width 268 height 19
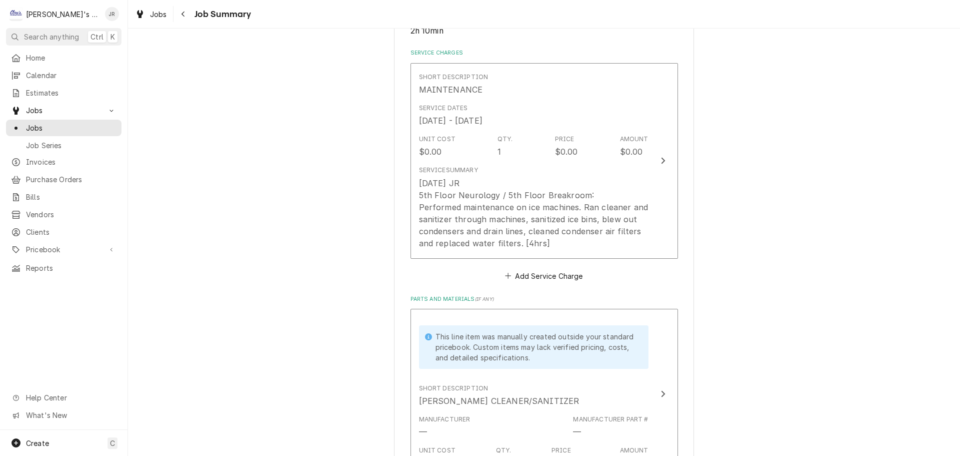
scroll to position [200, 0]
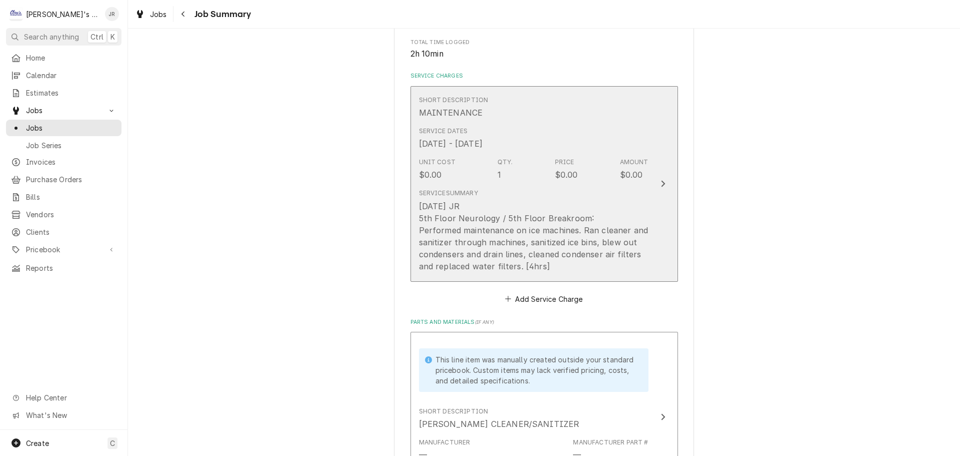
click at [432, 225] on div "[DATE] JR 5th Floor Neurology / 5th Floor Breakroom: Performed maintenance on i…" at bounding box center [534, 236] width 230 height 72
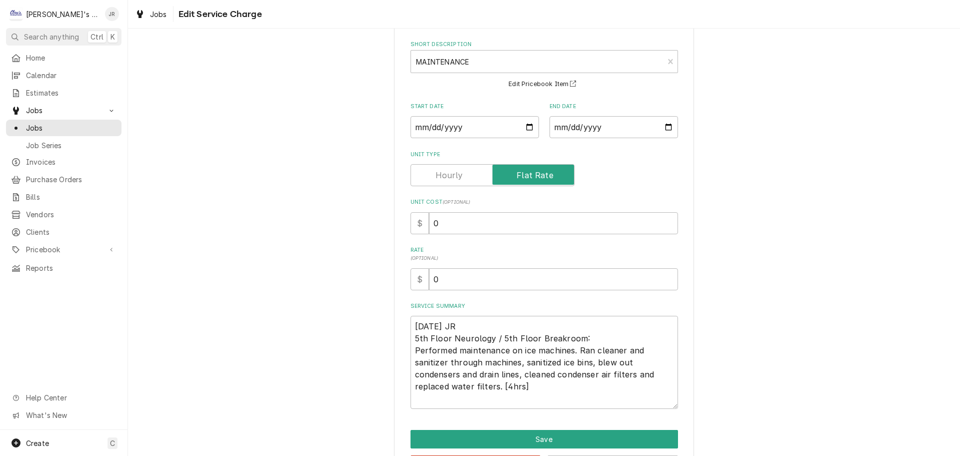
scroll to position [84, 0]
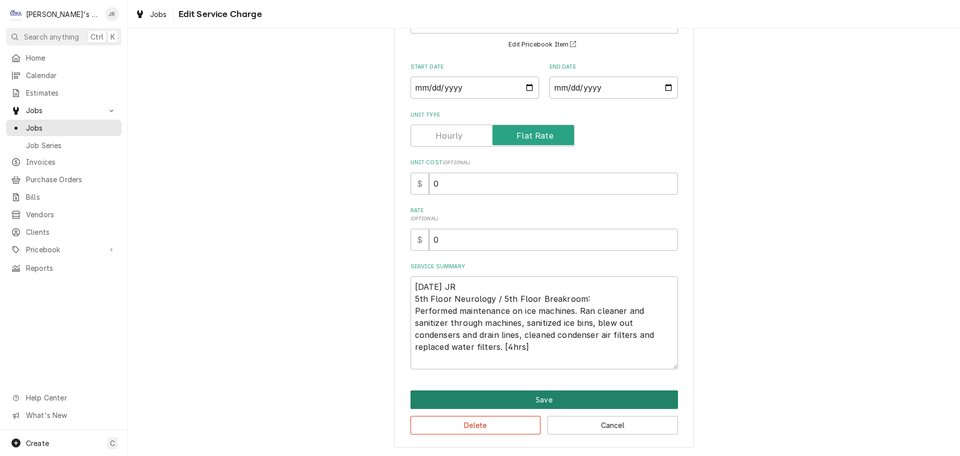
click at [530, 407] on button "Save" at bounding box center [545, 399] width 268 height 19
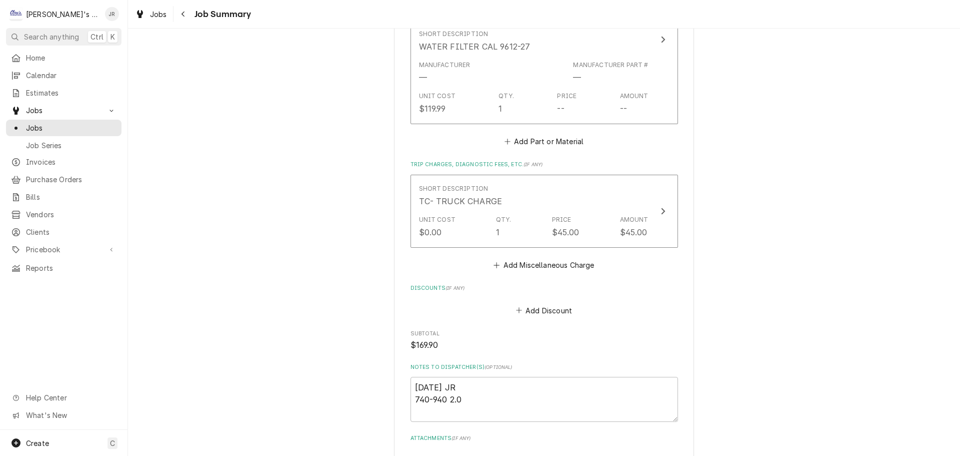
scroll to position [1100, 0]
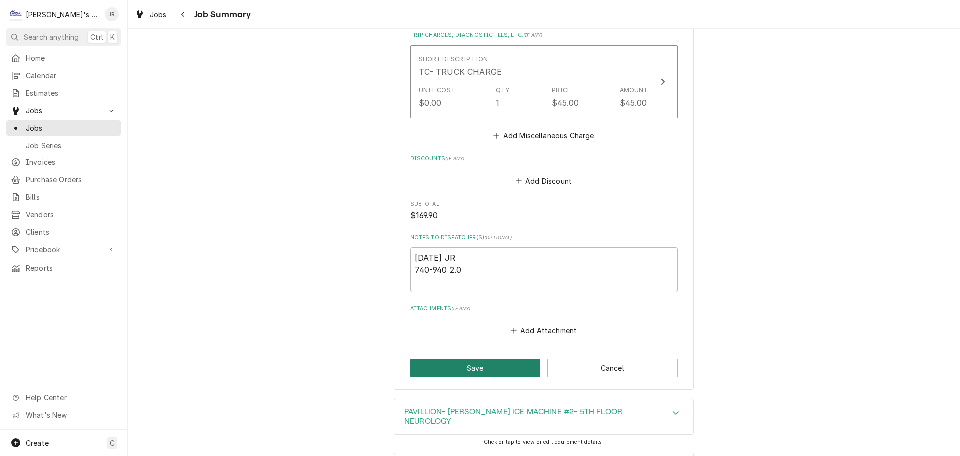
click at [480, 377] on button "Save" at bounding box center [476, 368] width 131 height 19
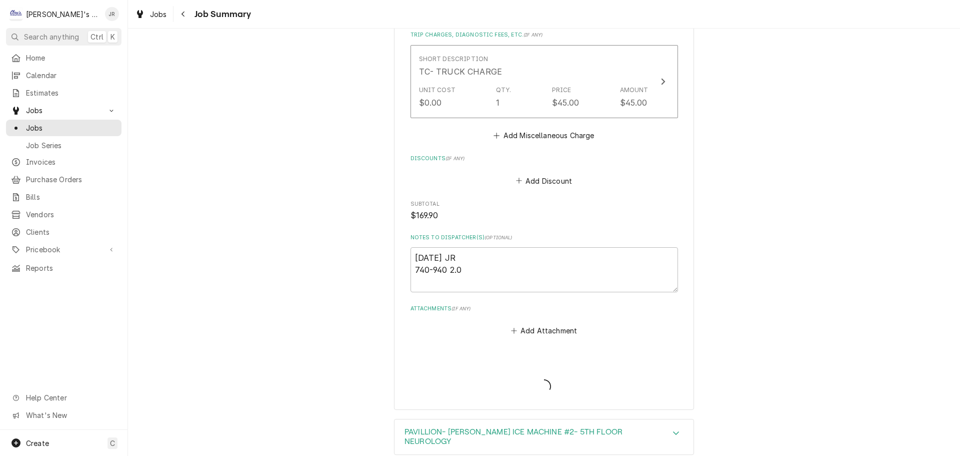
type textarea "x"
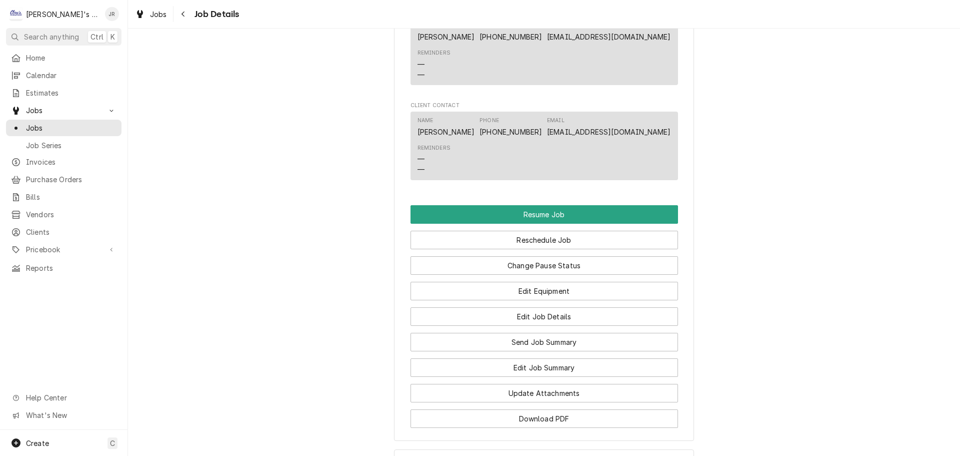
scroll to position [950, 0]
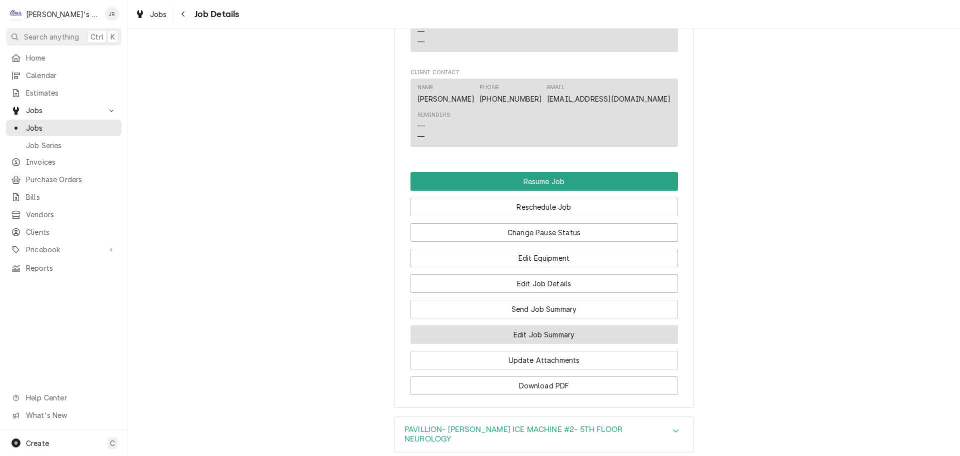
click at [487, 342] on button "Edit Job Summary" at bounding box center [545, 334] width 268 height 19
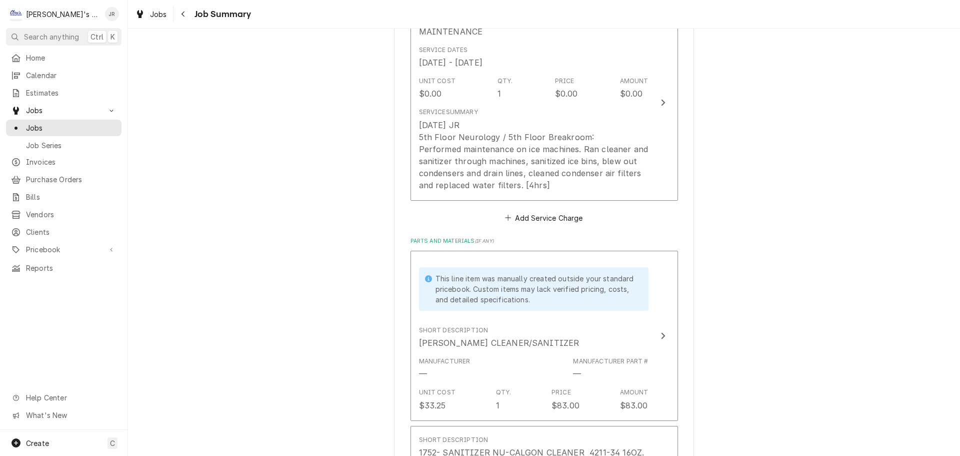
scroll to position [500, 0]
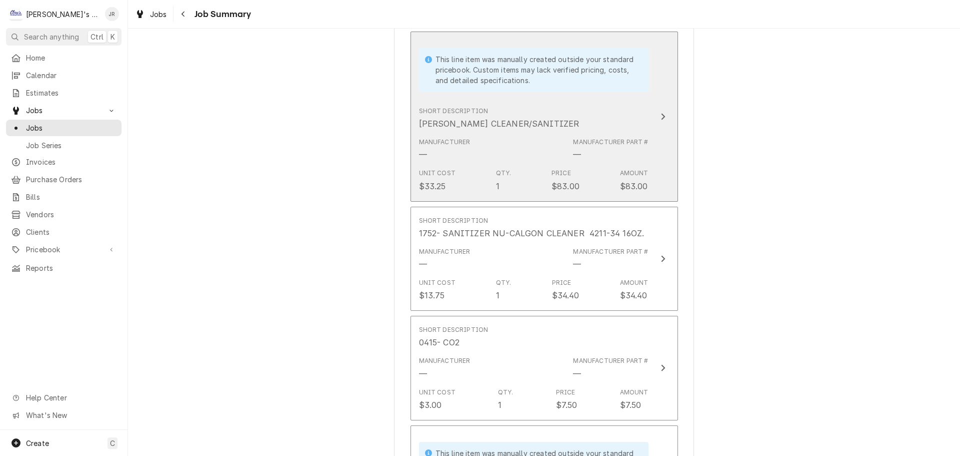
click at [505, 153] on div "Manufacturer — Manufacturer Part # —" at bounding box center [534, 149] width 230 height 31
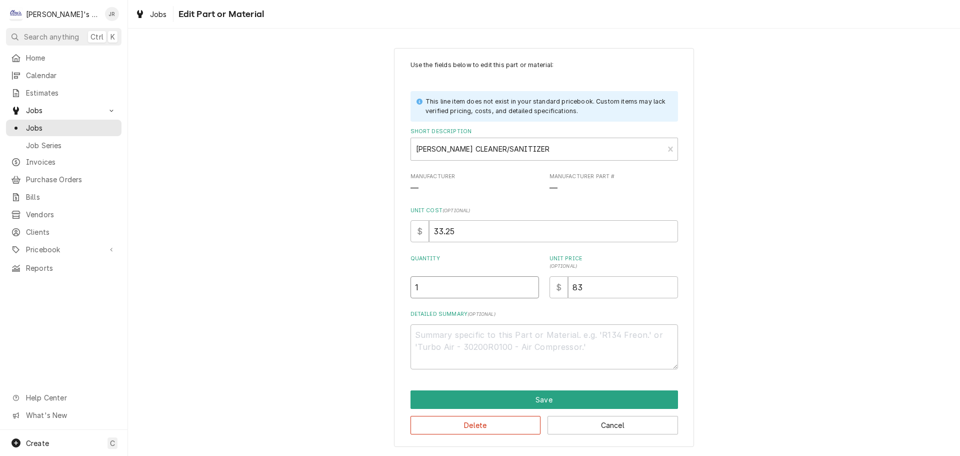
drag, startPoint x: 431, startPoint y: 291, endPoint x: 415, endPoint y: 290, distance: 16.0
click at [415, 290] on input "1" at bounding box center [475, 287] width 129 height 22
type textarea "x"
type input "2"
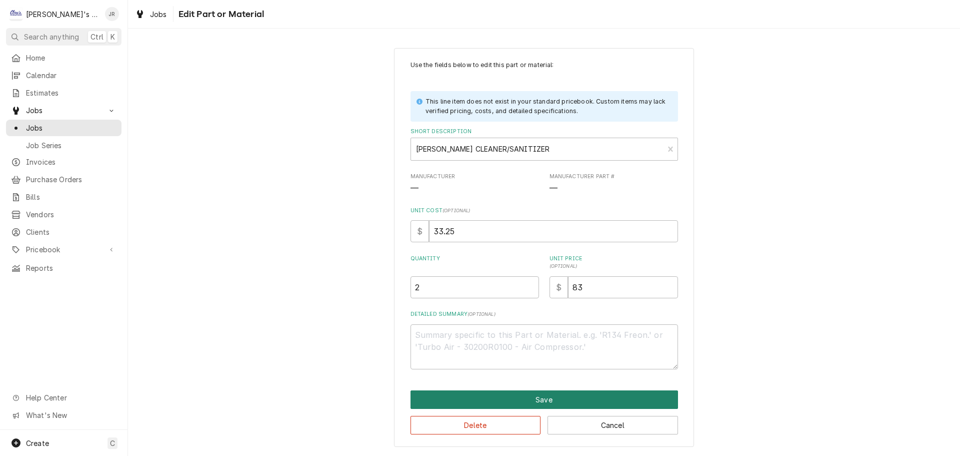
click at [472, 400] on button "Save" at bounding box center [545, 399] width 268 height 19
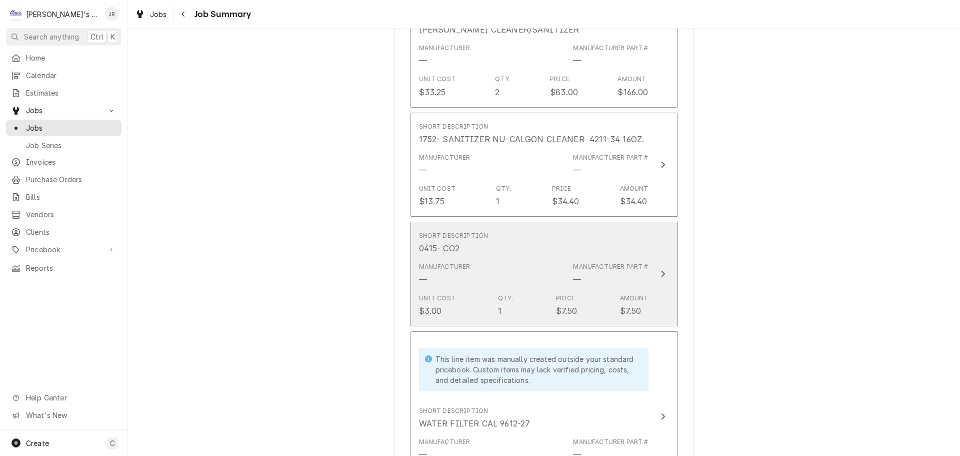
scroll to position [600, 0]
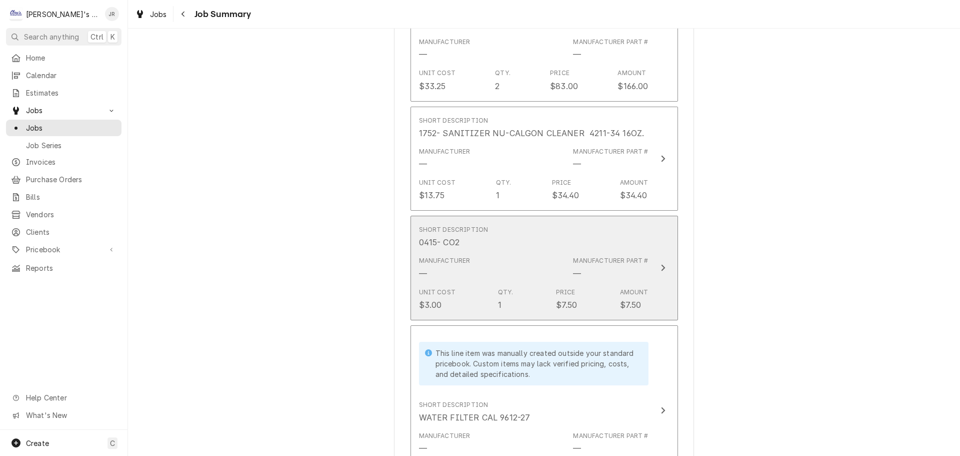
click at [503, 311] on div "Qty. 1" at bounding box center [506, 299] width 16 height 23
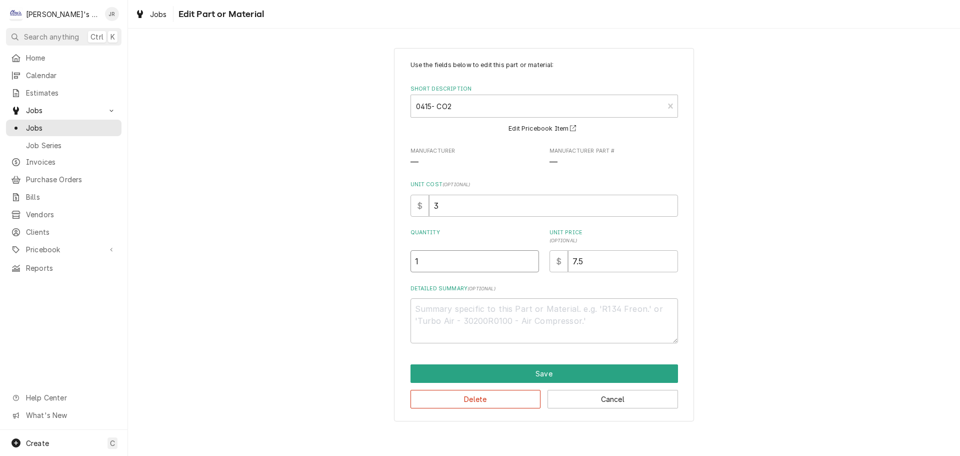
drag, startPoint x: 422, startPoint y: 272, endPoint x: 405, endPoint y: 273, distance: 17.5
click at [396, 272] on div "Use the fields below to edit this part or material: Short Description 0415- CO2…" at bounding box center [544, 234] width 300 height 373
type textarea "x"
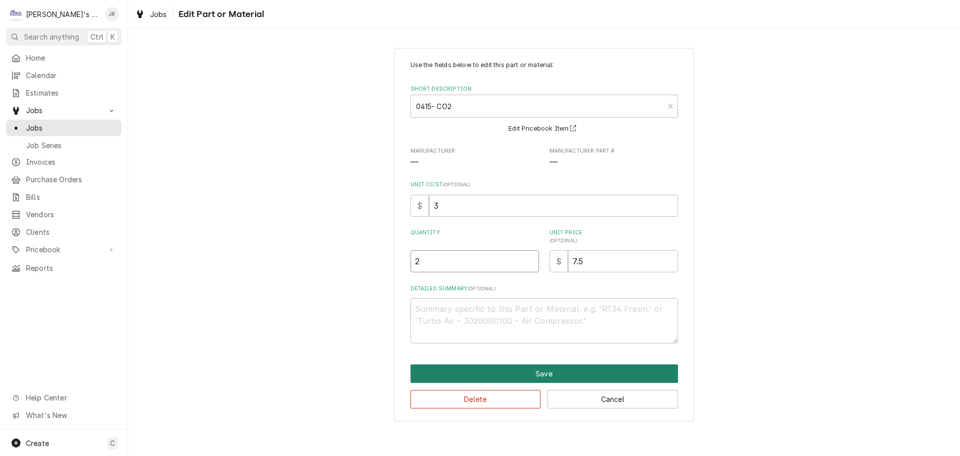
type input "2"
click at [495, 371] on button "Save" at bounding box center [545, 373] width 268 height 19
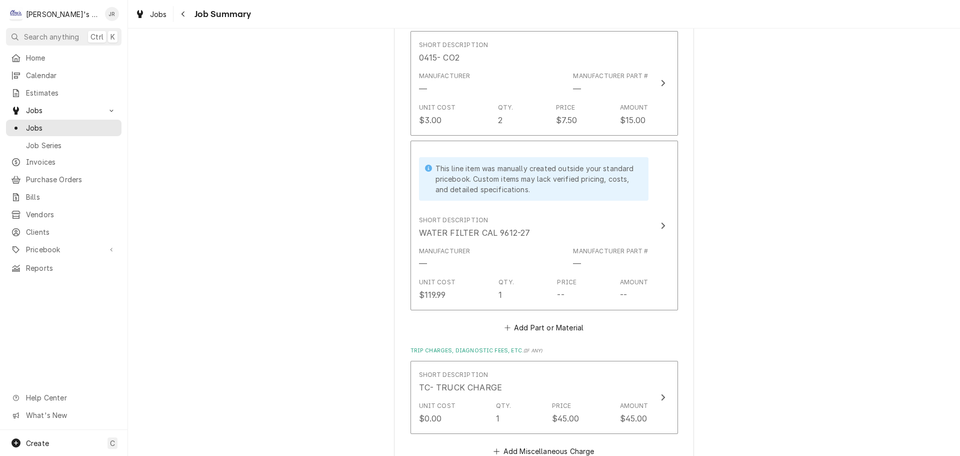
scroll to position [800, 0]
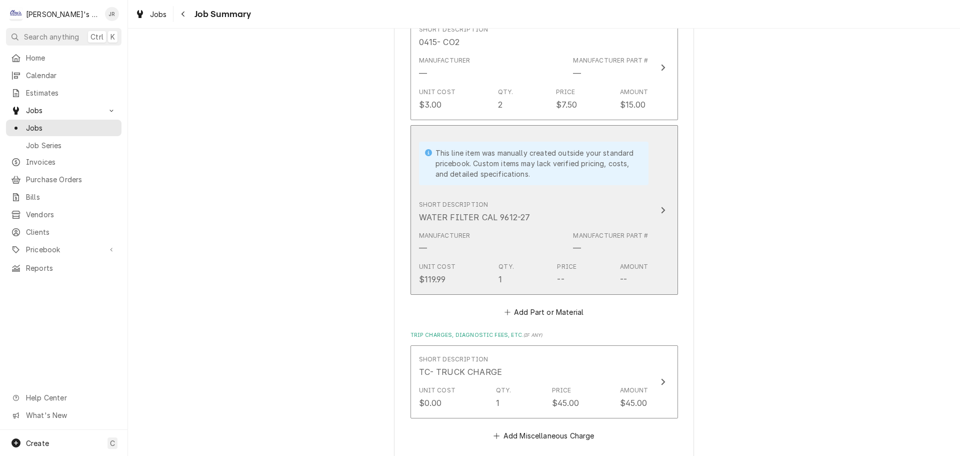
click at [569, 251] on div "Manufacturer — Manufacturer Part # —" at bounding box center [534, 242] width 230 height 31
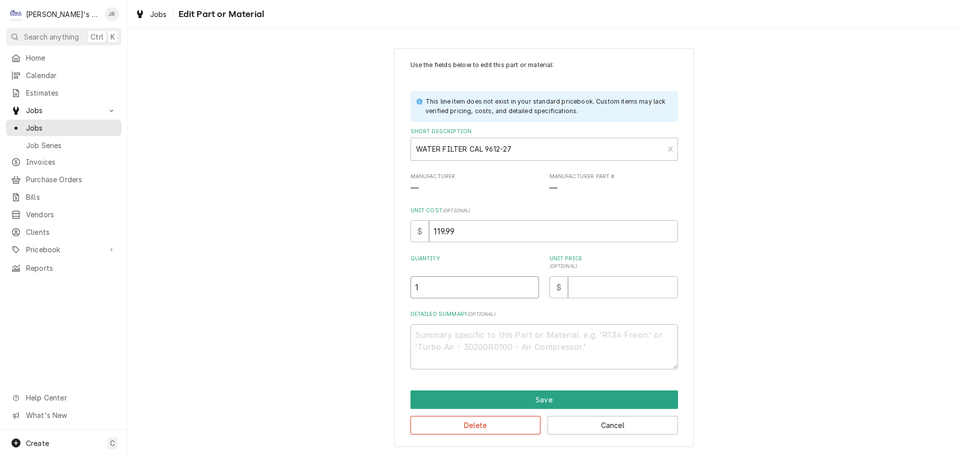
click at [412, 291] on input "1" at bounding box center [475, 287] width 129 height 22
type textarea "x"
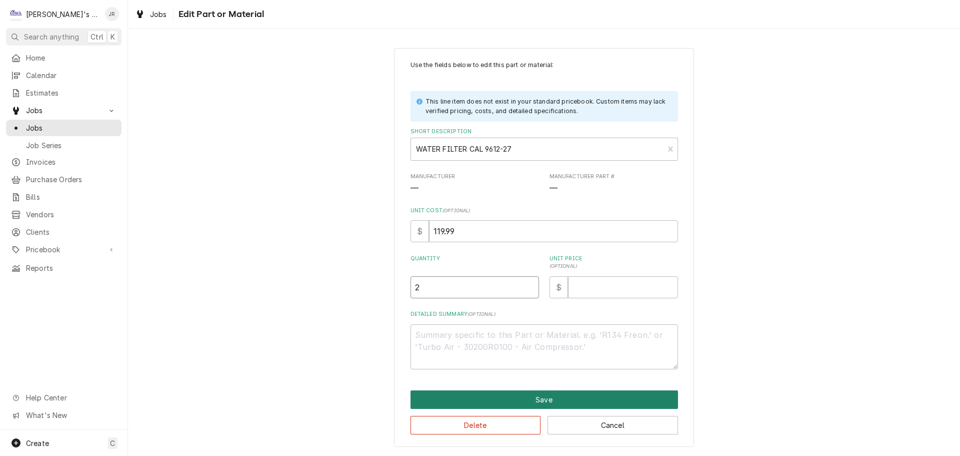
type input "2"
click at [546, 405] on button "Save" at bounding box center [545, 399] width 268 height 19
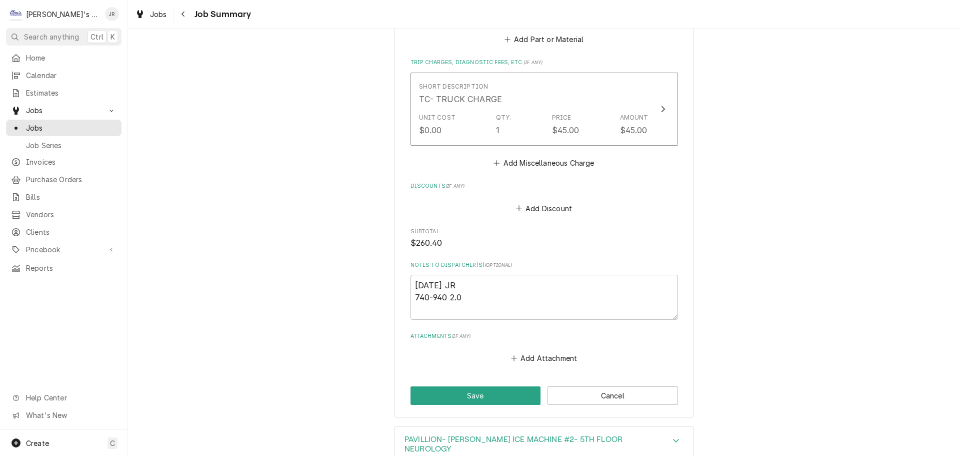
scroll to position [1100, 0]
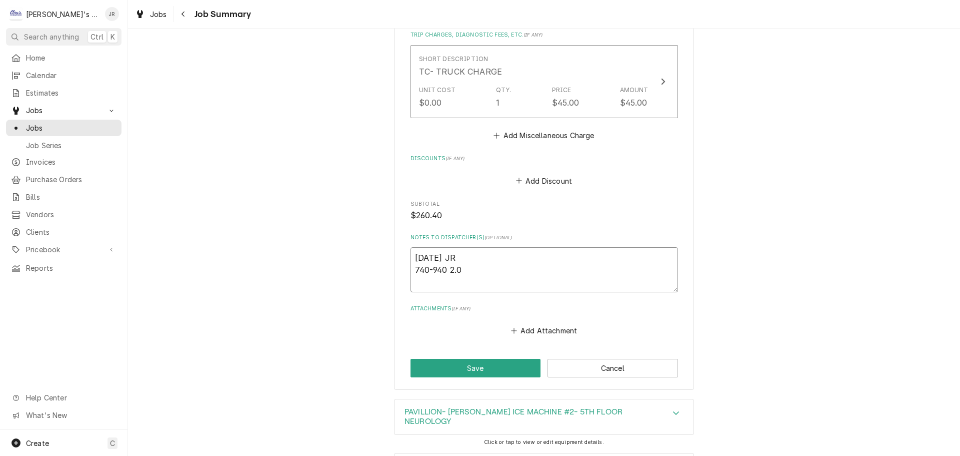
drag, startPoint x: 460, startPoint y: 279, endPoint x: 411, endPoint y: 286, distance: 49.0
click at [411, 286] on textarea "[DATE] JR 740-940 2.0" at bounding box center [545, 269] width 268 height 45
type textarea "x"
type textarea "[DATE] JR 9"
type textarea "x"
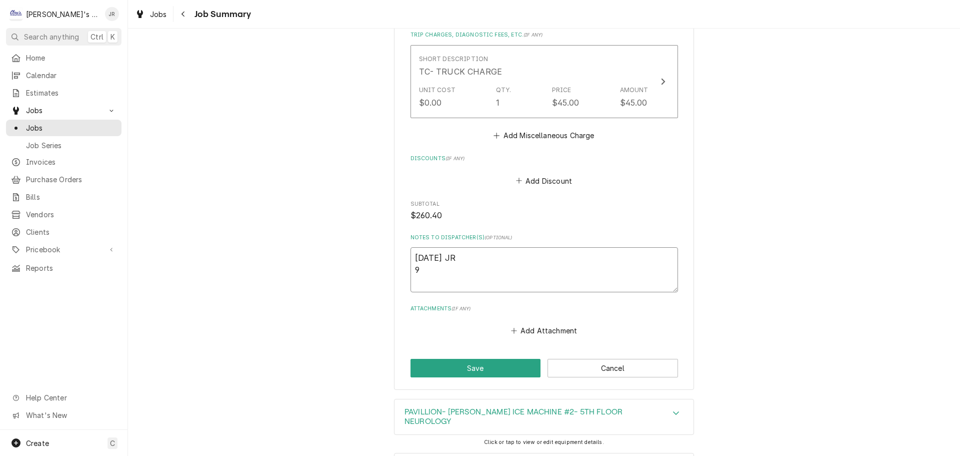
type textarea "[DATE] JR"
type textarea "x"
type textarea "[DATE] JR 1"
type textarea "x"
type textarea "[DATE] JR 10"
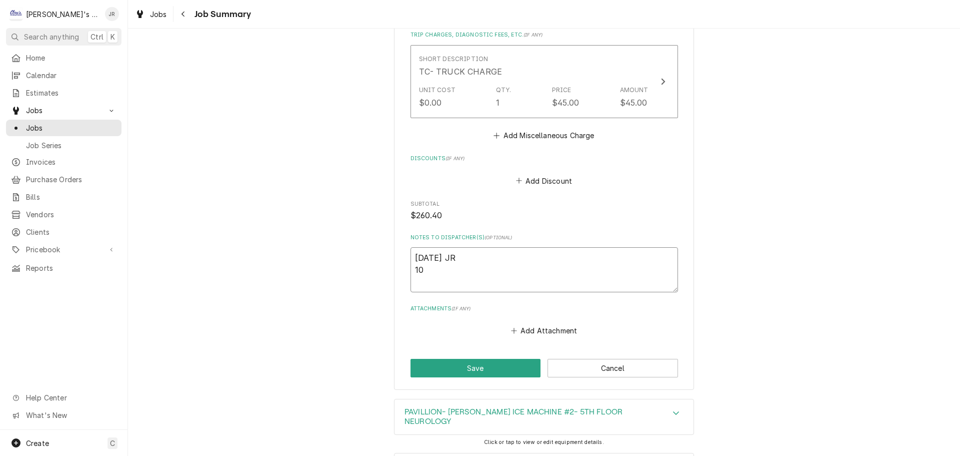
type textarea "x"
type textarea "[DATE] JR 104"
type textarea "x"
type textarea "[DATE] JR 1040"
type textarea "x"
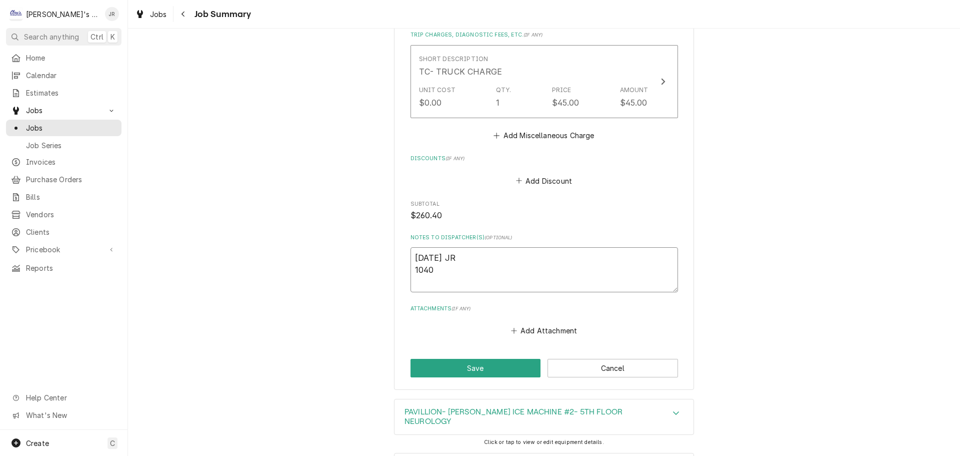
type textarea "[DATE] JR 1040-"
type textarea "x"
type textarea "[DATE] JR 1040-2"
type textarea "x"
type textarea "[DATE] JR 1040-24"
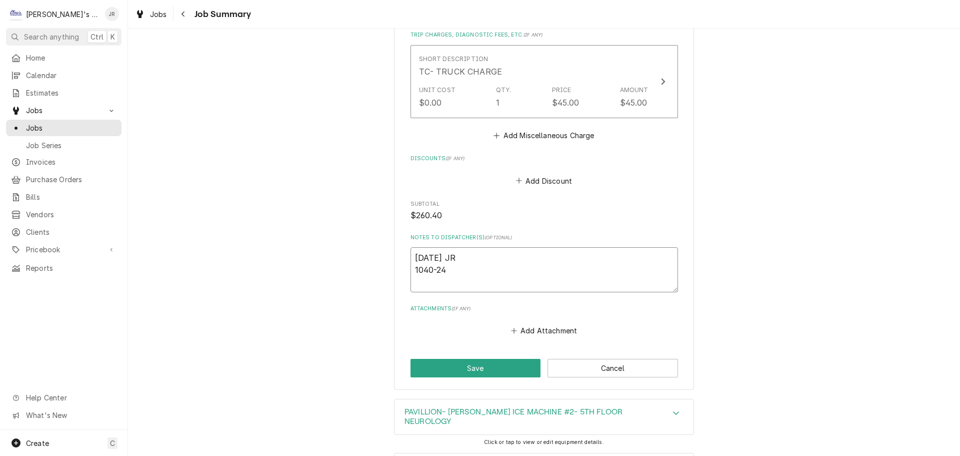
type textarea "x"
type textarea "[DATE] JR 1040-240"
type textarea "x"
type textarea "[DATE] JR 1040-240"
type textarea "x"
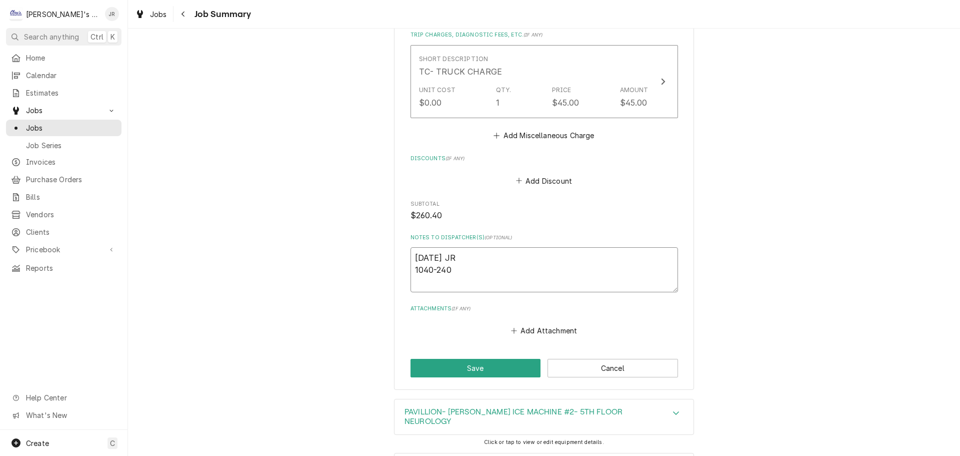
type textarea "[DATE] JR 1040-240 4"
type textarea "x"
type textarea "[DATE] JR 1040-240 4."
type textarea "x"
type textarea "[DATE] JR 1040-240 4.0"
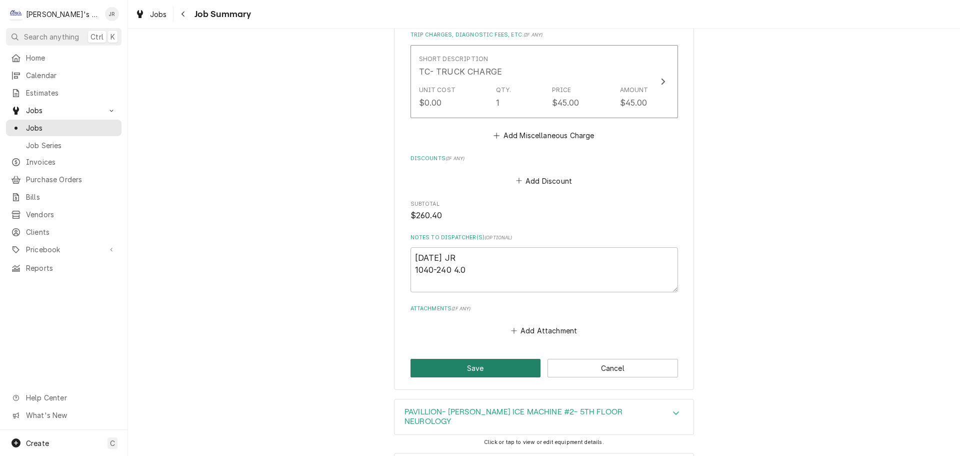
click at [504, 377] on button "Save" at bounding box center [476, 368] width 131 height 19
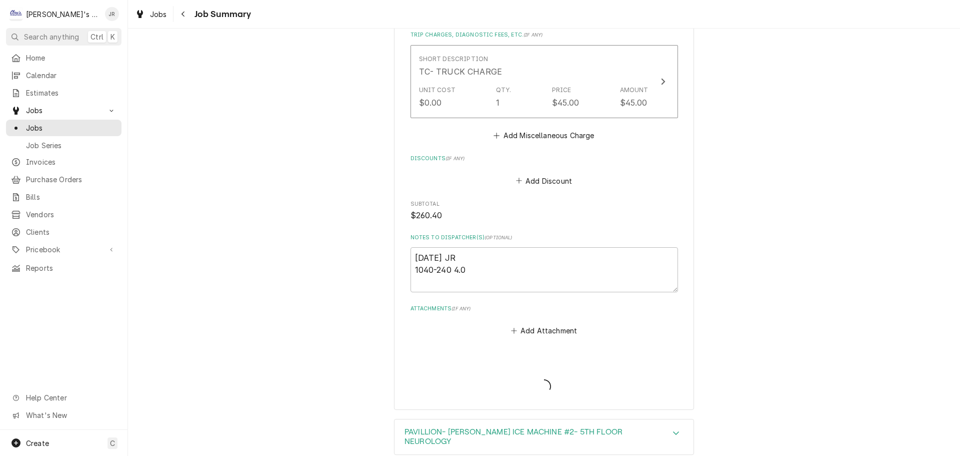
type textarea "x"
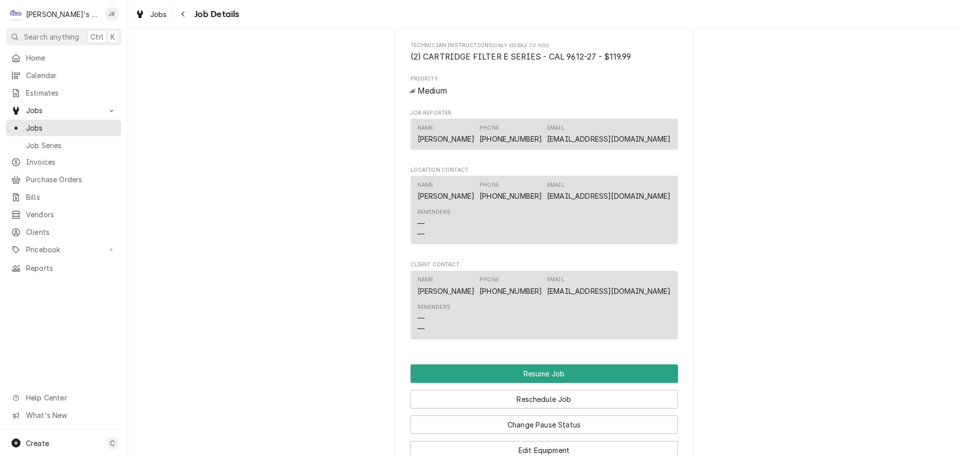
scroll to position [900, 0]
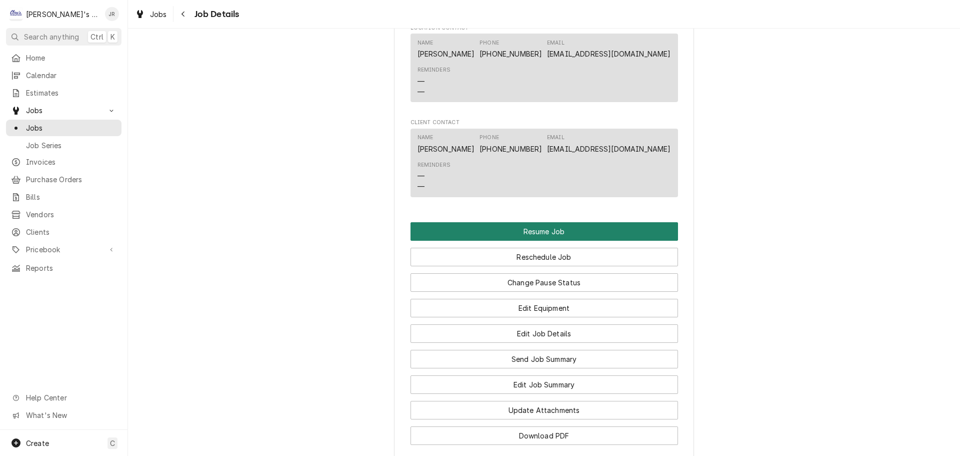
click at [481, 241] on button "Resume Job" at bounding box center [545, 231] width 268 height 19
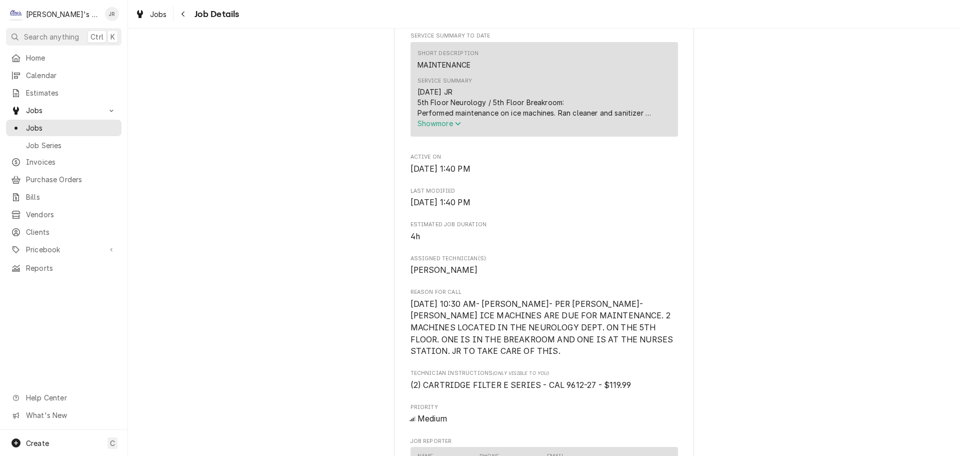
scroll to position [350, 0]
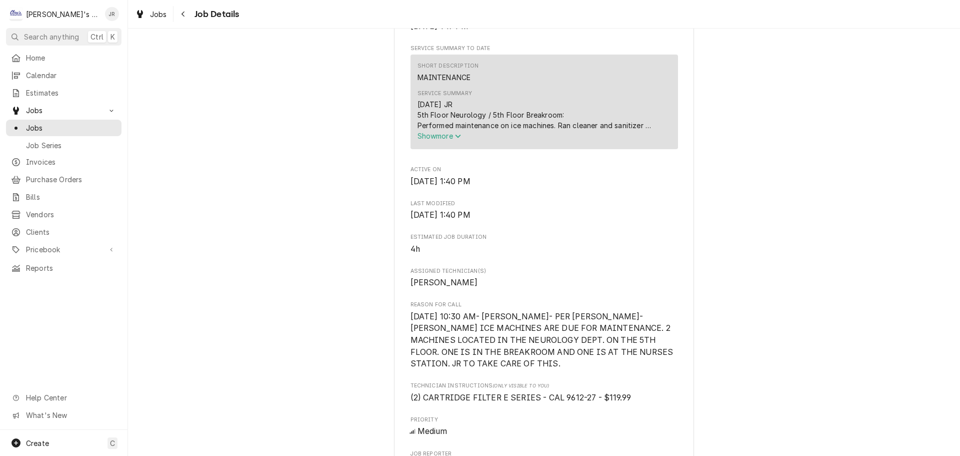
click at [456, 140] on icon "Service Summary" at bounding box center [458, 136] width 6 height 7
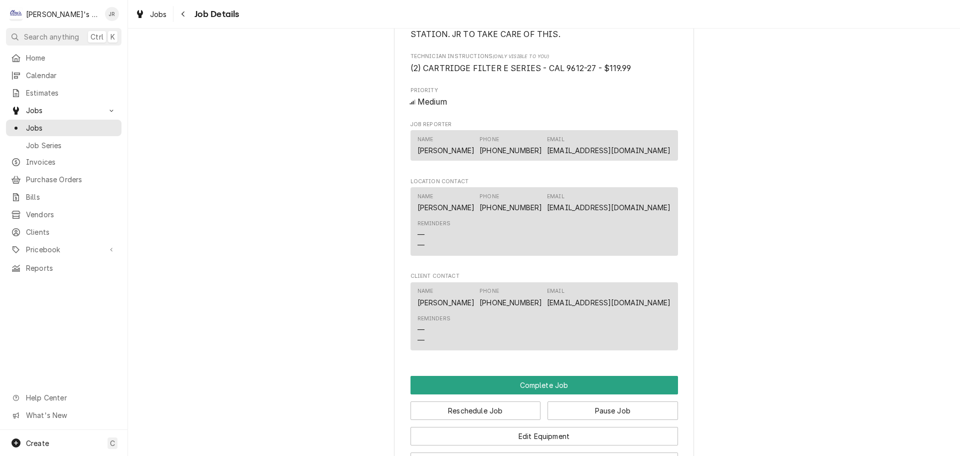
scroll to position [950, 0]
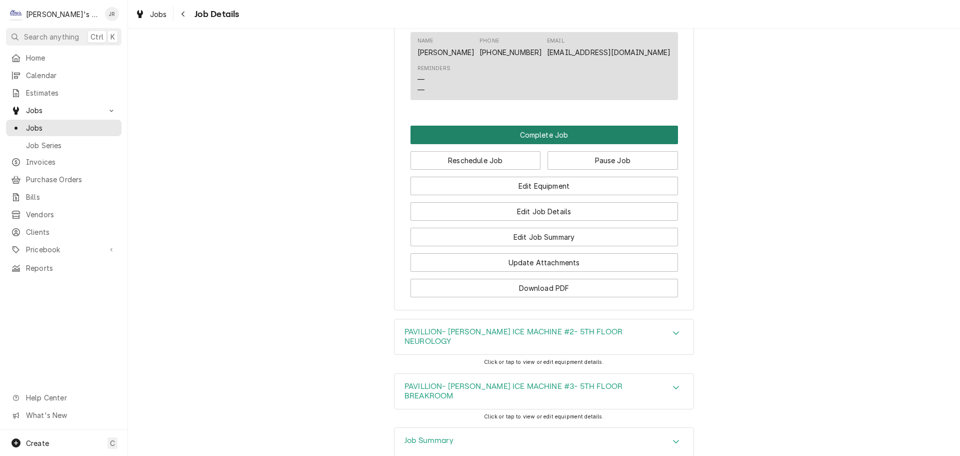
click at [507, 144] on button "Complete Job" at bounding box center [545, 135] width 268 height 19
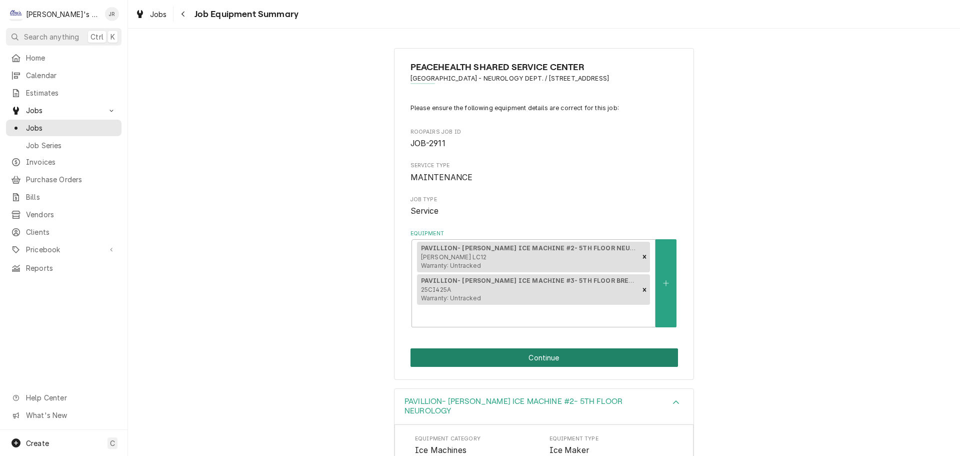
click at [529, 348] on button "Continue" at bounding box center [545, 357] width 268 height 19
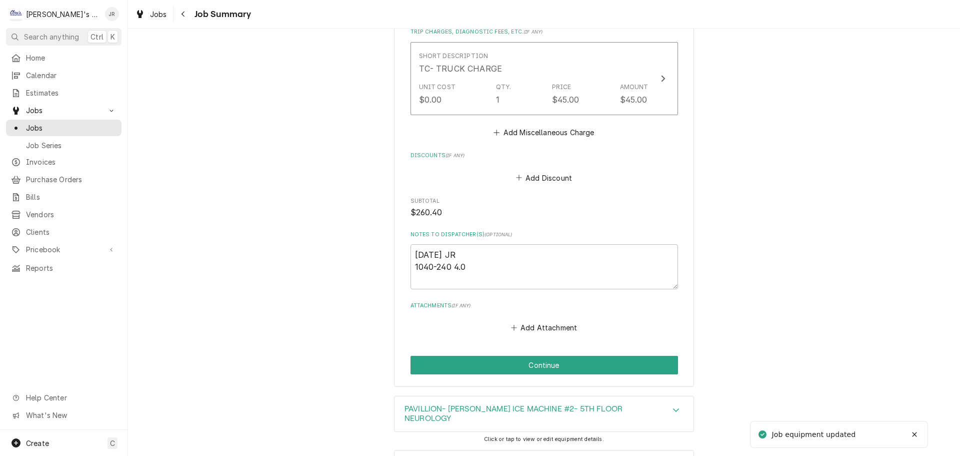
scroll to position [1194, 0]
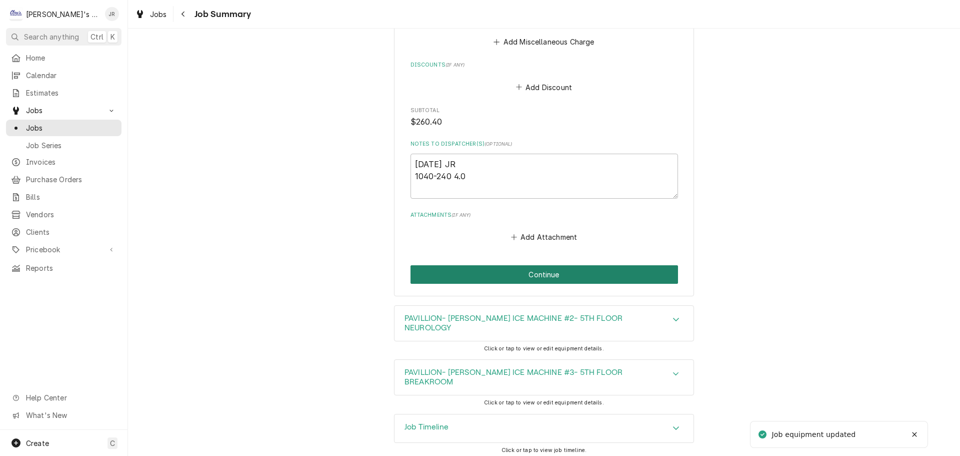
click at [486, 284] on button "Continue" at bounding box center [545, 274] width 268 height 19
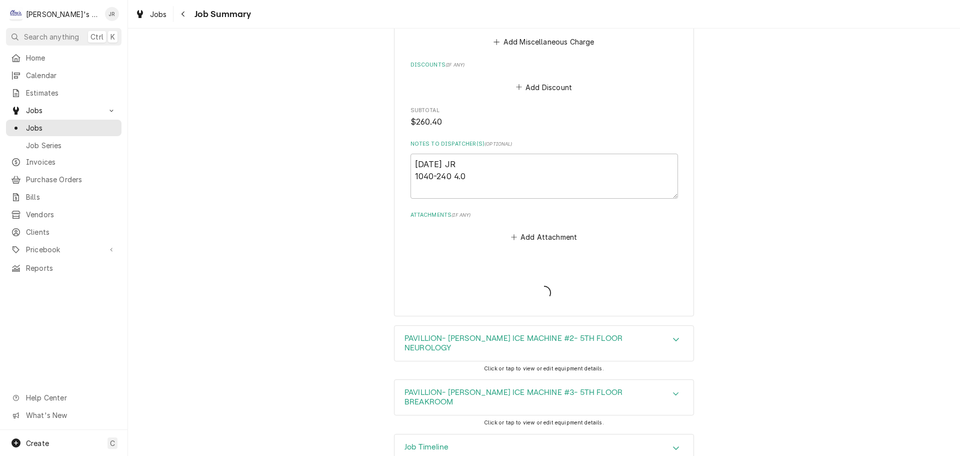
type textarea "x"
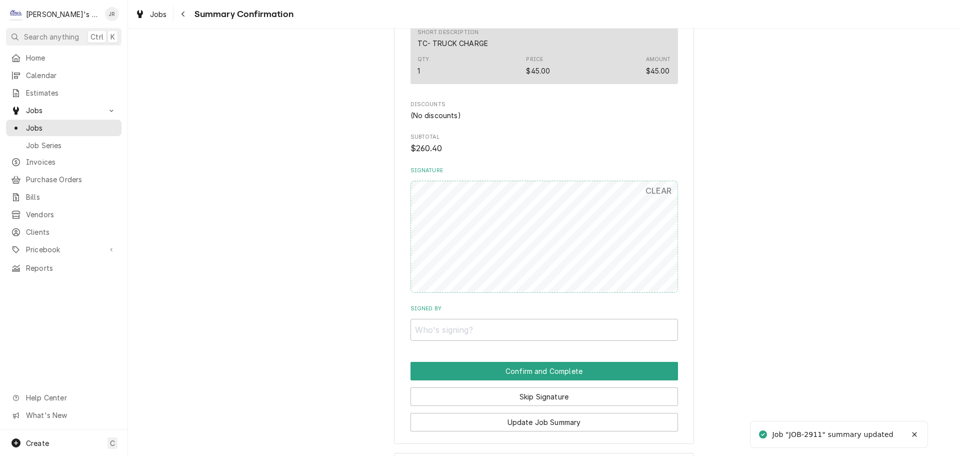
scroll to position [950, 0]
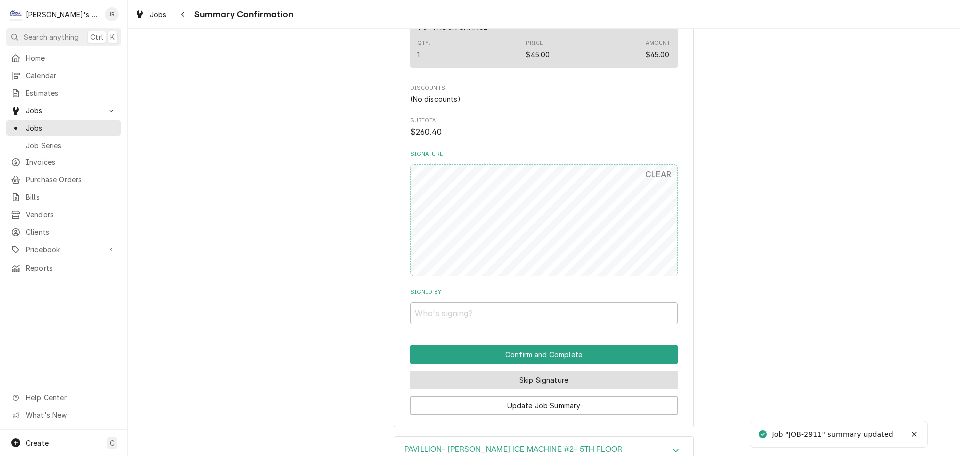
click at [492, 389] on button "Skip Signature" at bounding box center [545, 380] width 268 height 19
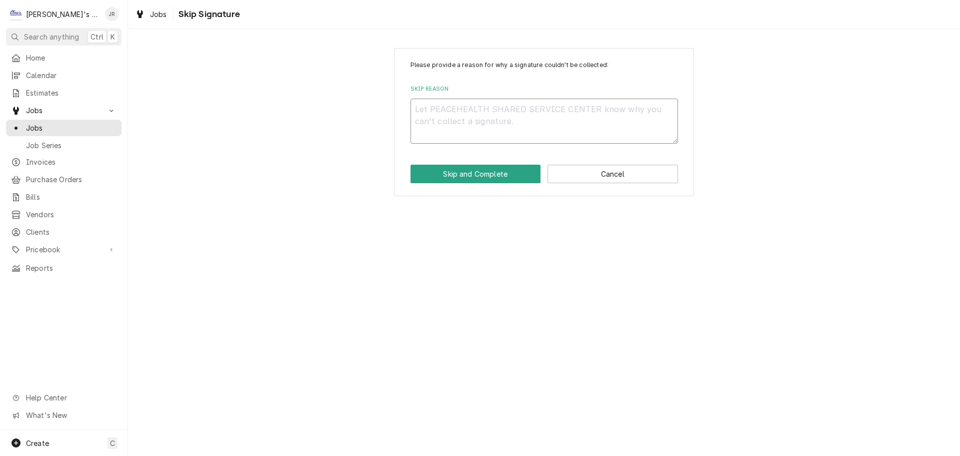
click at [492, 113] on textarea "Skip Reason" at bounding box center [545, 121] width 268 height 45
type textarea "x"
type textarea "."
click at [453, 172] on button "Skip and Complete" at bounding box center [476, 174] width 131 height 19
type textarea "x"
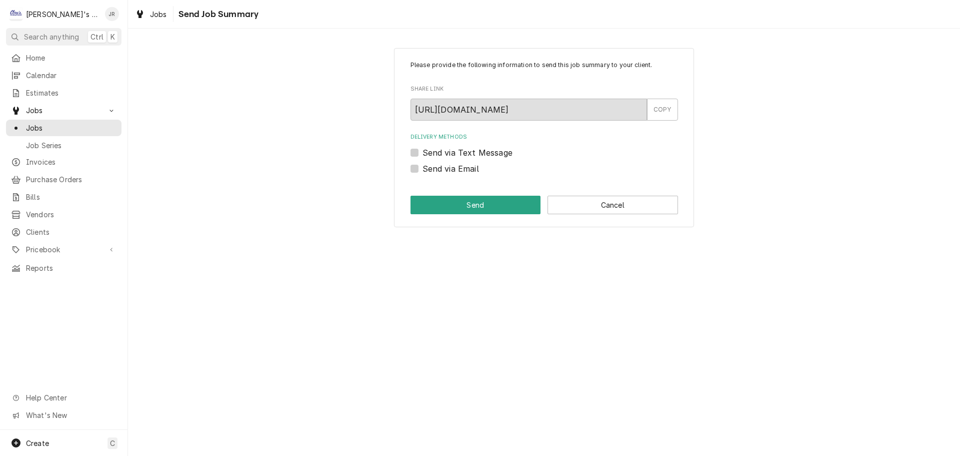
click at [423, 153] on label "Send via Text Message" at bounding box center [468, 153] width 90 height 12
click at [423, 153] on input "Send via Text Message" at bounding box center [557, 158] width 268 height 22
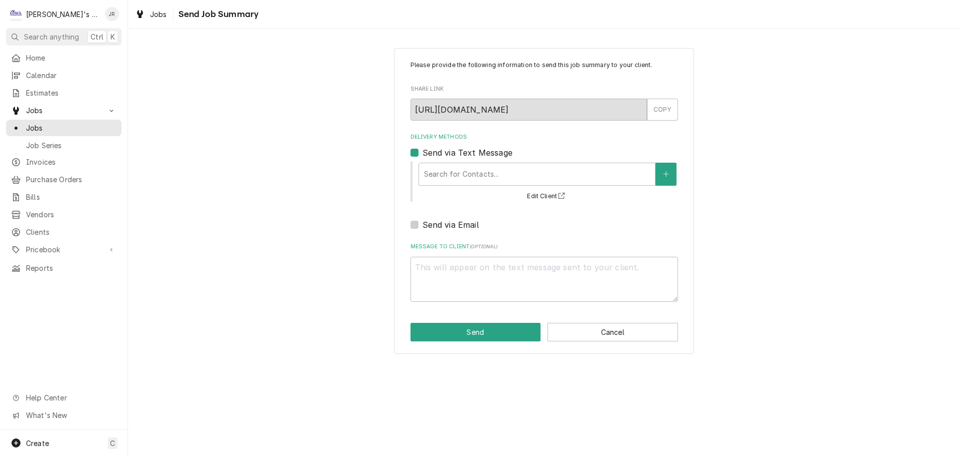
click at [419, 155] on div "Send via Text Message" at bounding box center [545, 153] width 268 height 12
click at [423, 154] on label "Send via Text Message" at bounding box center [468, 153] width 90 height 12
click at [423, 154] on input "Send via Text Message" at bounding box center [557, 158] width 268 height 22
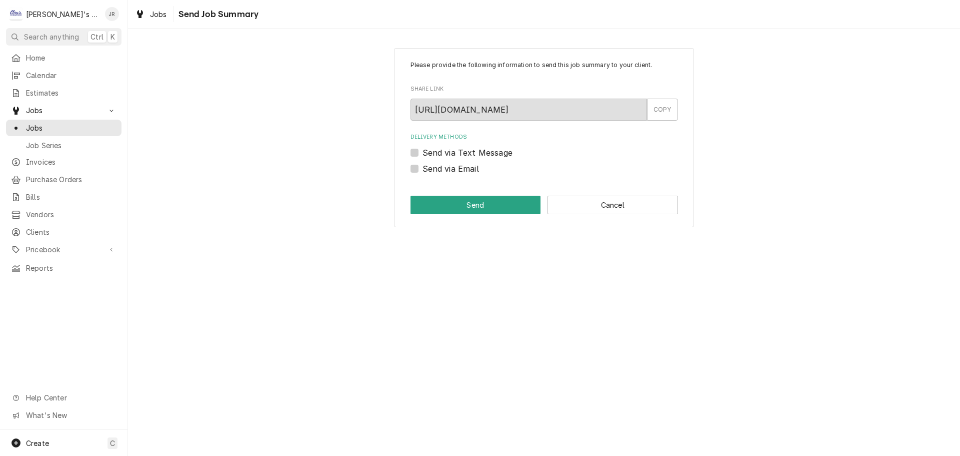
click at [423, 155] on label "Send via Text Message" at bounding box center [468, 153] width 90 height 12
click at [423, 155] on input "Send via Text Message" at bounding box center [557, 158] width 268 height 22
checkbox input "true"
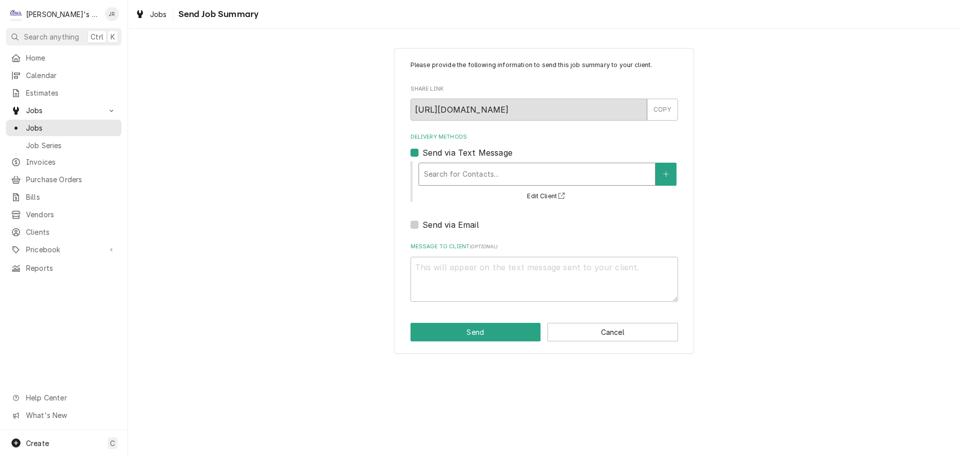
click at [436, 179] on div "Delivery Methods" at bounding box center [537, 174] width 226 height 18
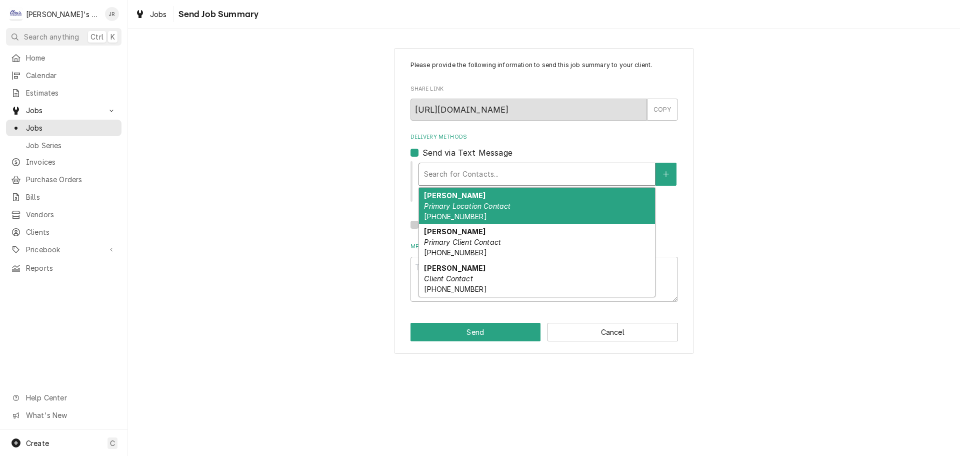
click at [477, 207] on em "Primary Location Contact" at bounding box center [467, 206] width 87 height 9
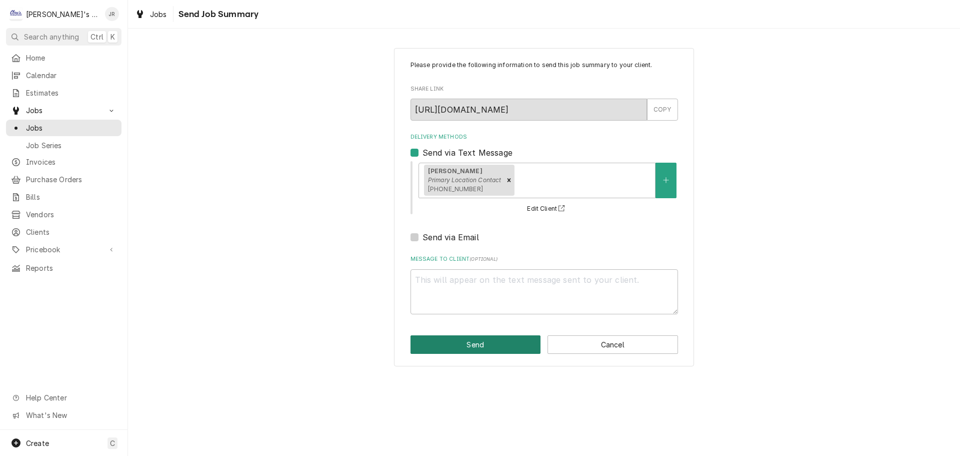
click at [528, 350] on button "Send" at bounding box center [476, 344] width 131 height 19
type textarea "x"
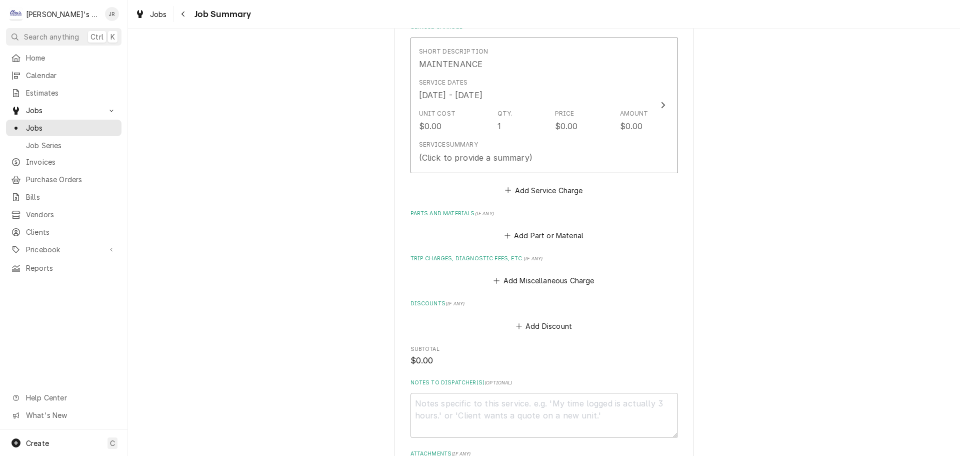
scroll to position [250, 0]
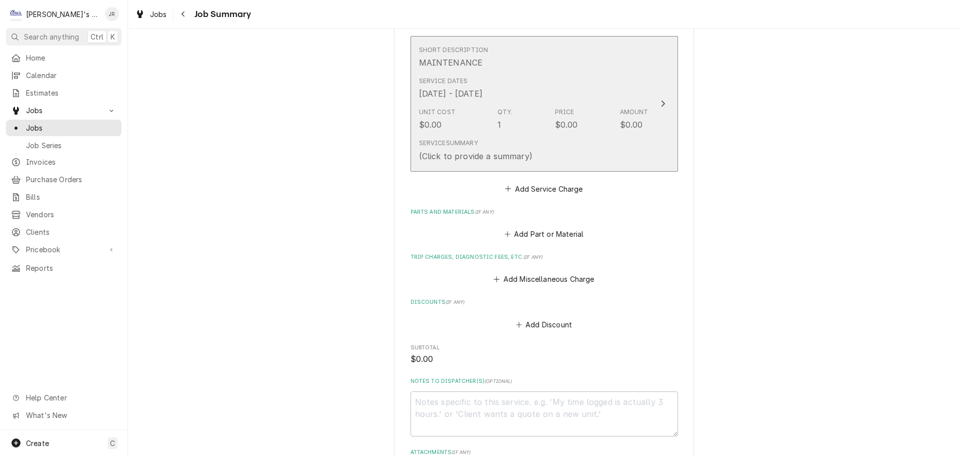
click at [485, 125] on div "Unit Cost $0.00 Qty. 1 Price $0.00 Amount $0.00" at bounding box center [534, 119] width 230 height 31
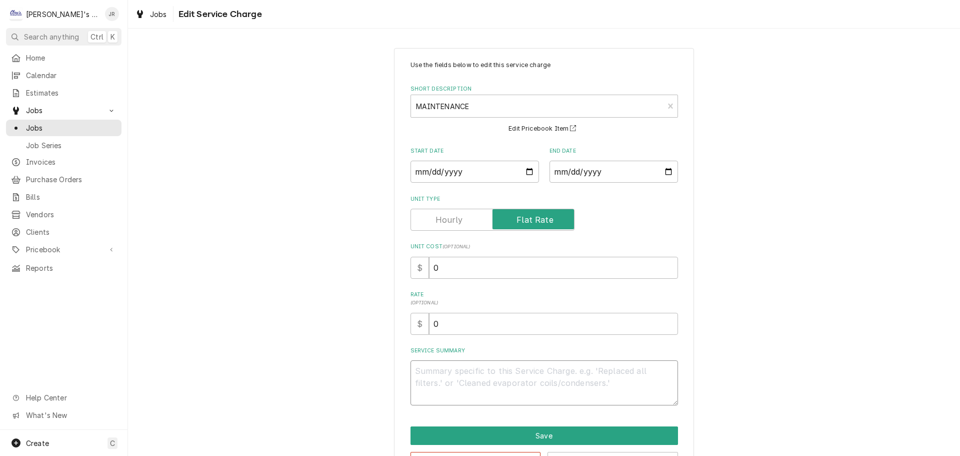
click at [420, 370] on textarea "Service Summary" at bounding box center [545, 382] width 268 height 45
paste textarea "5th Floor Neurology / 5th Floor Breakroom: Performed maintenance on ice machine…"
type textarea "x"
type textarea "5th Floor Neurology / 5th Floor Breakroom: Performed maintenance on ice machine…"
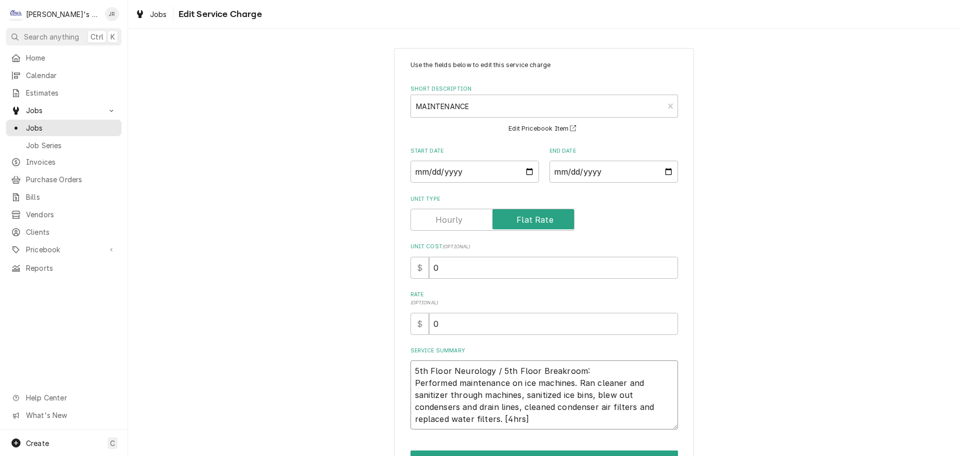
drag, startPoint x: 521, startPoint y: 417, endPoint x: 386, endPoint y: 375, distance: 141.4
click at [386, 375] on div "Use the fields below to edit this service charge Short Description MAINTENANCE …" at bounding box center [544, 277] width 832 height 477
type textarea "x"
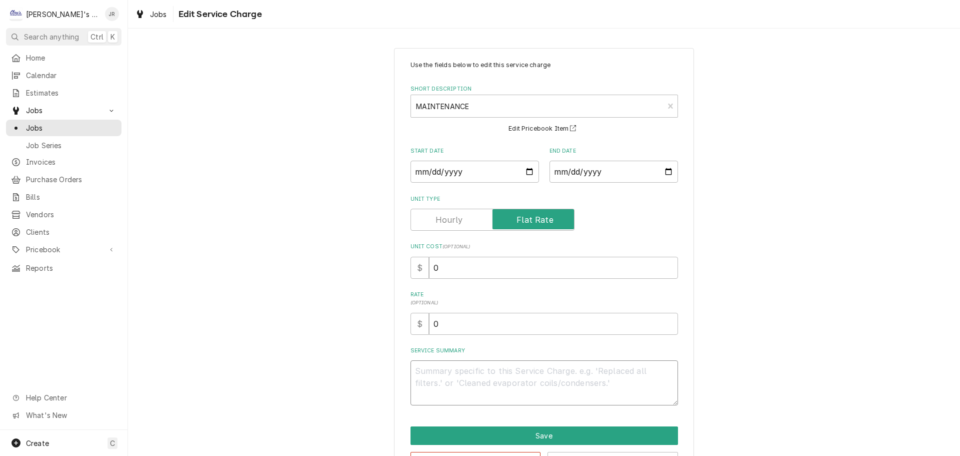
paste textarea "Regional Infusion Dept: Performed maintenance on ice machine. Ran cleaner and s…"
type textarea "x"
type textarea "Regional Infusion Dept: Performed maintenance on ice machine. Ran cleaner and s…"
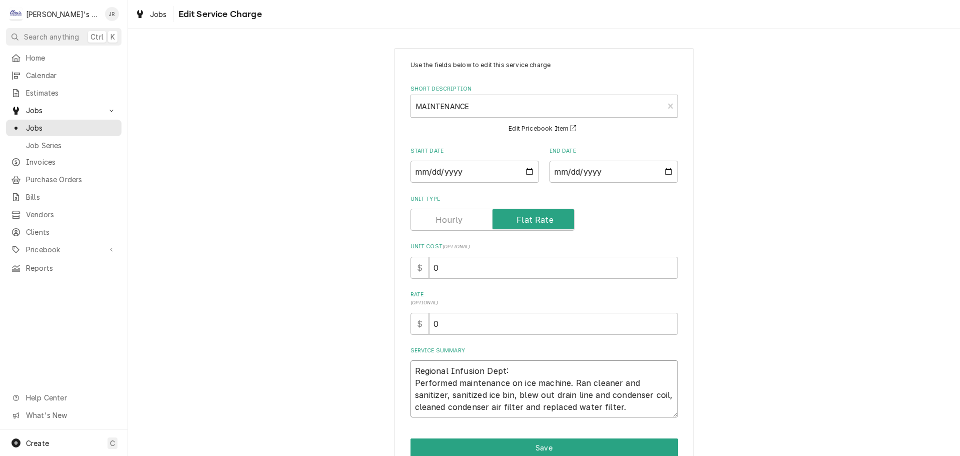
click at [411, 376] on textarea "Regional Infusion Dept: Performed maintenance on ice machine. Ran cleaner and s…" at bounding box center [545, 388] width 268 height 57
type textarea "x"
type textarea "Regional Infusion Dept: Performed maintenance on ice machine. Ran cleaner and s…"
type textarea "x"
type textarea "9 Regional Infusion Dept: Performed maintenance on ice machine. Ran cleaner and…"
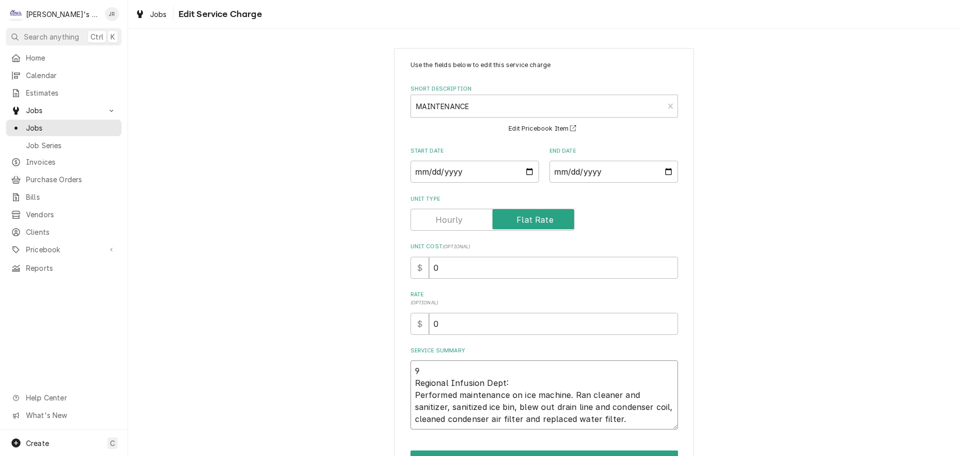
type textarea "x"
type textarea "9/ Regional Infusion Dept: Performed maintenance on ice machine. Ran cleaner an…"
type textarea "x"
type textarea "9/2 Regional Infusion Dept: Performed maintenance on ice machine. Ran cleaner a…"
type textarea "x"
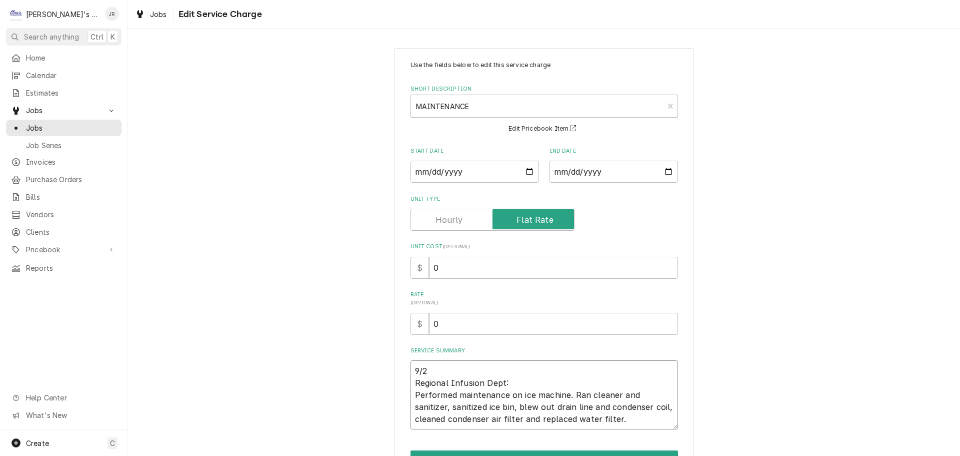
type textarea "9/29 Regional Infusion Dept: Performed maintenance on ice machine. Ran cleaner …"
type textarea "x"
type textarea "9/29/ Regional Infusion Dept: Performed maintenance on ice machine. Ran cleaner…"
type textarea "x"
type textarea "9/29/2 Regional Infusion Dept: Performed maintenance on ice machine. Ran cleane…"
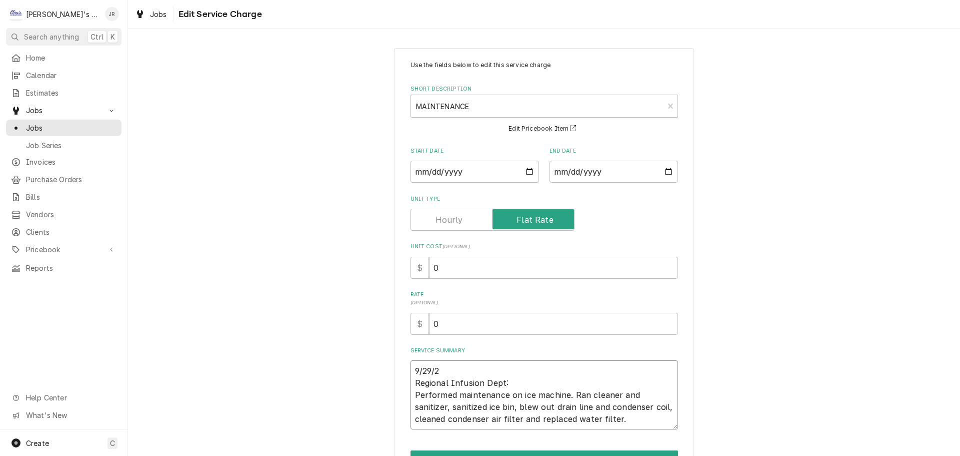
type textarea "x"
type textarea "9/29/20 Regional Infusion Dept: Performed maintenance on ice machine. Ran clean…"
type textarea "x"
type textarea "9/29/202 Regional Infusion Dept: Performed maintenance on ice machine. Ran clea…"
type textarea "x"
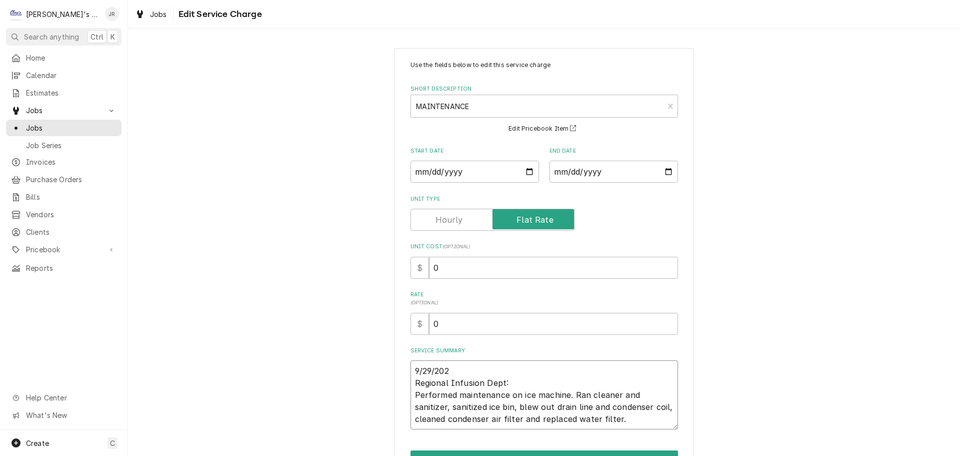
type textarea "9/29/2025 Regional Infusion Dept: Performed maintenance on ice machine. Ran cle…"
type textarea "x"
type textarea "9/29/2025 Regional Infusion Dept: Performed maintenance on ice machine. Ran cle…"
type textarea "x"
type textarea "9/29/2025 J Regional Infusion Dept: Performed maintenance on ice machine. Ran c…"
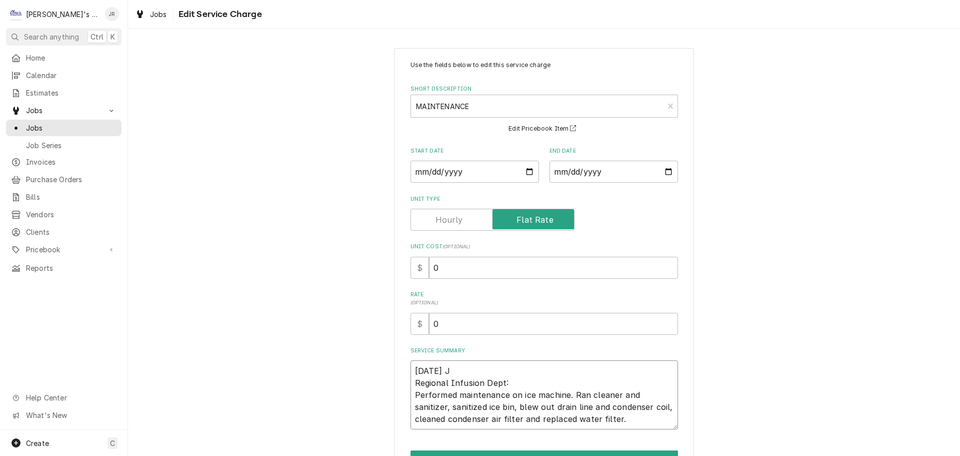
type textarea "x"
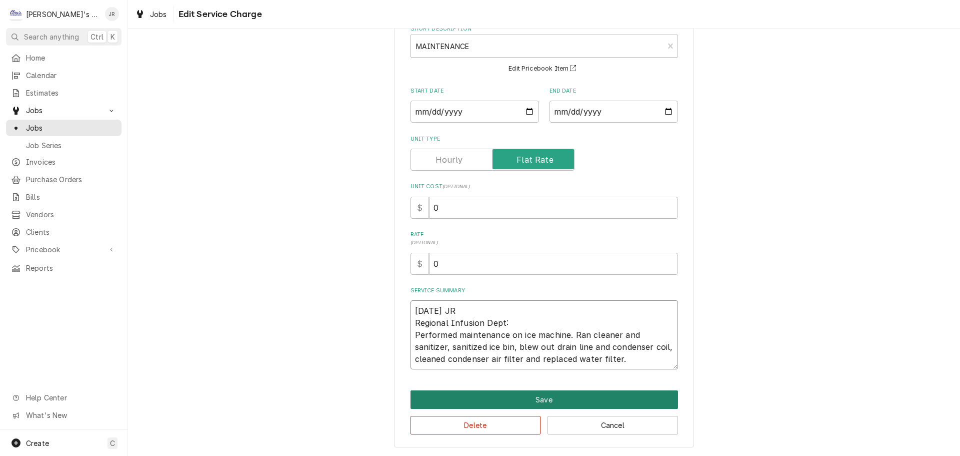
type textarea "9/29/2025 JR Regional Infusion Dept: Performed maintenance on ice machine. Ran …"
click at [508, 401] on button "Save" at bounding box center [545, 399] width 268 height 19
type textarea "x"
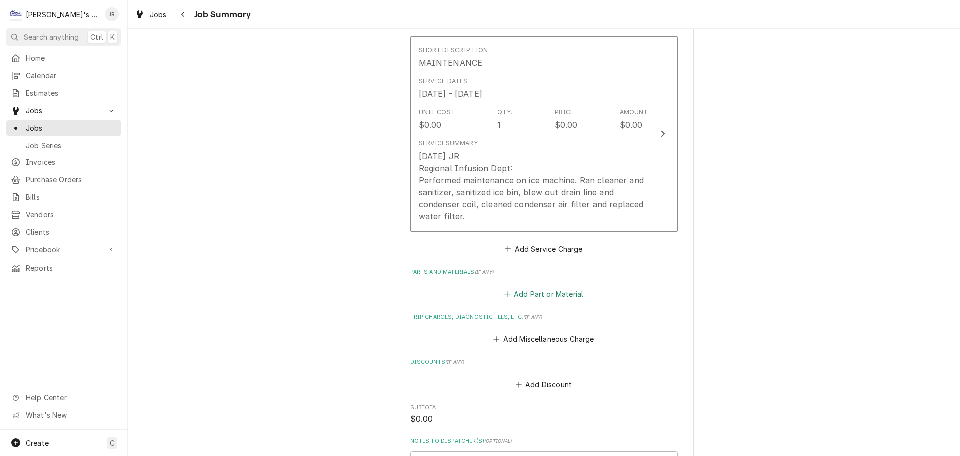
click at [515, 301] on button "Add Part or Material" at bounding box center [544, 294] width 83 height 14
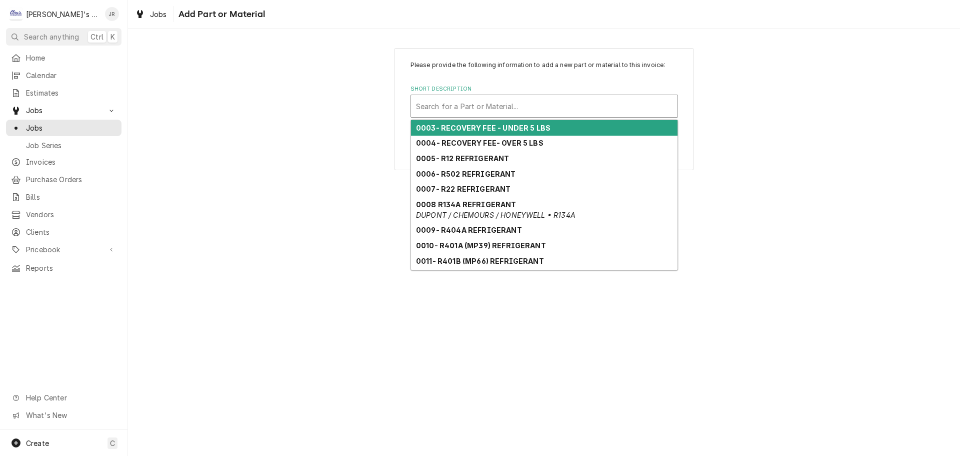
click at [492, 106] on div "Short Description" at bounding box center [544, 106] width 257 height 18
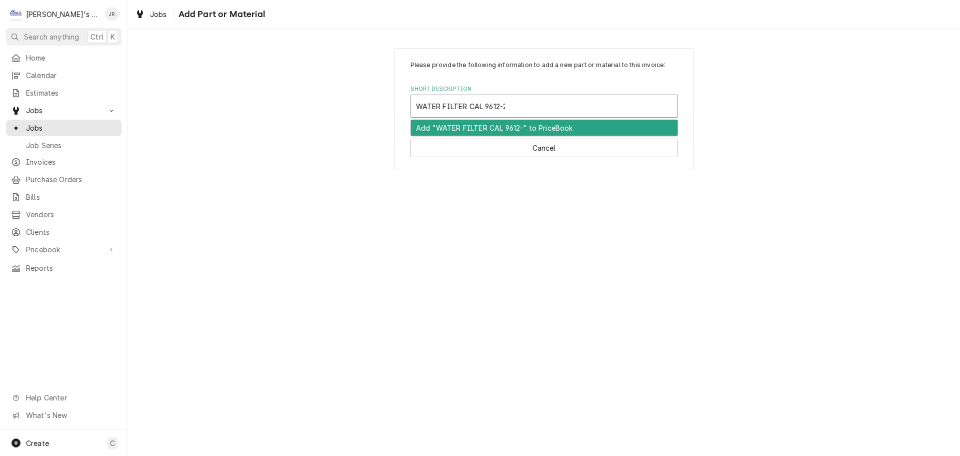
type input "WATER FILTER CAL 9612-27"
click at [568, 130] on div "Add "WATER FILTER CAL 9612-27" to PriceBook" at bounding box center [544, 128] width 267 height 16
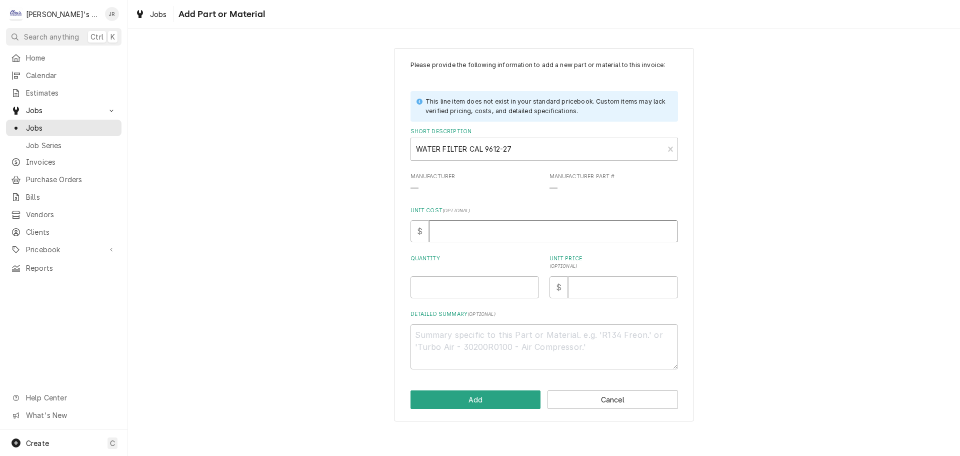
click at [498, 231] on input "Unit Cost ( optional )" at bounding box center [553, 231] width 249 height 22
type textarea "x"
type input "1"
type textarea "x"
type input "11"
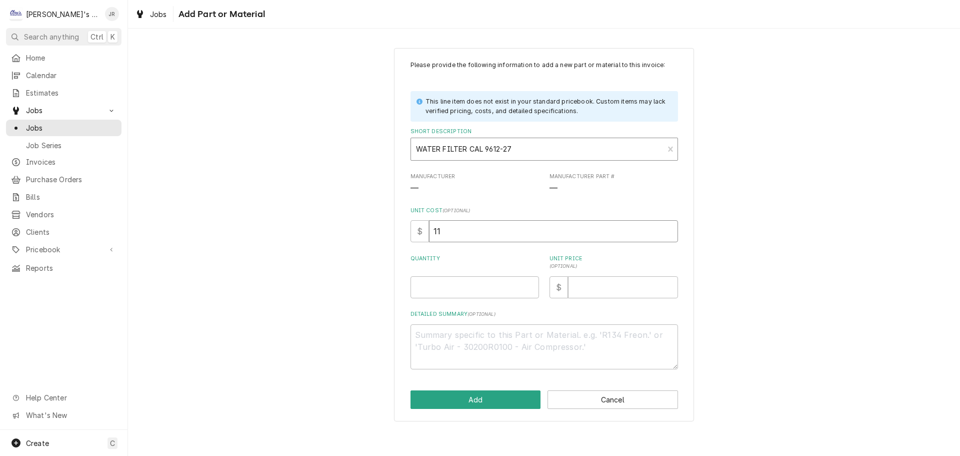
type textarea "x"
type input "111"
type textarea "x"
type input "11"
type textarea "x"
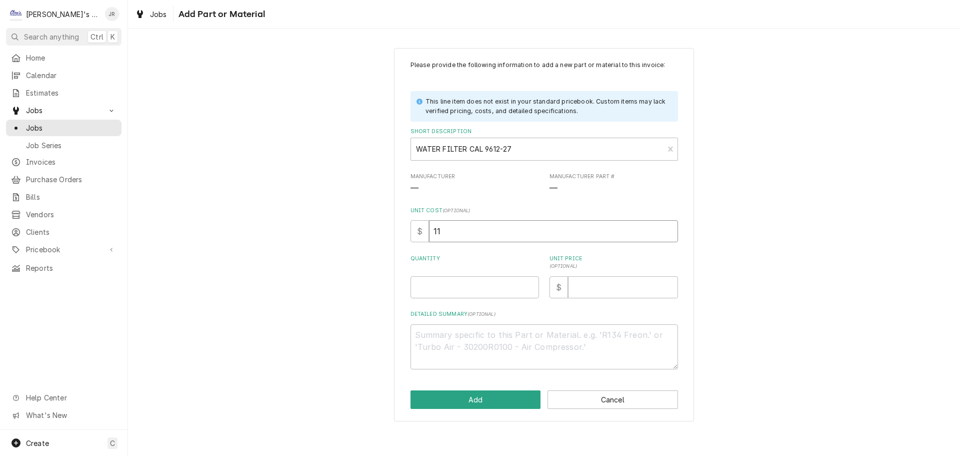
type input "119"
type textarea "x"
type input "119.9"
type textarea "x"
type input "119.99"
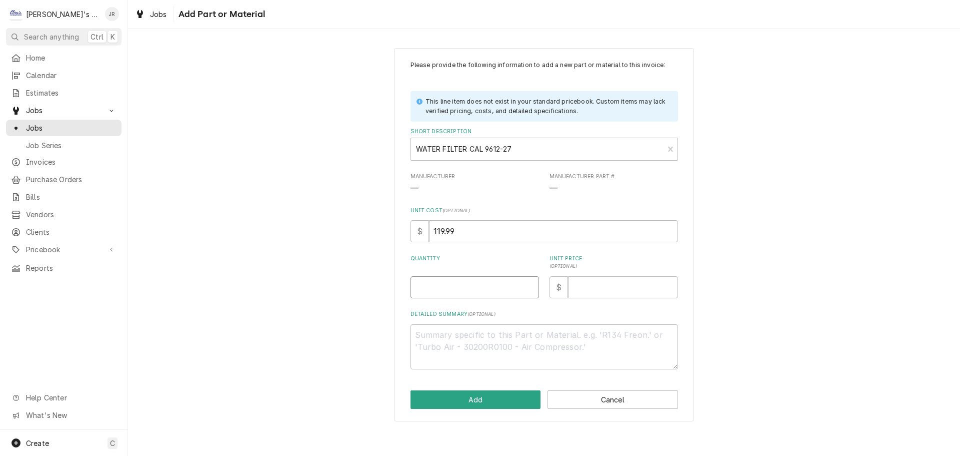
click at [477, 285] on input "Quantity" at bounding box center [475, 287] width 129 height 22
type textarea "x"
type input "1"
click at [501, 400] on button "Add" at bounding box center [476, 399] width 131 height 19
type textarea "x"
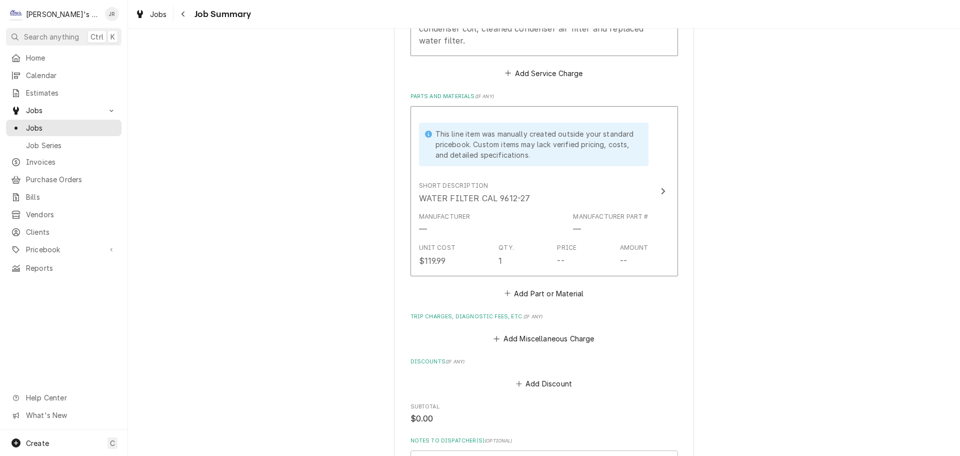
scroll to position [450, 0]
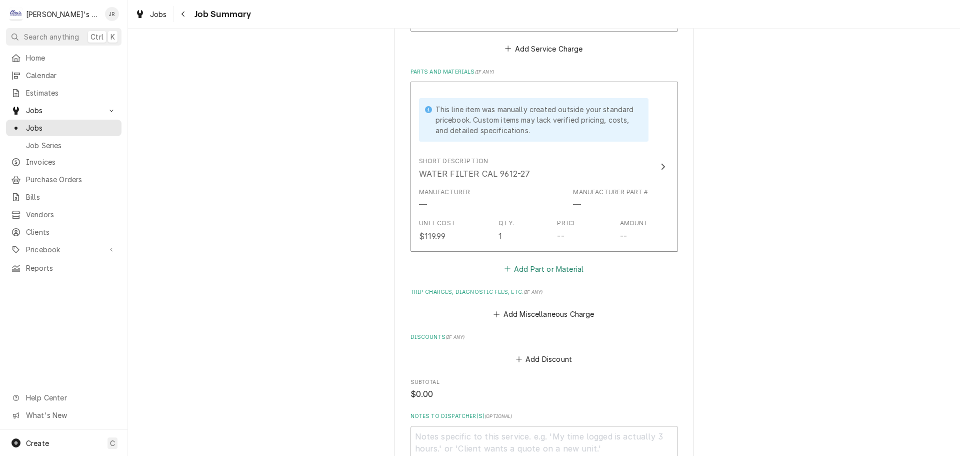
click at [516, 276] on button "Add Part or Material" at bounding box center [544, 269] width 83 height 14
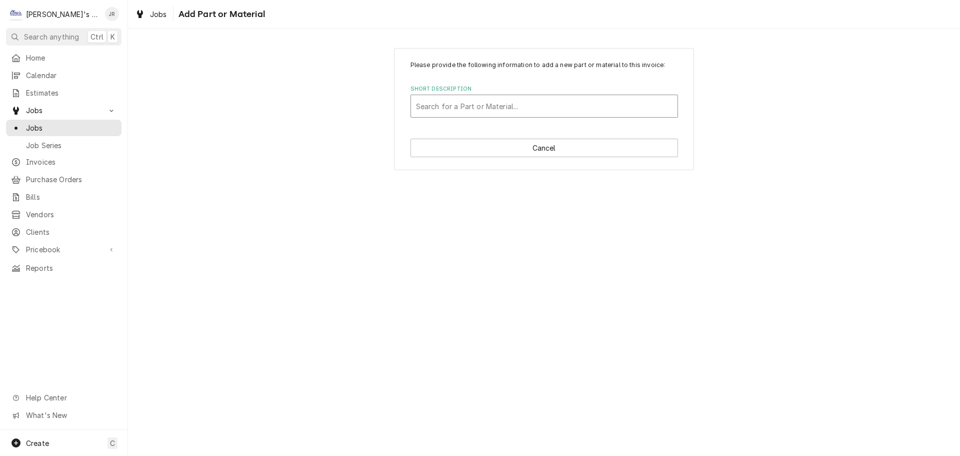
click at [532, 107] on div "Short Description" at bounding box center [544, 106] width 257 height 18
type input "[PERSON_NAME] CLEANER/SANITIZER"
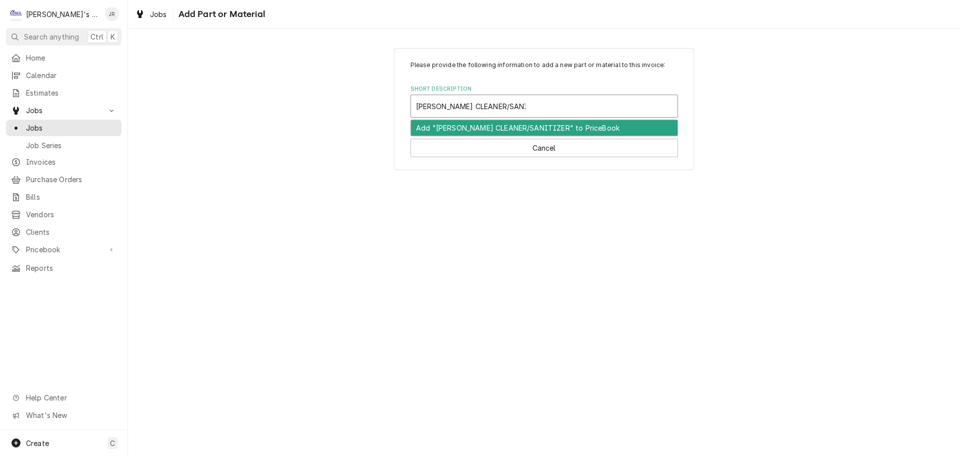
click at [538, 129] on div "Add "FOLLETT CLEANER/SANITIZER" to PriceBook" at bounding box center [544, 128] width 267 height 16
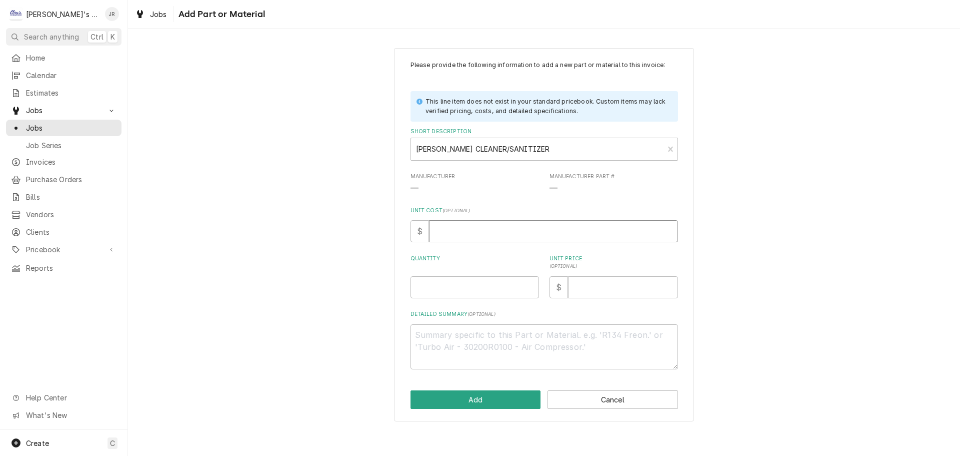
click at [476, 235] on input "Unit Cost ( optional )" at bounding box center [553, 231] width 249 height 22
type textarea "x"
type input "3"
type textarea "x"
type input "33"
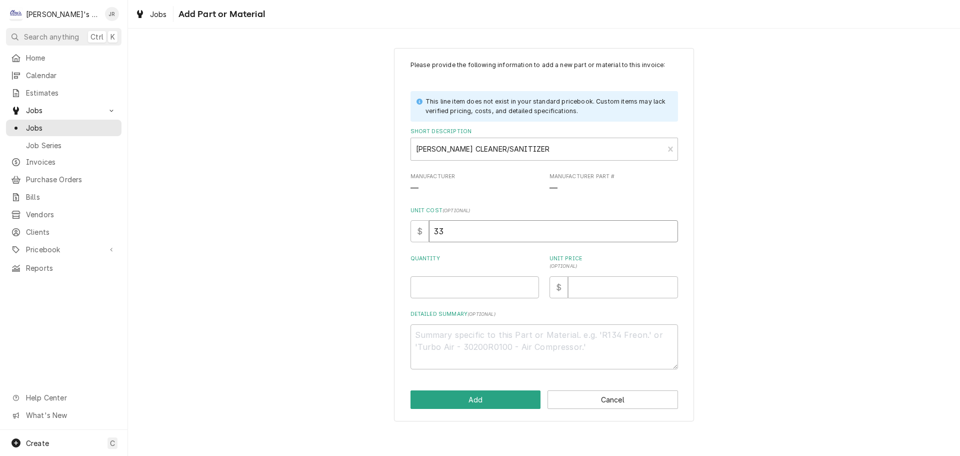
type textarea "x"
type input "33.2"
type textarea "x"
type input "33.25"
click at [603, 285] on input "Unit Price ( optional )" at bounding box center [623, 287] width 110 height 22
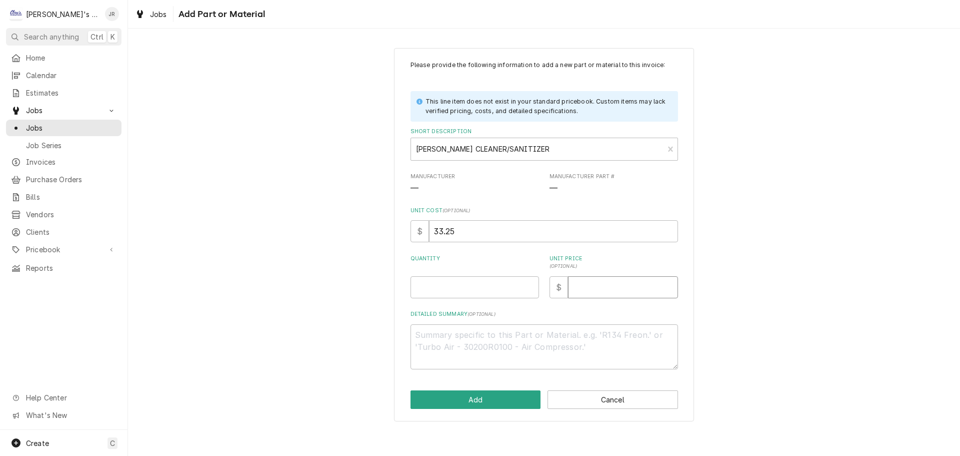
type textarea "x"
type input "8"
type textarea "x"
type input "83"
click at [493, 289] on input "Quantity" at bounding box center [475, 287] width 129 height 22
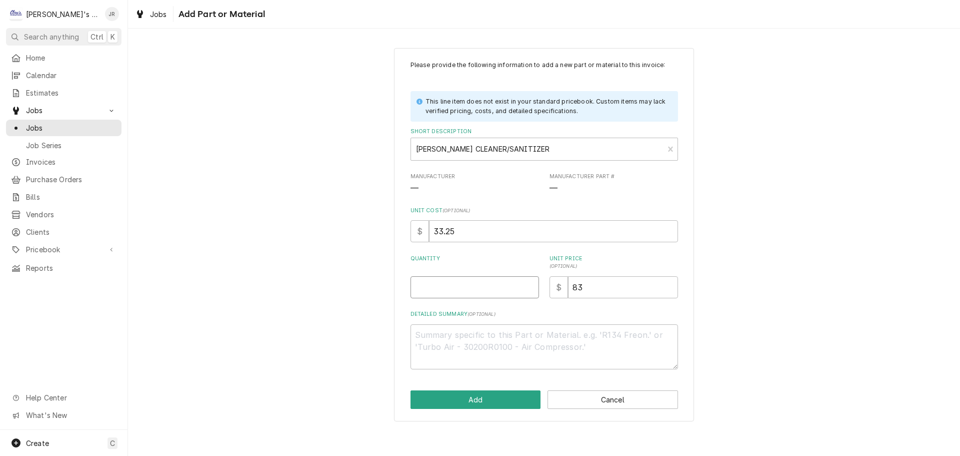
type textarea "x"
type input "1"
click at [501, 402] on button "Add" at bounding box center [476, 399] width 131 height 19
type textarea "x"
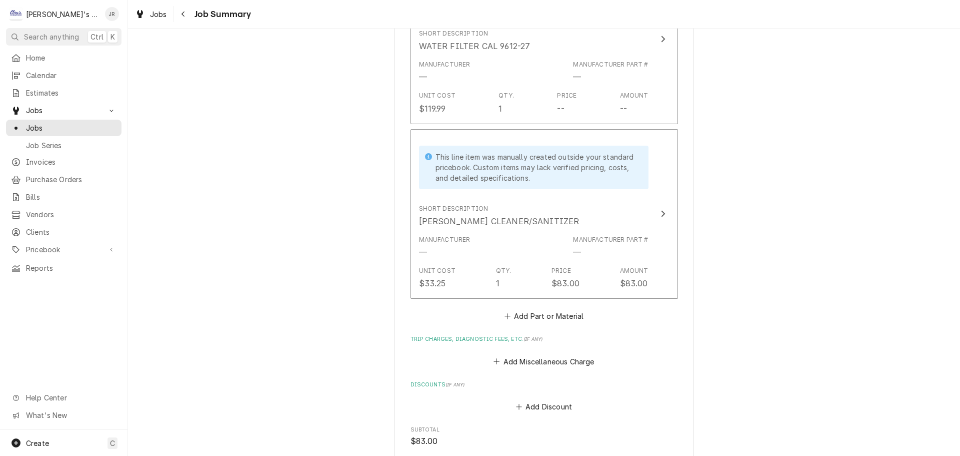
scroll to position [600, 0]
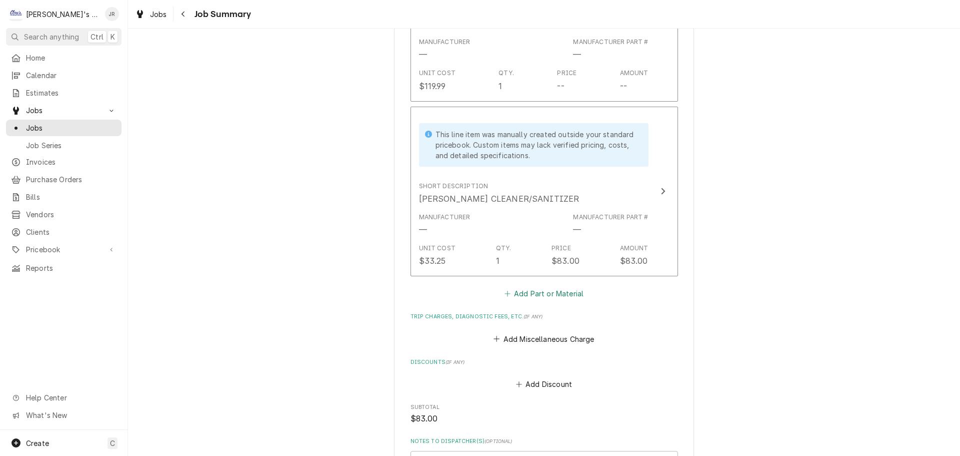
click at [537, 301] on button "Add Part or Material" at bounding box center [544, 294] width 83 height 14
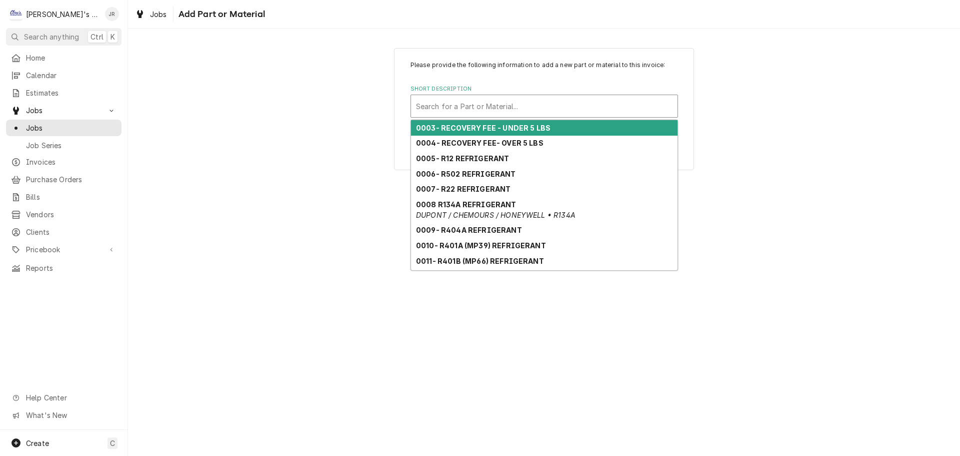
click at [513, 102] on div "Short Description" at bounding box center [544, 106] width 257 height 18
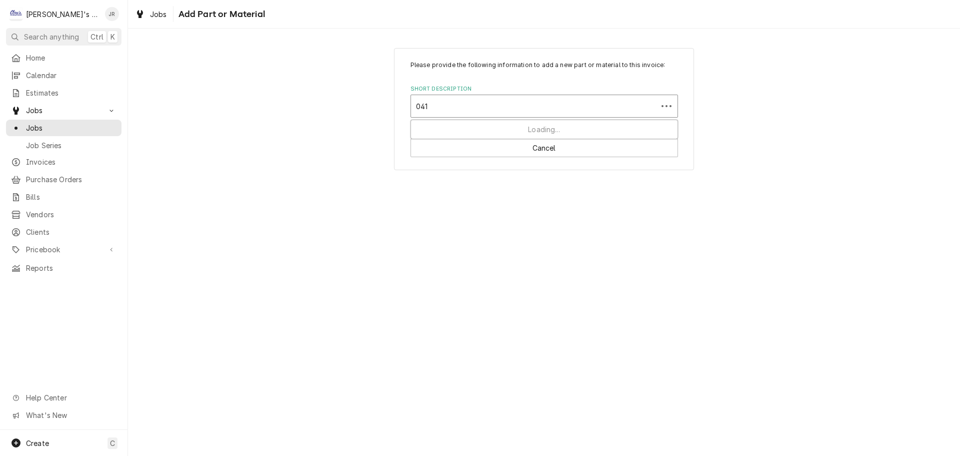
type input "0415"
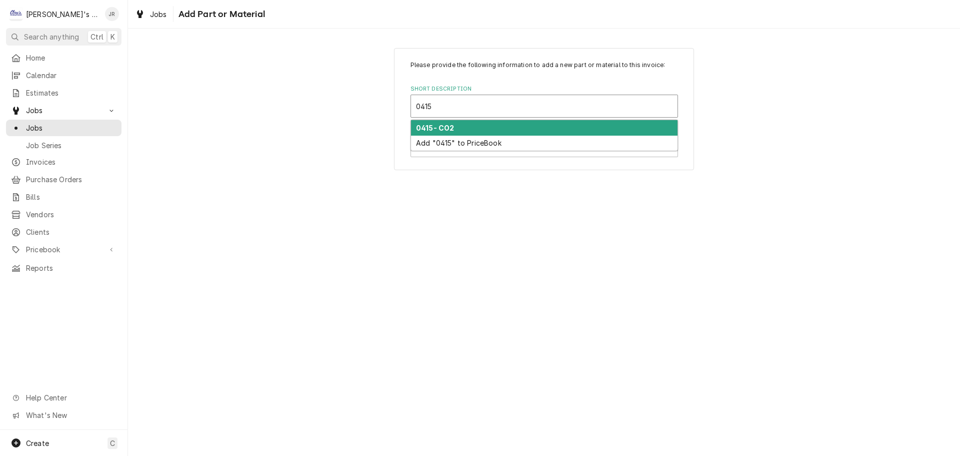
click at [500, 126] on div "0415- CO2" at bounding box center [544, 128] width 267 height 16
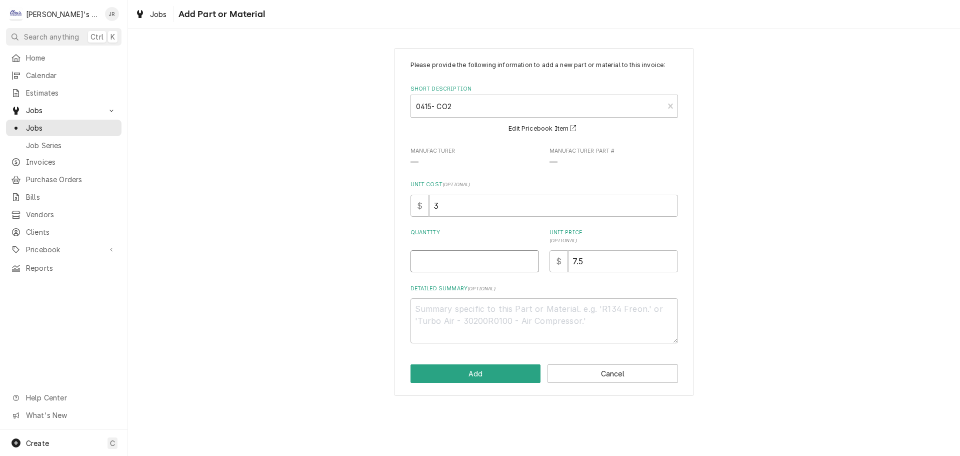
click at [479, 258] on input "Quantity" at bounding box center [475, 261] width 129 height 22
type textarea "x"
type input "1"
click at [519, 371] on button "Add" at bounding box center [476, 373] width 131 height 19
type textarea "x"
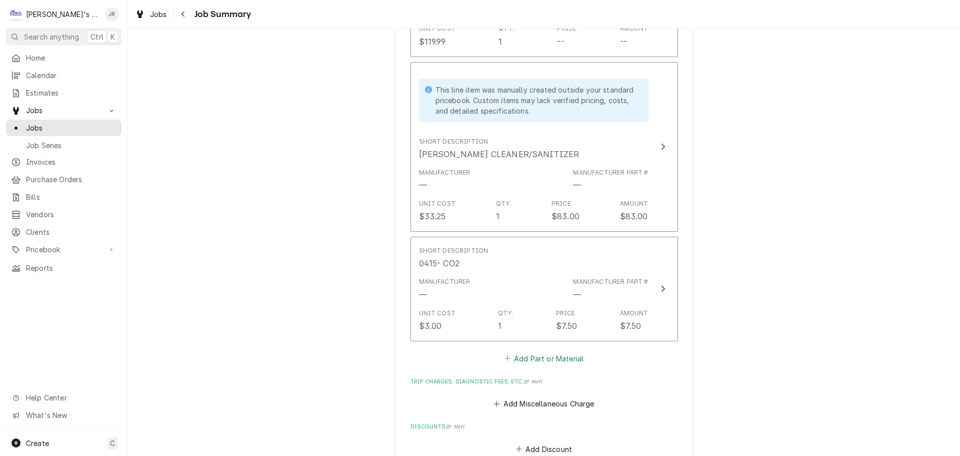
scroll to position [662, 0]
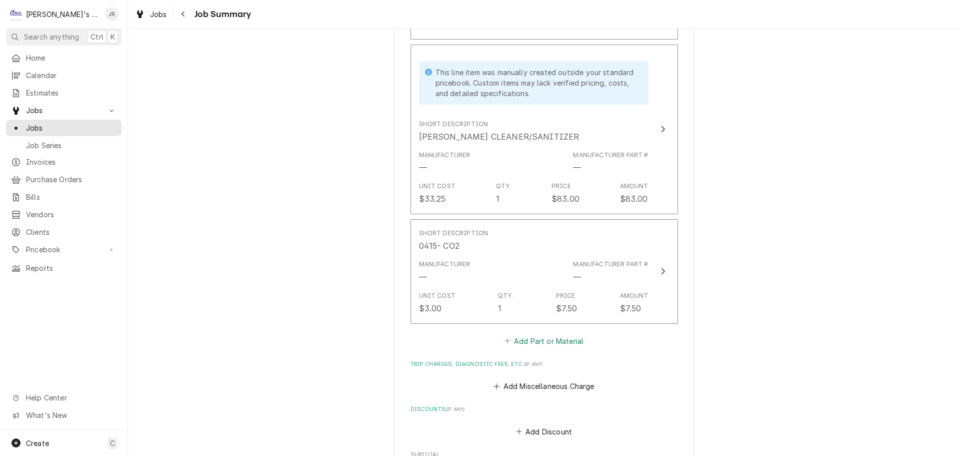
click at [530, 348] on button "Add Part or Material" at bounding box center [544, 341] width 83 height 14
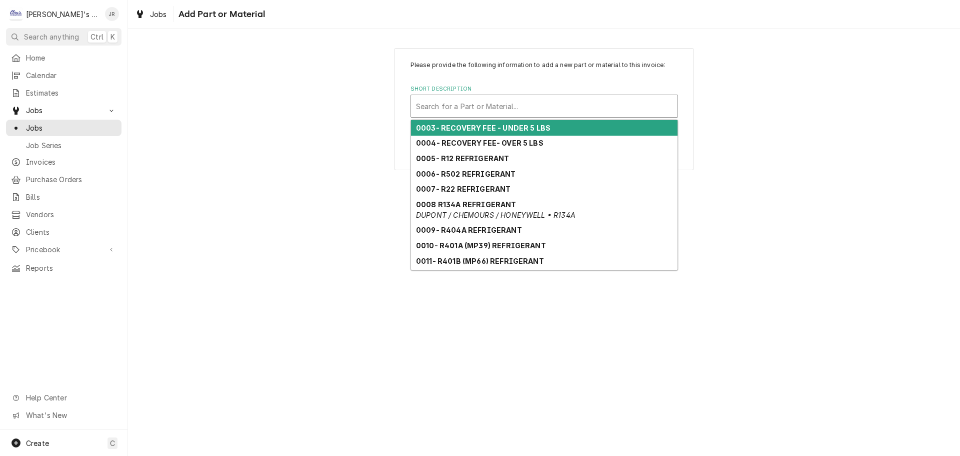
click at [496, 104] on div "Short Description" at bounding box center [544, 106] width 257 height 18
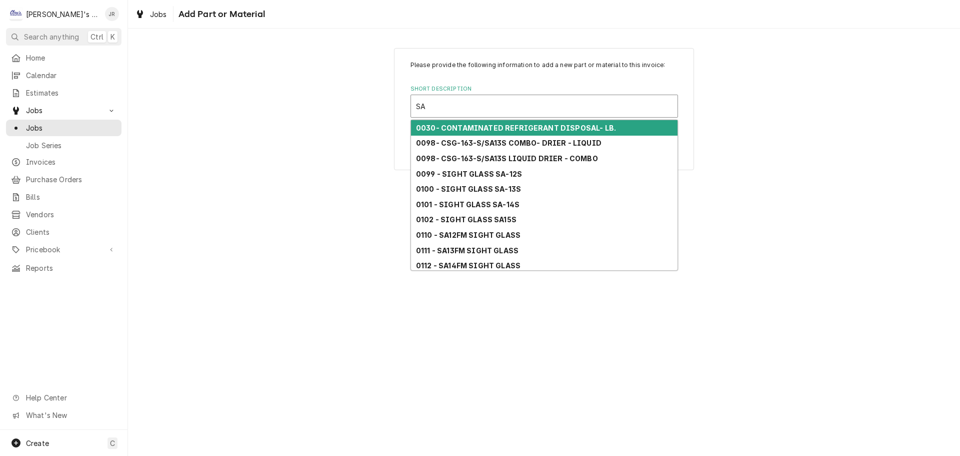
type input "SAN"
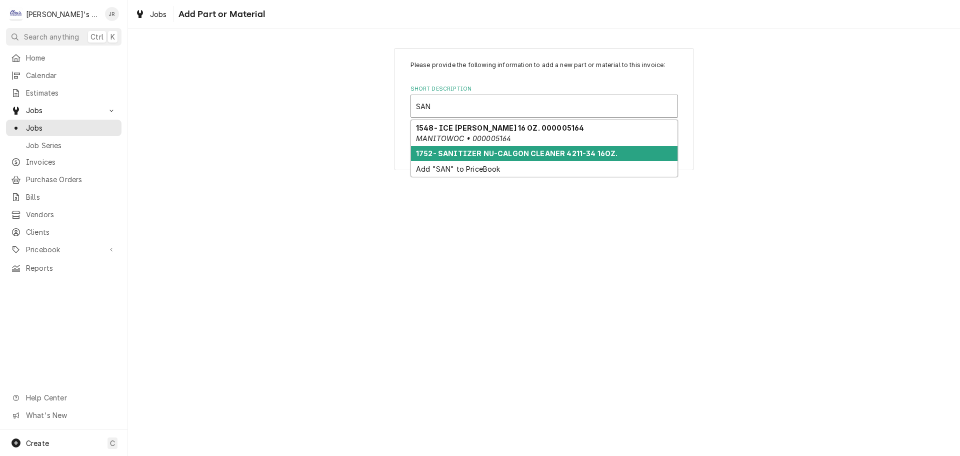
click at [481, 159] on div "1752- SANITIZER NU-CALGON CLEANER 4211-34 16OZ." at bounding box center [544, 154] width 267 height 16
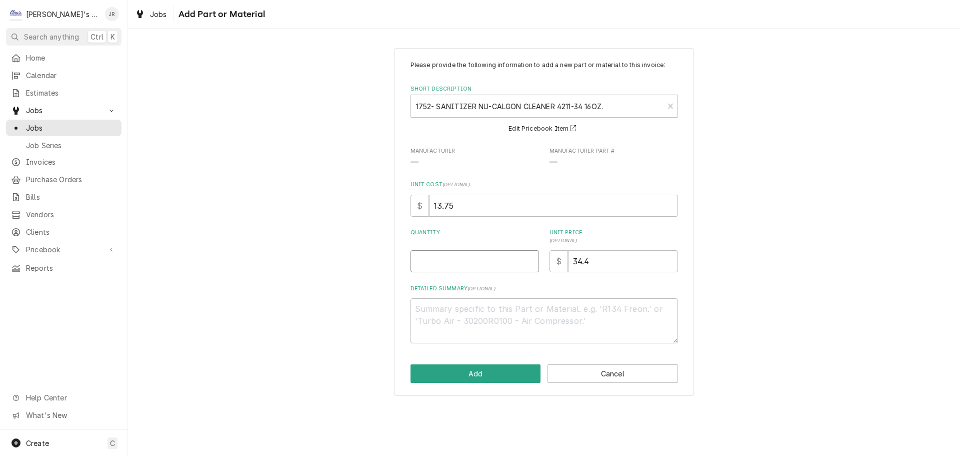
click at [494, 263] on input "Quantity" at bounding box center [475, 261] width 129 height 22
type textarea "x"
type input "1"
click at [499, 372] on button "Add" at bounding box center [476, 373] width 131 height 19
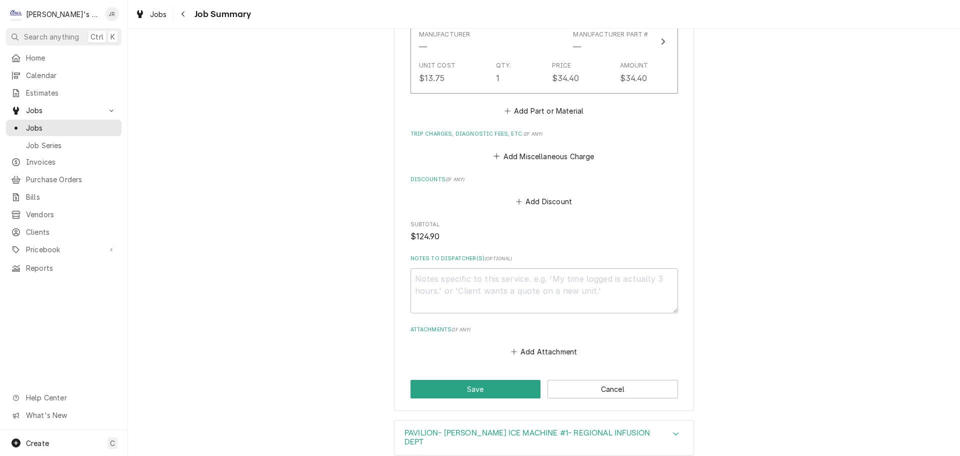
scroll to position [1024, 0]
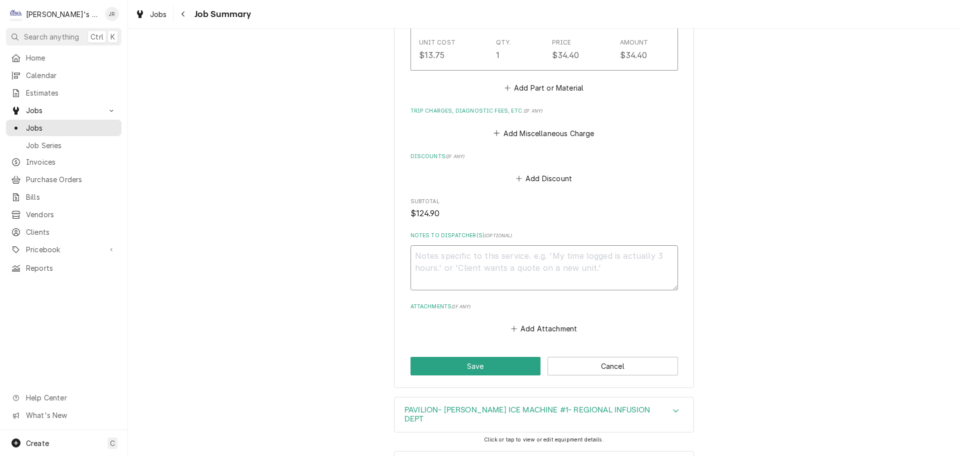
click at [477, 271] on textarea "Notes to Dispatcher(s) ( optional )" at bounding box center [545, 267] width 268 height 45
type textarea "x"
type textarea "9"
type textarea "x"
type textarea "9/"
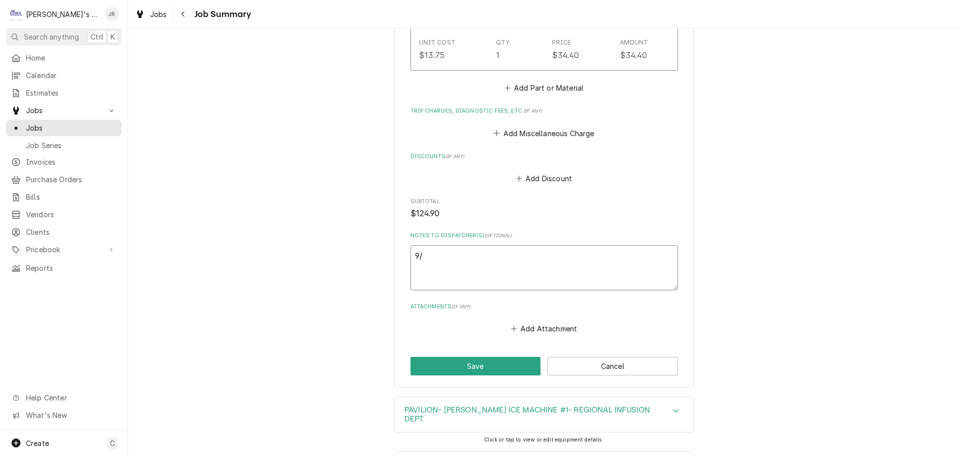
type textarea "x"
type textarea "9/2"
type textarea "x"
type textarea "9/29"
type textarea "x"
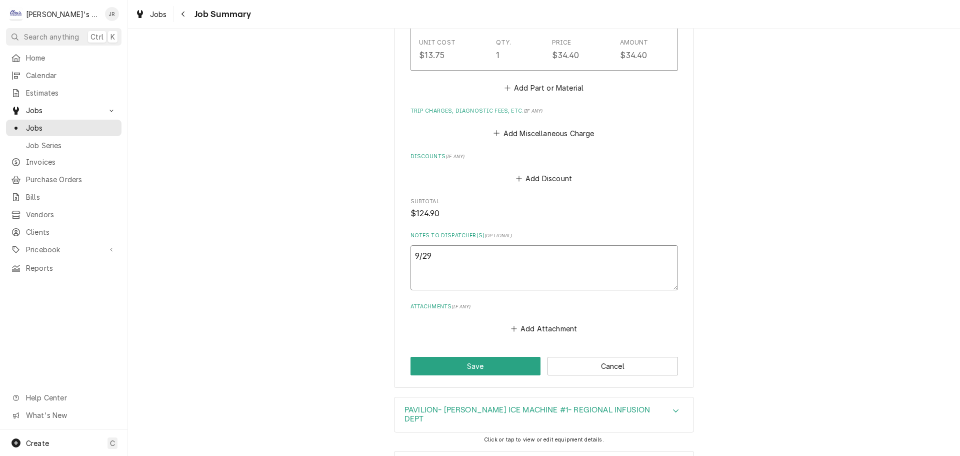
type textarea "9/29/"
type textarea "x"
type textarea "9/29/2"
type textarea "x"
type textarea "9/29/20"
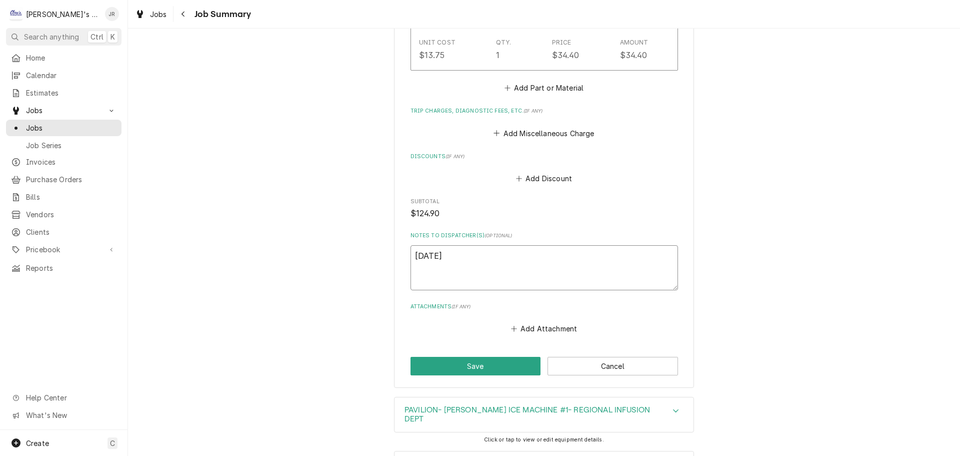
type textarea "x"
type textarea "9/29/202"
type textarea "x"
type textarea "9/29/2025"
type textarea "x"
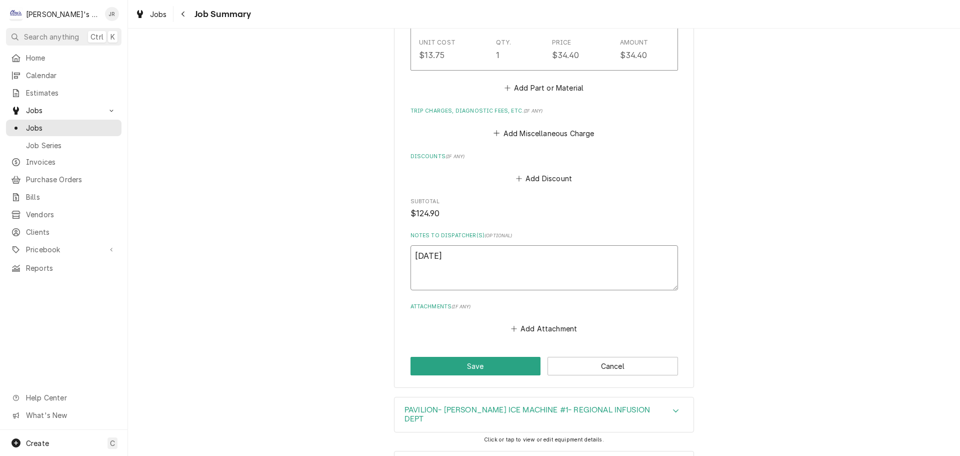
type textarea "9/29/2025"
type textarea "x"
type textarea "9/29/2025 J"
type textarea "x"
type textarea "9/29/2025 JR"
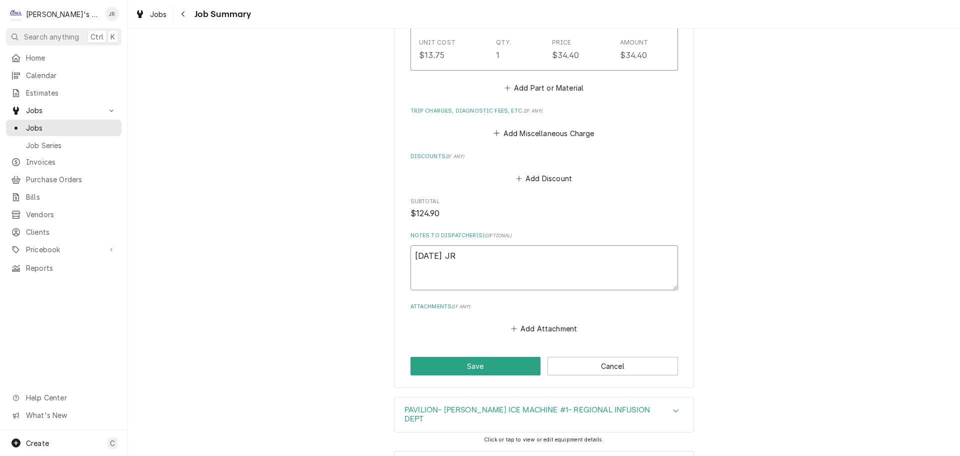
type textarea "x"
type textarea "9/29/2025 JR"
type textarea "x"
type textarea "9/29/2025 JR"
type textarea "x"
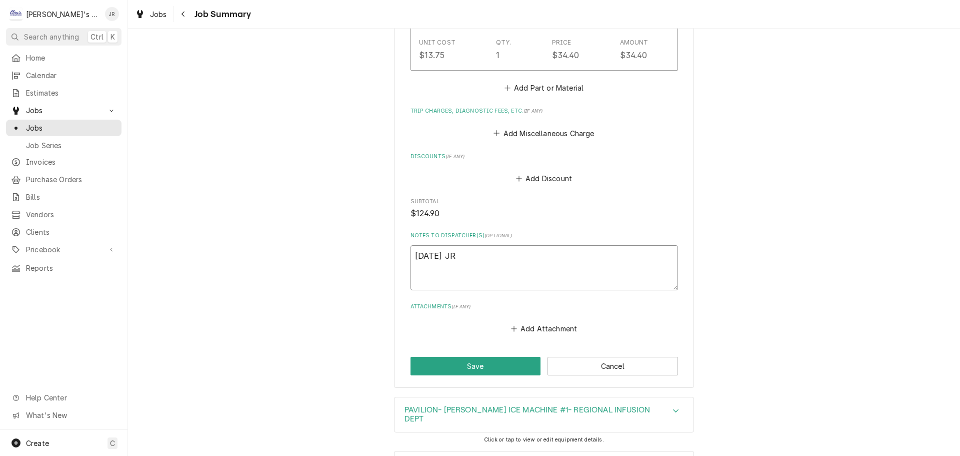
type textarea "9/29/2025 JR 7"
type textarea "x"
type textarea "9/29/2025 JR 74"
type textarea "x"
type textarea "9/29/2025 JR 740"
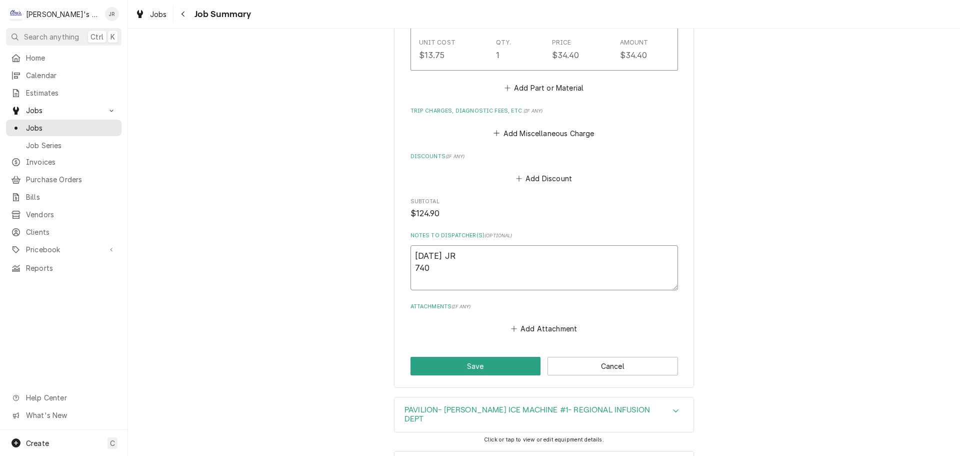
type textarea "x"
type textarea "9/29/2025 JR 740-"
type textarea "x"
type textarea "9/29/2025 JR 740-9"
type textarea "x"
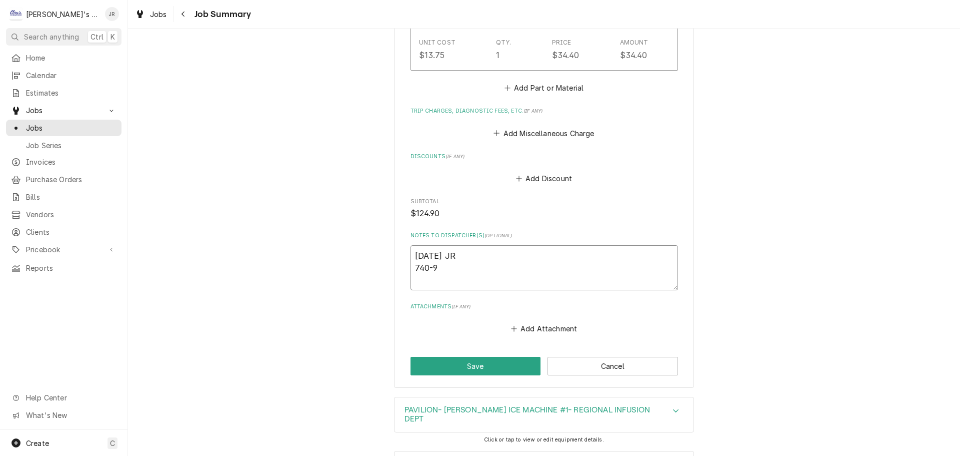
type textarea "9/29/2025 JR 740-94"
type textarea "x"
type textarea "9/29/2025 JR 740-940"
type textarea "x"
type textarea "9/29/2025 JR 740-940"
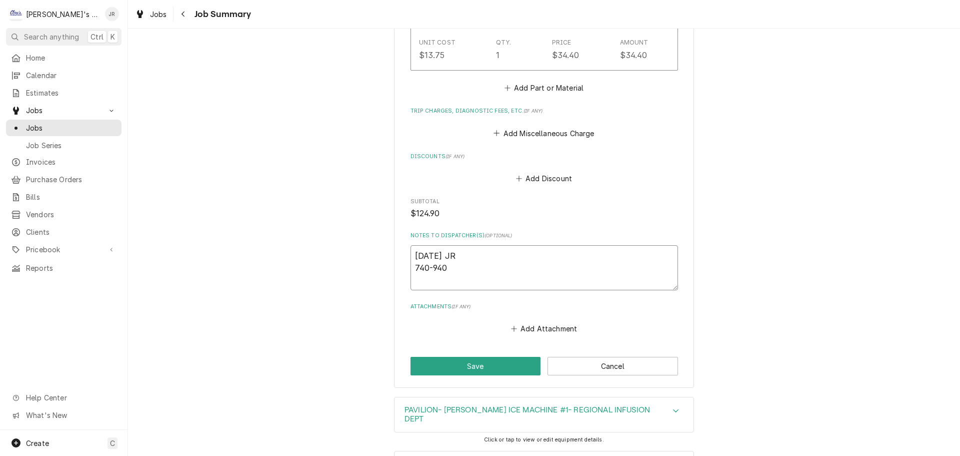
type textarea "x"
type textarea "9/29/2025 JR 740-940 2"
type textarea "x"
type textarea "9/29/2025 JR 740-940 2."
type textarea "x"
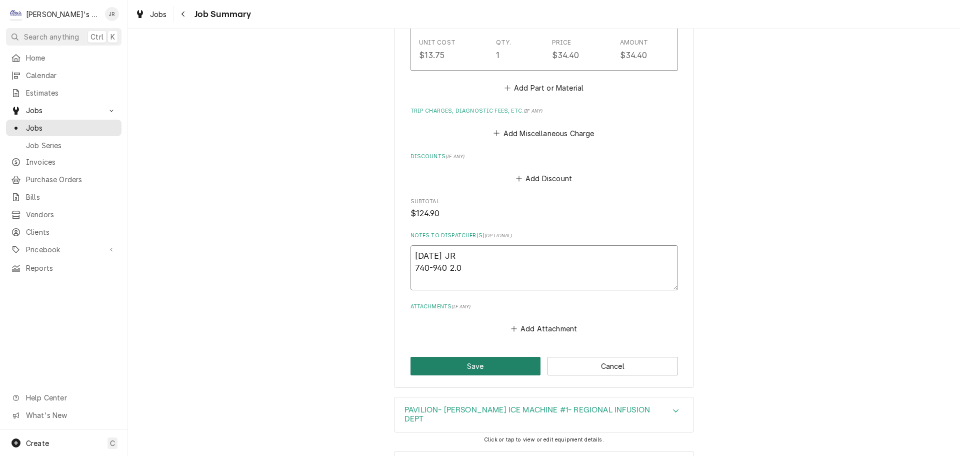
type textarea "9/29/2025 JR 740-940 2.0"
click at [494, 375] on button "Save" at bounding box center [476, 366] width 131 height 19
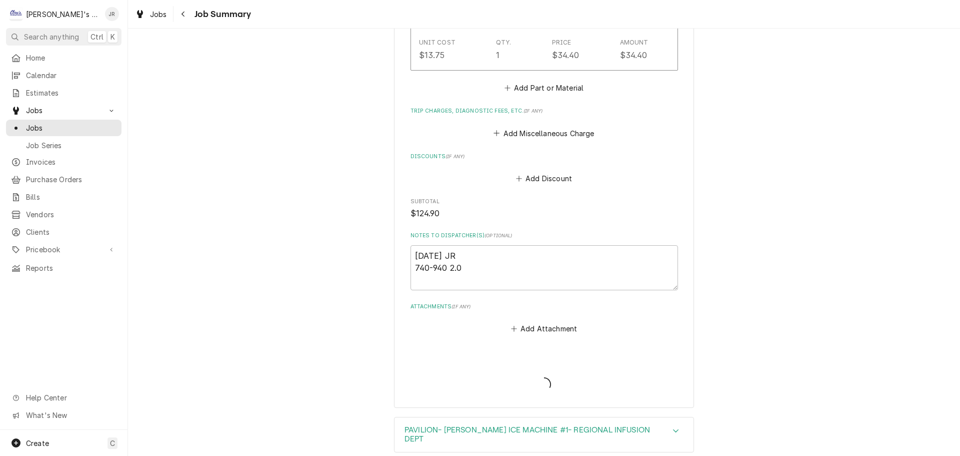
type textarea "x"
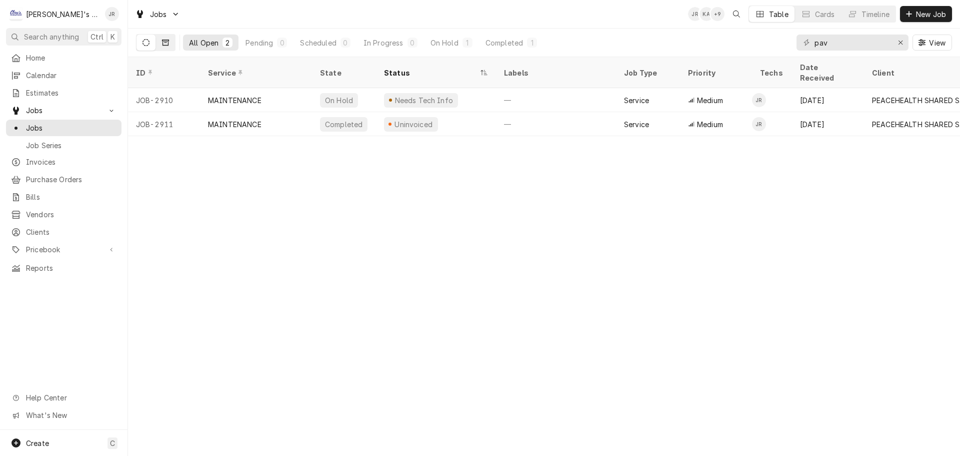
click at [168, 48] on button "Dynamic Content Wrapper" at bounding box center [165, 43] width 19 height 16
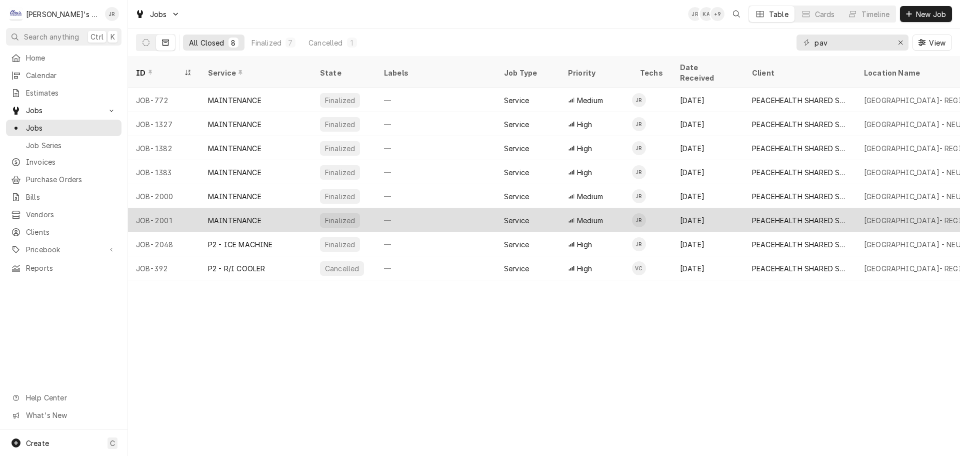
click at [287, 208] on div "MAINTENANCE" at bounding box center [256, 220] width 112 height 24
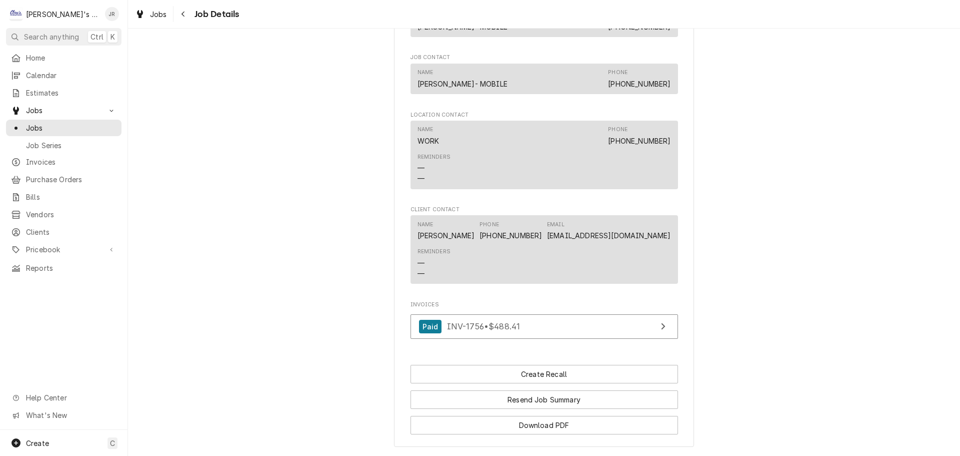
scroll to position [800, 0]
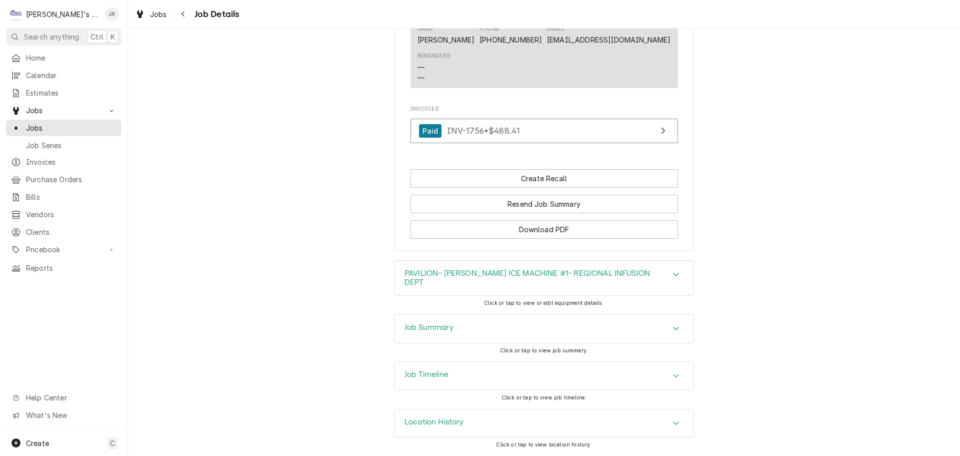
click at [529, 320] on div "Job Summary" at bounding box center [544, 329] width 299 height 28
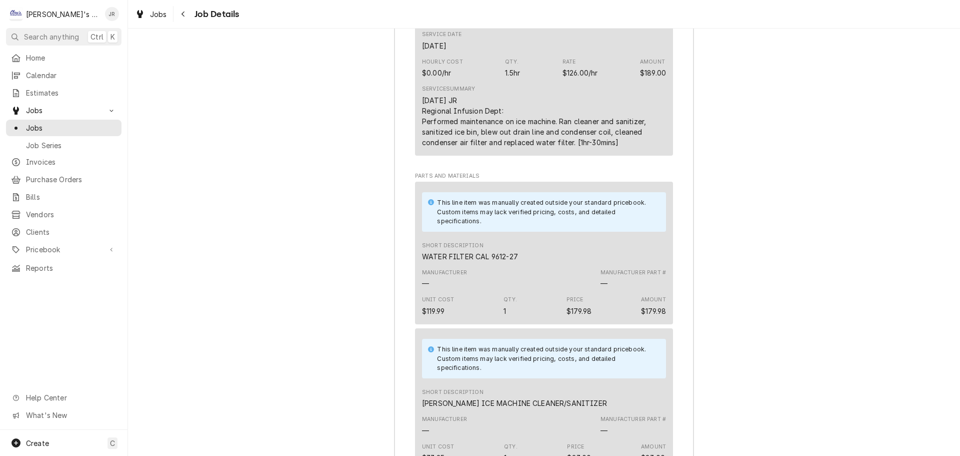
scroll to position [1307, 0]
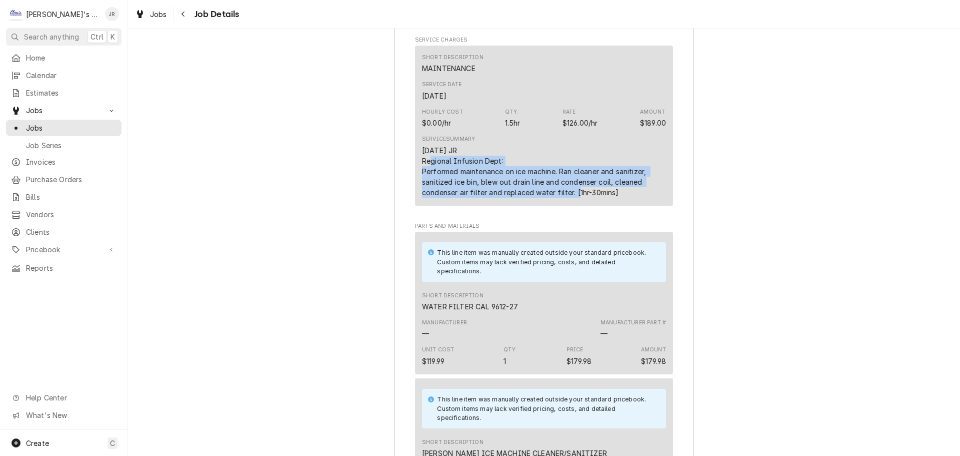
drag, startPoint x: 418, startPoint y: 162, endPoint x: 569, endPoint y: 197, distance: 154.6
click at [569, 197] on div "[DATE] JR Regional Infusion Dept: Performed maintenance on ice machine. Ran cle…" at bounding box center [544, 171] width 244 height 53
copy div "Regional Infusion Dept: Performed maintenance on ice machine. Ran cleaner and s…"
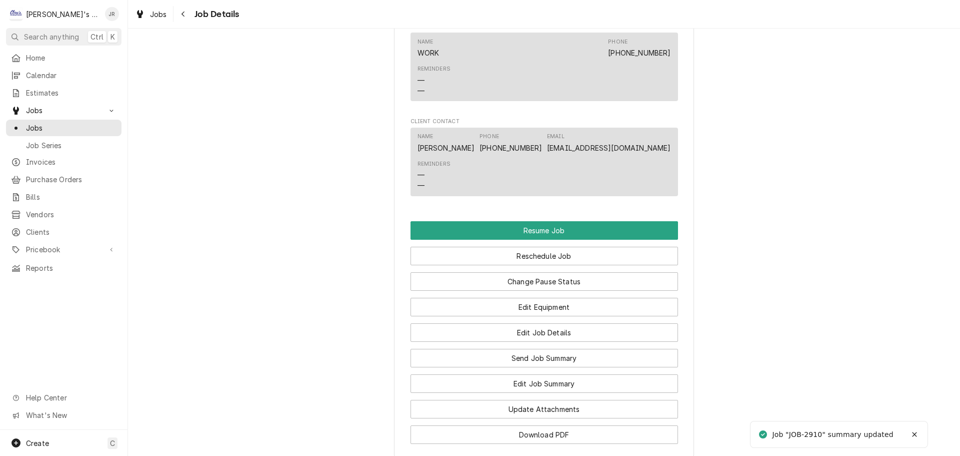
scroll to position [950, 0]
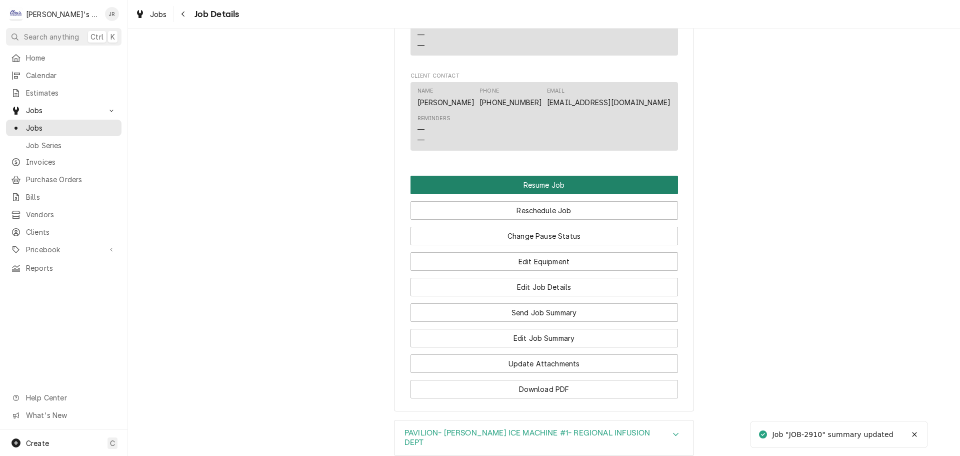
click at [523, 176] on button "Resume Job" at bounding box center [545, 185] width 268 height 19
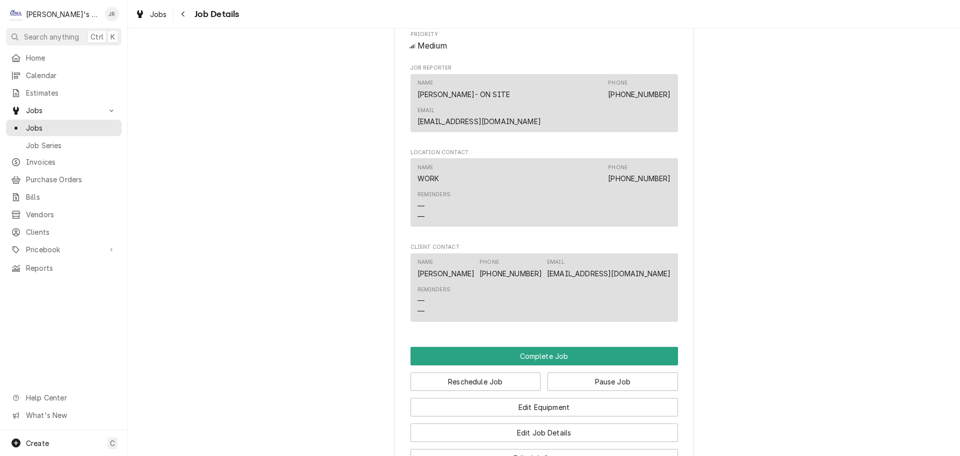
scroll to position [800, 0]
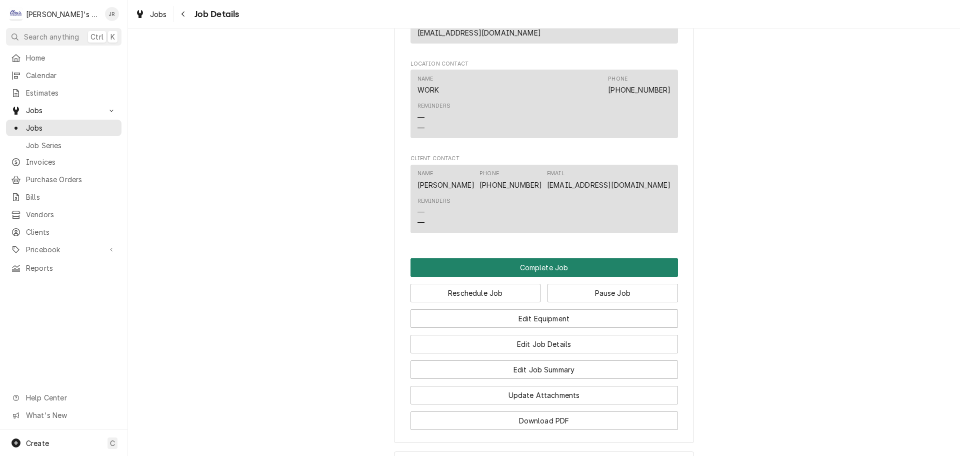
click at [487, 258] on button "Complete Job" at bounding box center [545, 267] width 268 height 19
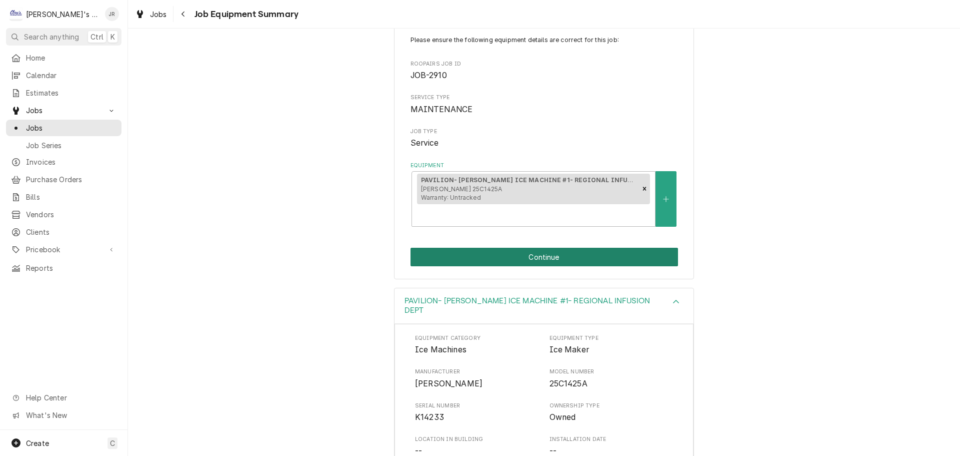
scroll to position [185, 0]
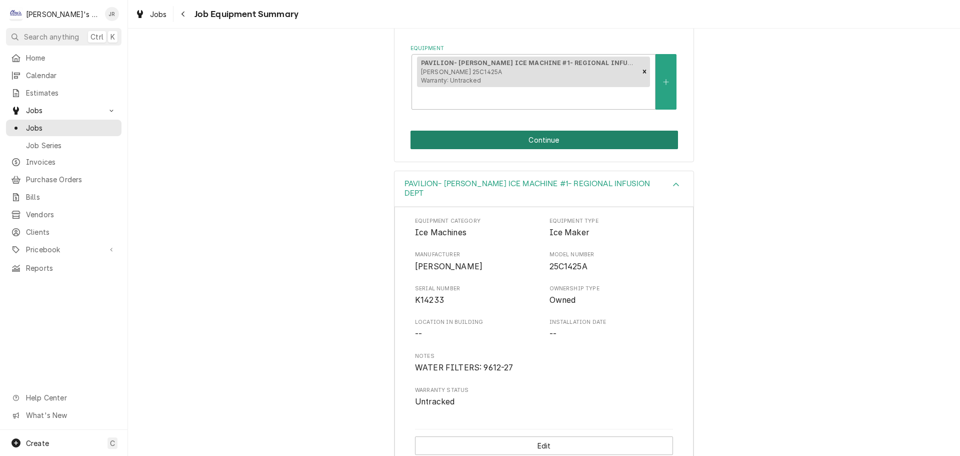
click at [550, 131] on button "Continue" at bounding box center [545, 140] width 268 height 19
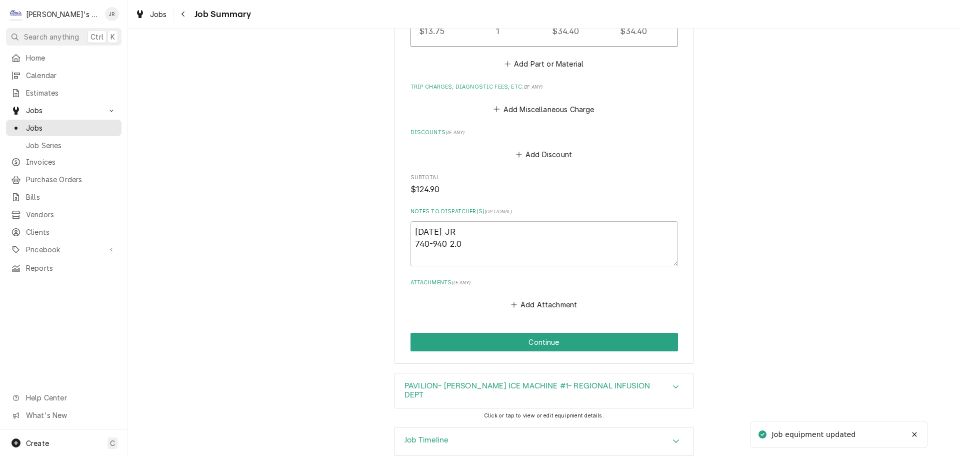
scroll to position [1050, 0]
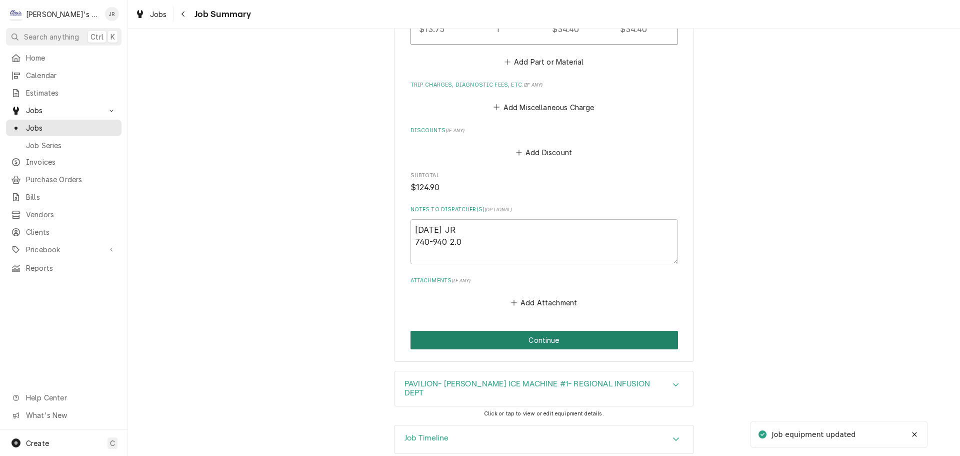
click at [497, 349] on button "Continue" at bounding box center [545, 340] width 268 height 19
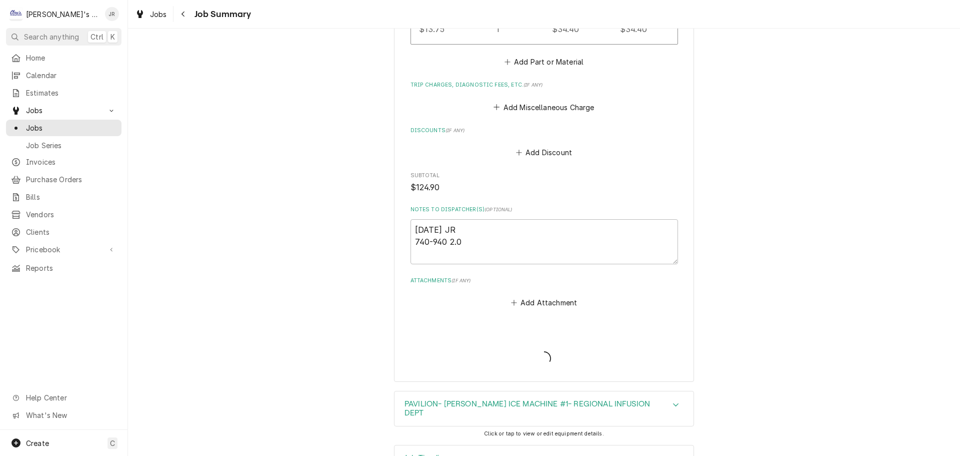
type textarea "x"
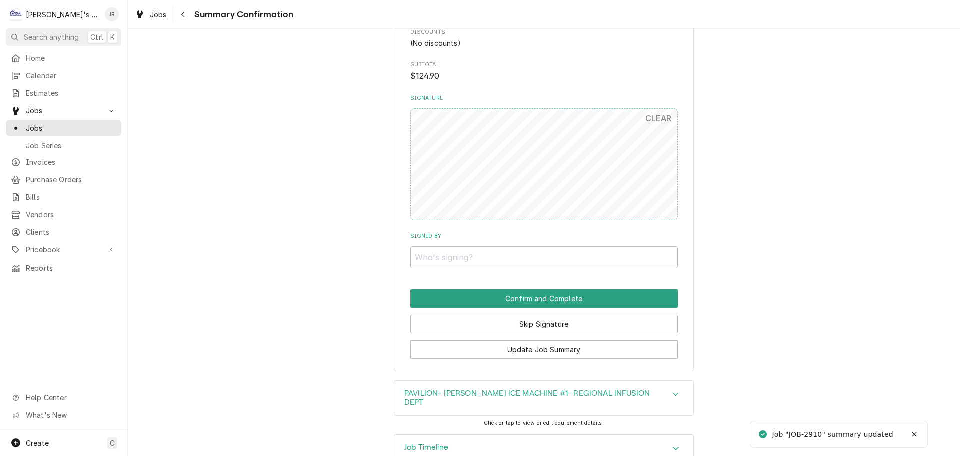
scroll to position [950, 0]
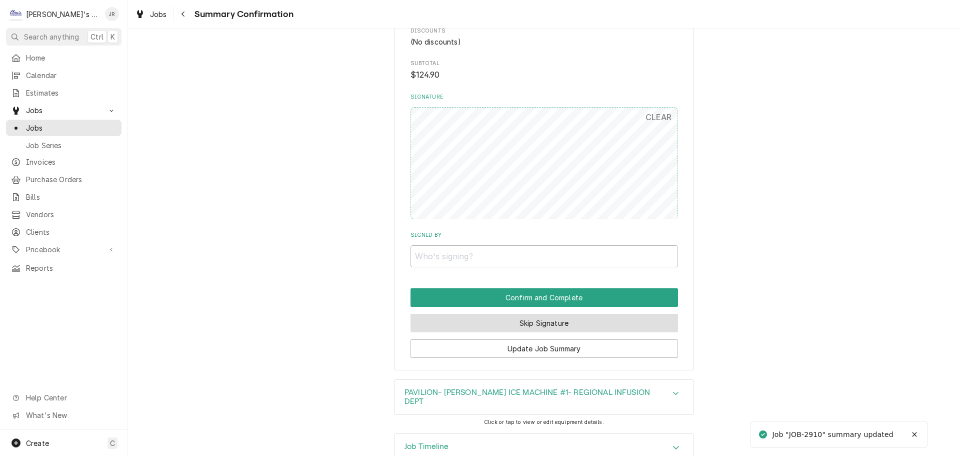
click at [473, 332] on button "Skip Signature" at bounding box center [545, 323] width 268 height 19
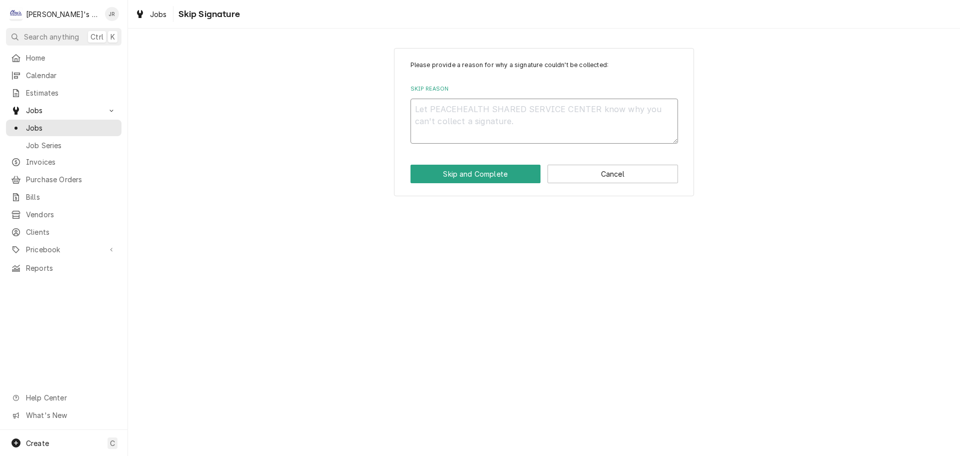
click at [460, 109] on textarea "Skip Reason" at bounding box center [545, 121] width 268 height 45
type textarea "x"
type textarea "."
click at [474, 172] on button "Skip and Complete" at bounding box center [476, 174] width 131 height 19
type textarea "x"
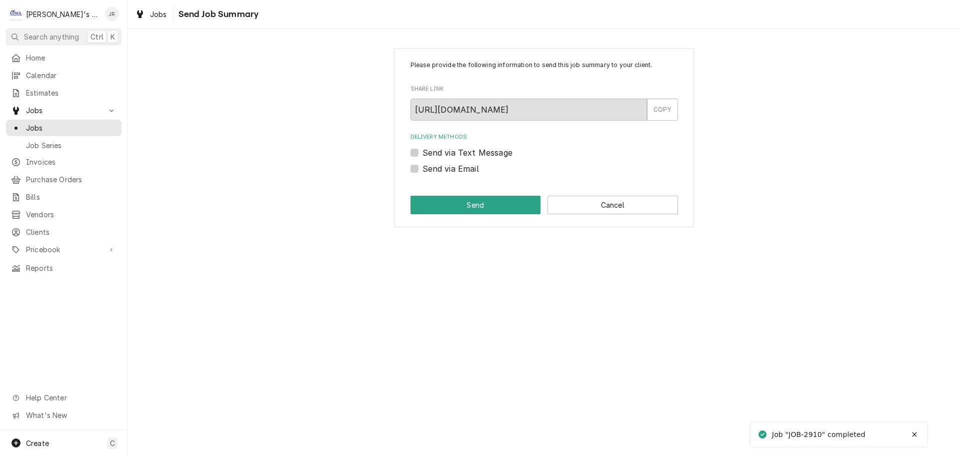
click at [423, 155] on label "Send via Text Message" at bounding box center [468, 153] width 90 height 12
click at [423, 155] on input "Send via Text Message" at bounding box center [557, 158] width 268 height 22
checkbox input "true"
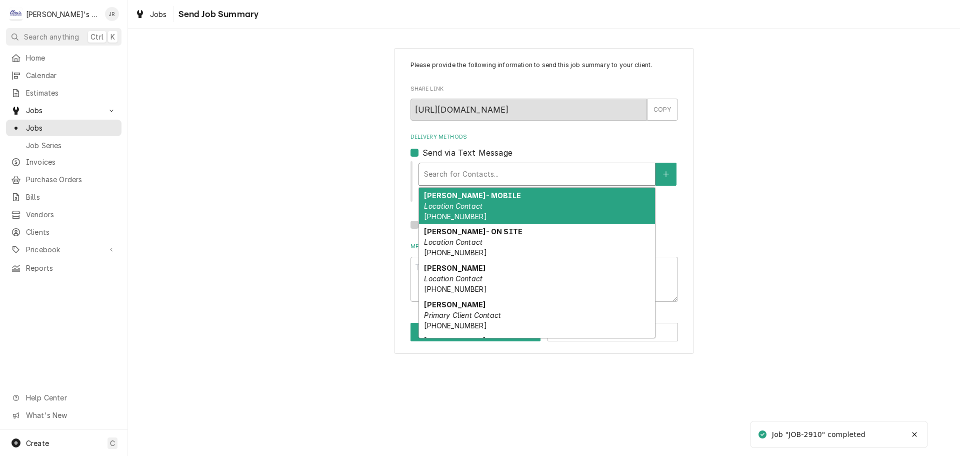
click at [466, 180] on div "Delivery Methods" at bounding box center [537, 174] width 226 height 18
click at [471, 205] on em "Location Contact" at bounding box center [453, 206] width 59 height 9
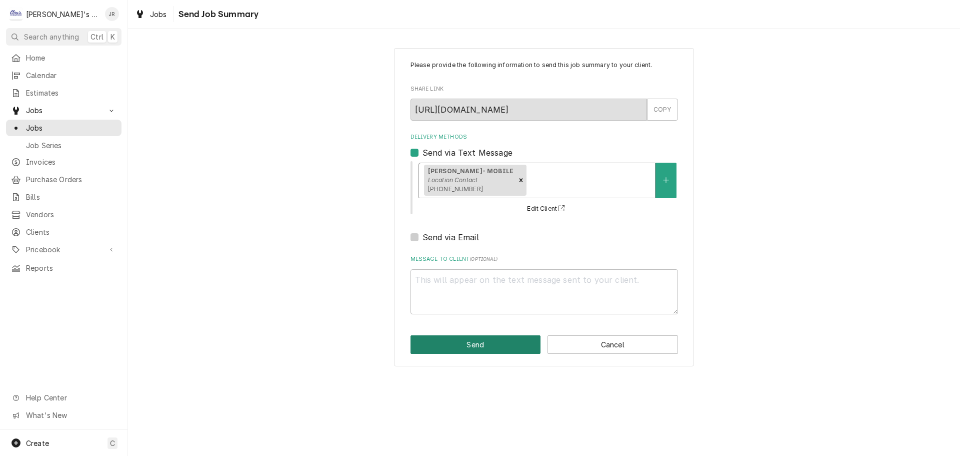
click at [521, 340] on button "Send" at bounding box center [476, 344] width 131 height 19
type textarea "x"
